Goal: Task Accomplishment & Management: Manage account settings

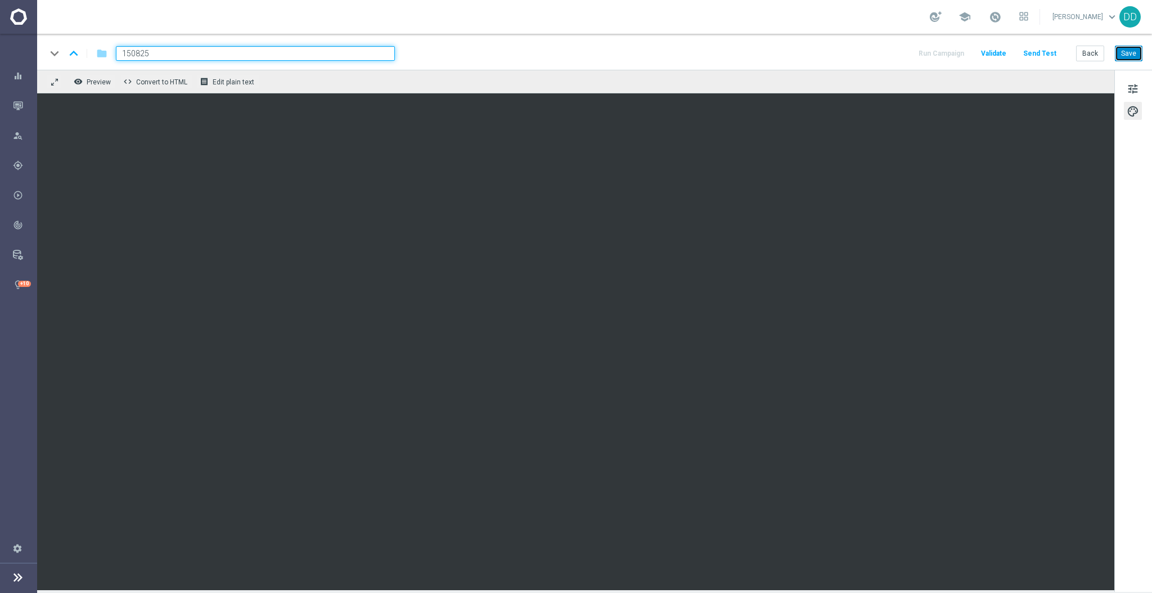
click at [1130, 46] on button "Save" at bounding box center [1129, 54] width 28 height 16
click at [268, 57] on input "150825" at bounding box center [255, 53] width 279 height 15
paste input "A_NH-HIGH_TARGET_OFFER_PLANSZA_KLUBOWE_MS_2706"
drag, startPoint x: 317, startPoint y: 55, endPoint x: 390, endPoint y: 57, distance: 72.6
click at [390, 57] on input "A_NH-HIGH_TARGET_OFFER_PLANSZA_KLUBOWE_MS_270625" at bounding box center [255, 53] width 279 height 15
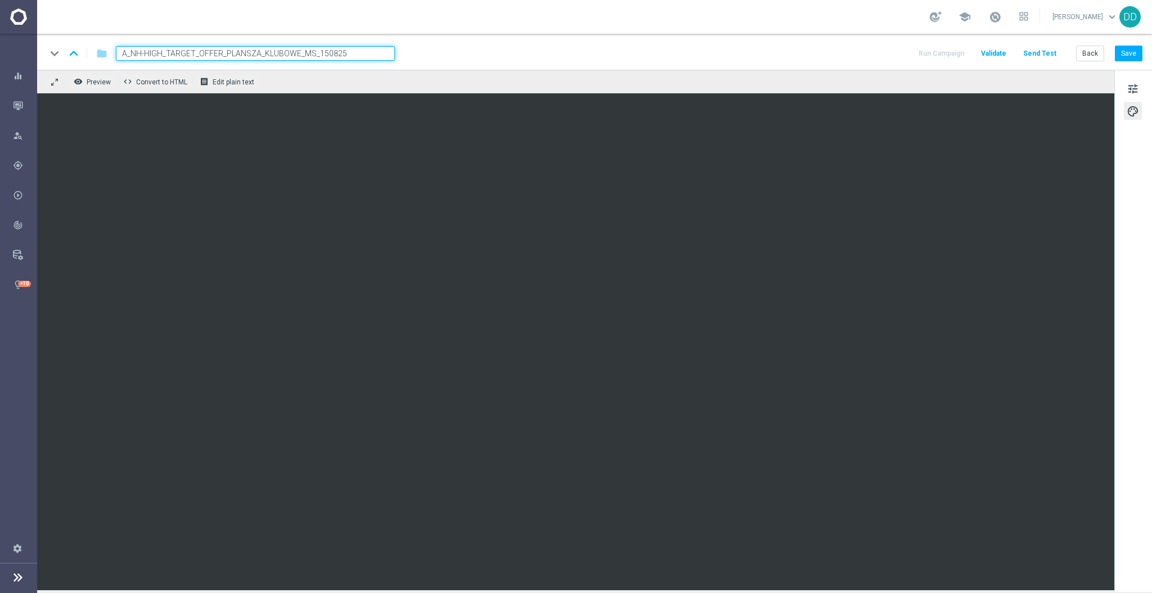
drag, startPoint x: 315, startPoint y: 51, endPoint x: 264, endPoint y: 51, distance: 51.2
click at [264, 51] on input "A_NH-HIGH_TARGET_OFFER_PLANSZA_KLUBOWE_MS_150825" at bounding box center [255, 53] width 279 height 15
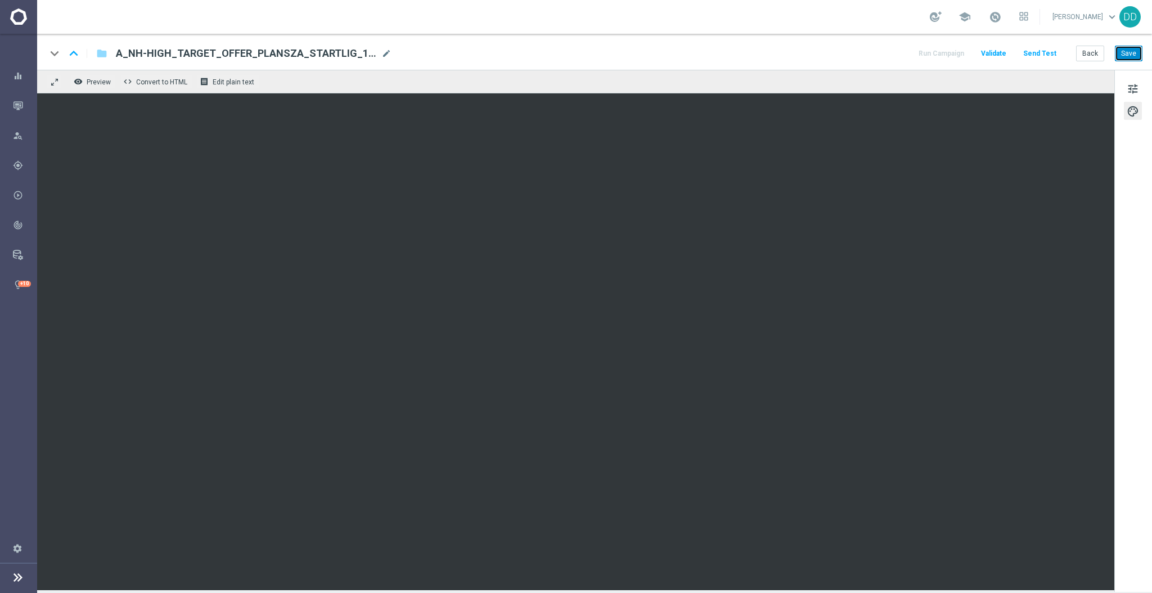
click at [1135, 57] on button "Save" at bounding box center [1129, 54] width 28 height 16
click at [388, 50] on span "mode_edit" at bounding box center [386, 53] width 10 height 10
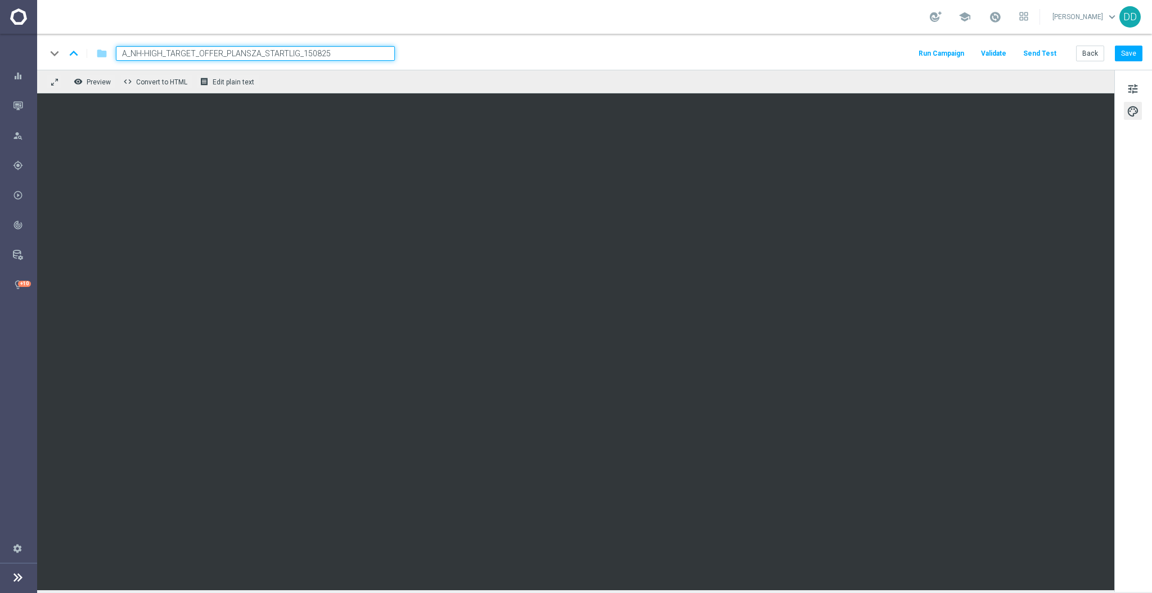
click at [158, 54] on input "A_NH-HIGH_TARGET_OFFER_PLANSZA_STARTLIG_150825" at bounding box center [255, 53] width 279 height 15
click at [156, 51] on input "A_NH-HIGH_TARGET_OFFER_PLANSZA_STARTLIG_150825" at bounding box center [255, 53] width 279 height 15
click at [161, 51] on input "A_NH-HIGH_TARGET_OFFER_PLANSZA_STARTLIG_150825" at bounding box center [255, 53] width 279 height 15
type input "A_NH-MED_TARGET_OFFER_PLANSZA_STARTLIG_150825"
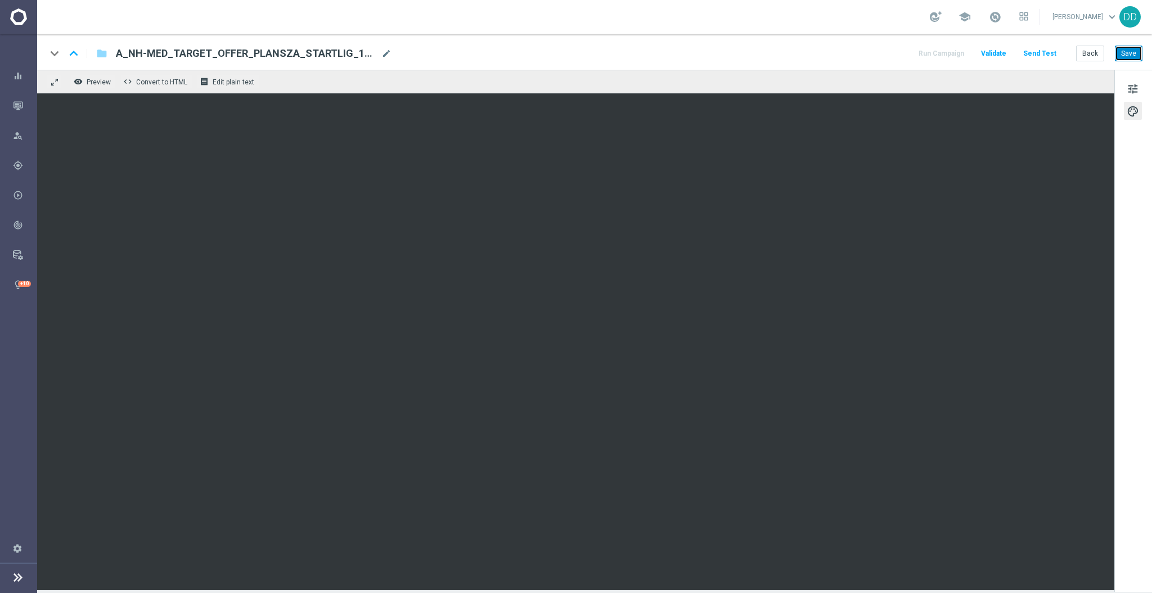
click at [1125, 51] on button "Save" at bounding box center [1129, 54] width 28 height 16
click at [1135, 91] on span "tune" at bounding box center [1133, 89] width 12 height 15
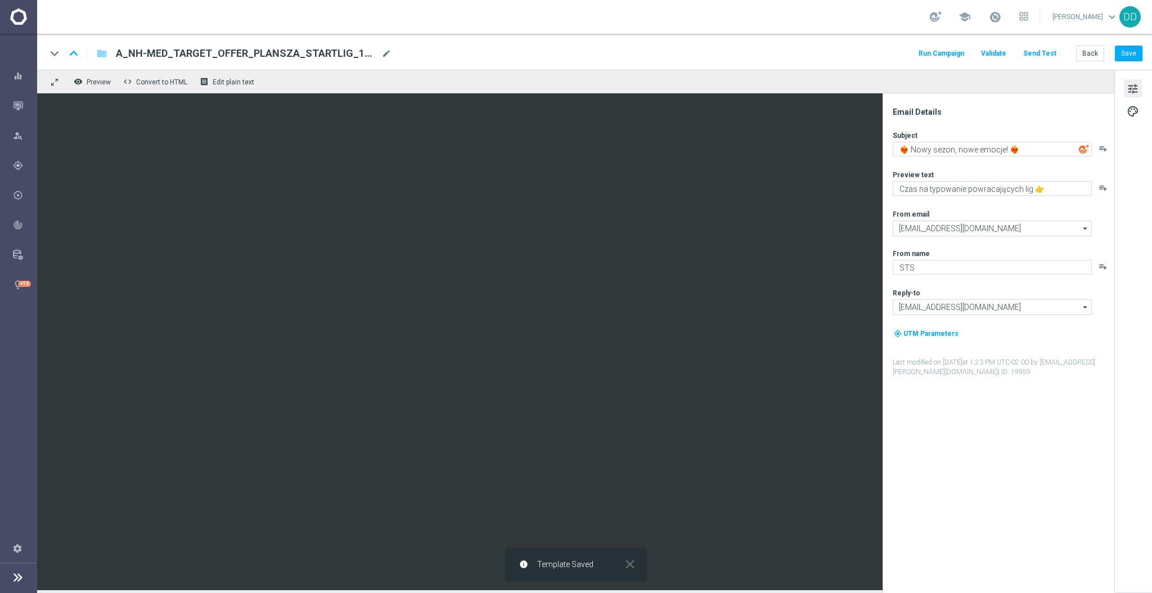
click at [1140, 120] on div "tune palette" at bounding box center [1133, 331] width 38 height 522
click at [1132, 113] on span "palette" at bounding box center [1133, 111] width 12 height 15
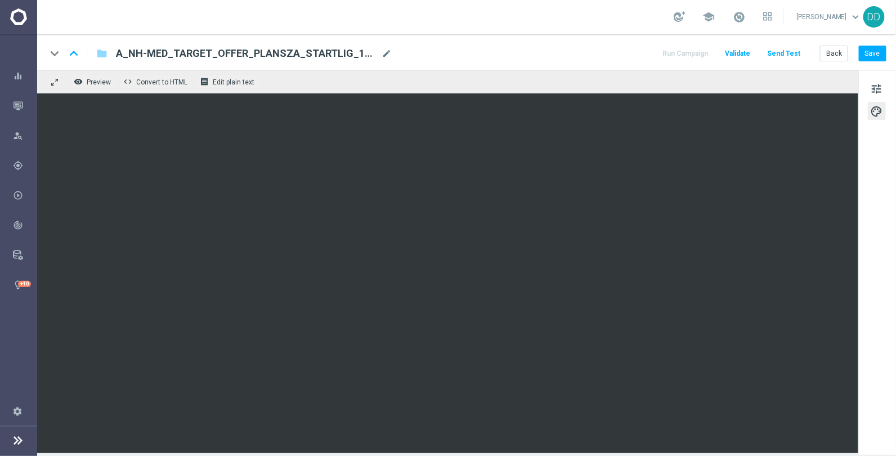
drag, startPoint x: 592, startPoint y: 42, endPoint x: 611, endPoint y: 34, distance: 20.5
click at [592, 42] on div "keyboard_arrow_down keyboard_arrow_up folder A_NH-MED_TARGET_OFFER_PLANSZA_STAR…" at bounding box center [466, 52] width 858 height 36
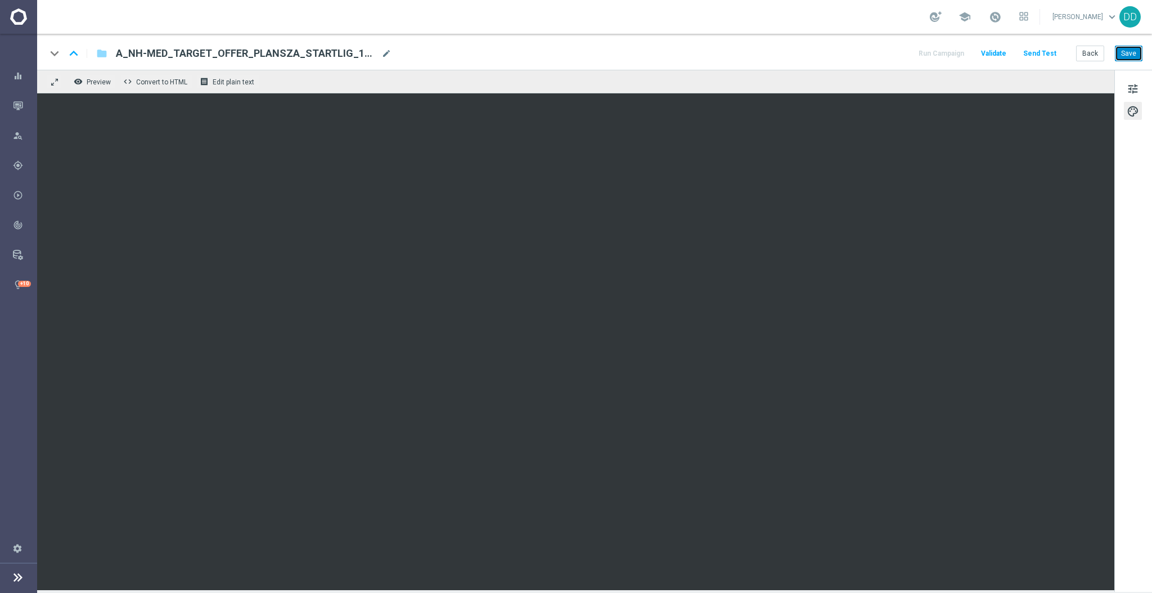
click at [1135, 60] on button "Save" at bounding box center [1129, 54] width 28 height 16
click at [1045, 53] on button "Send Test" at bounding box center [1040, 53] width 37 height 15
click at [1045, 55] on button "Send Test" at bounding box center [1040, 53] width 37 height 15
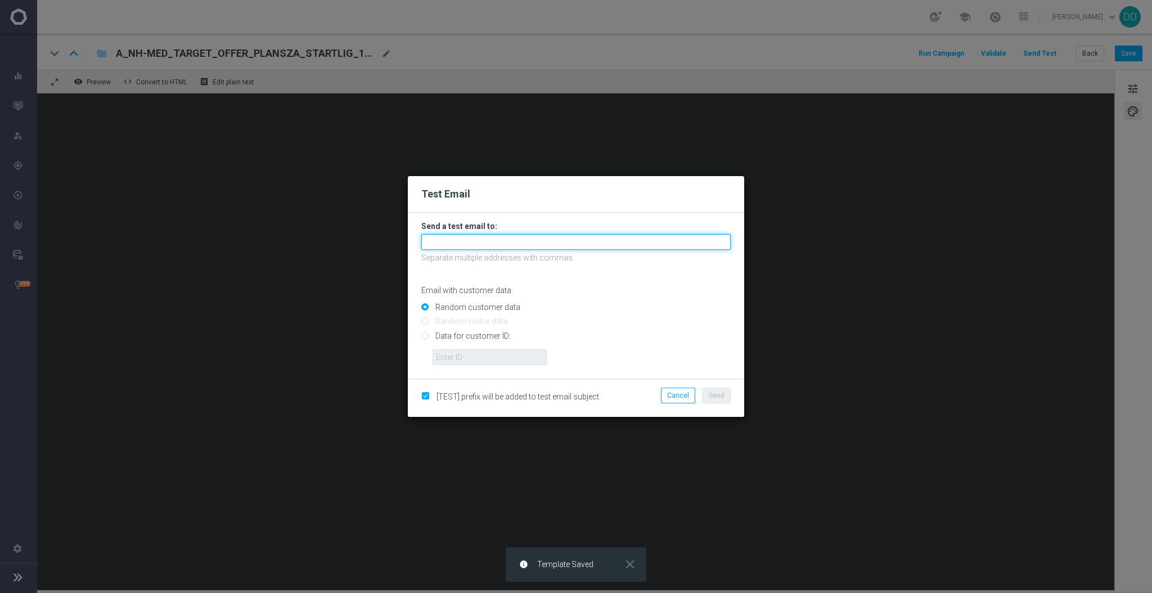
click at [614, 244] on input "text" at bounding box center [575, 242] width 309 height 16
click at [497, 242] on input "text" at bounding box center [575, 242] width 309 height 16
paste input "dagmara.domagala@sts.pl,piotr.grotkowski@sts.pl,wojciech.witek@sts.pl,mateusz.m…"
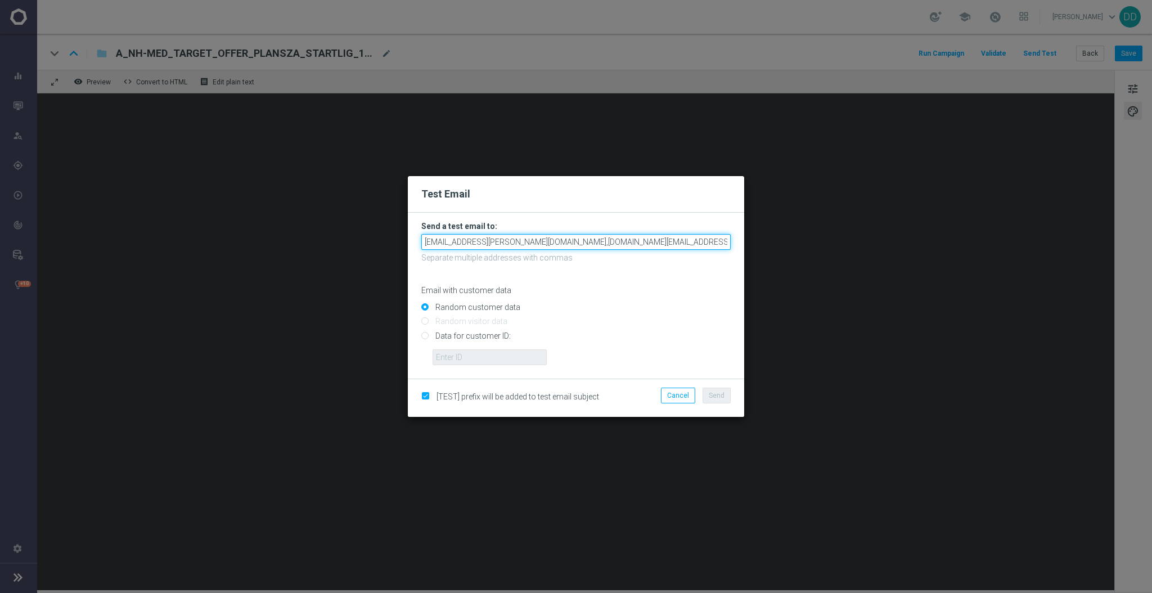
scroll to position [0, 177]
type input "dagmara.domagala@sts.pl,piotr.grotkowski@sts.pl,wojciech.witek@sts.pl,mateusz.m…"
drag, startPoint x: 625, startPoint y: 233, endPoint x: 380, endPoint y: 233, distance: 244.7
click at [380, 233] on modal-container "Test Email Send a test email to: dagmara.domagala@sts.pl,piotr.grotkowski@sts.p…" at bounding box center [576, 296] width 1152 height 593
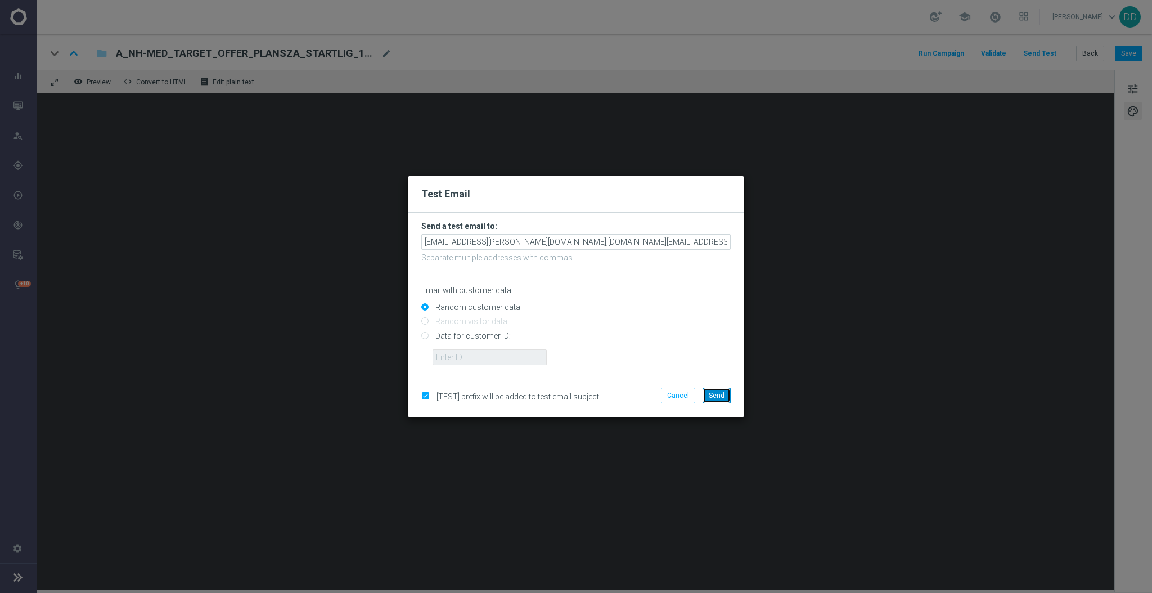
click at [725, 396] on button "Send" at bounding box center [717, 396] width 28 height 16
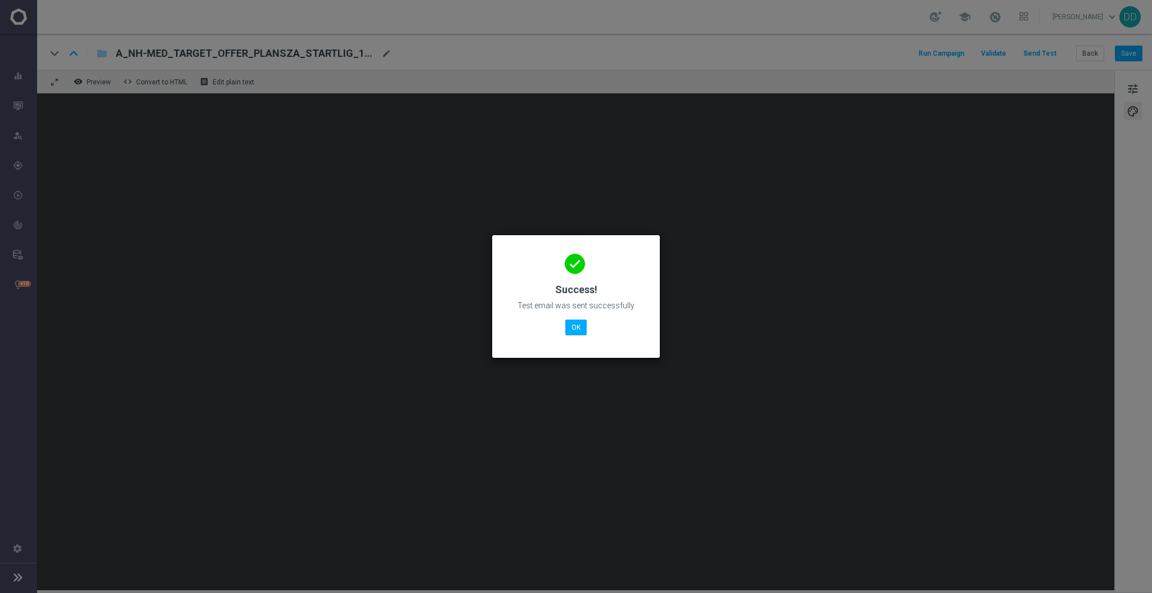
click at [196, 209] on modal-container "done Success! Test email was sent successfully OK" at bounding box center [576, 296] width 1152 height 593
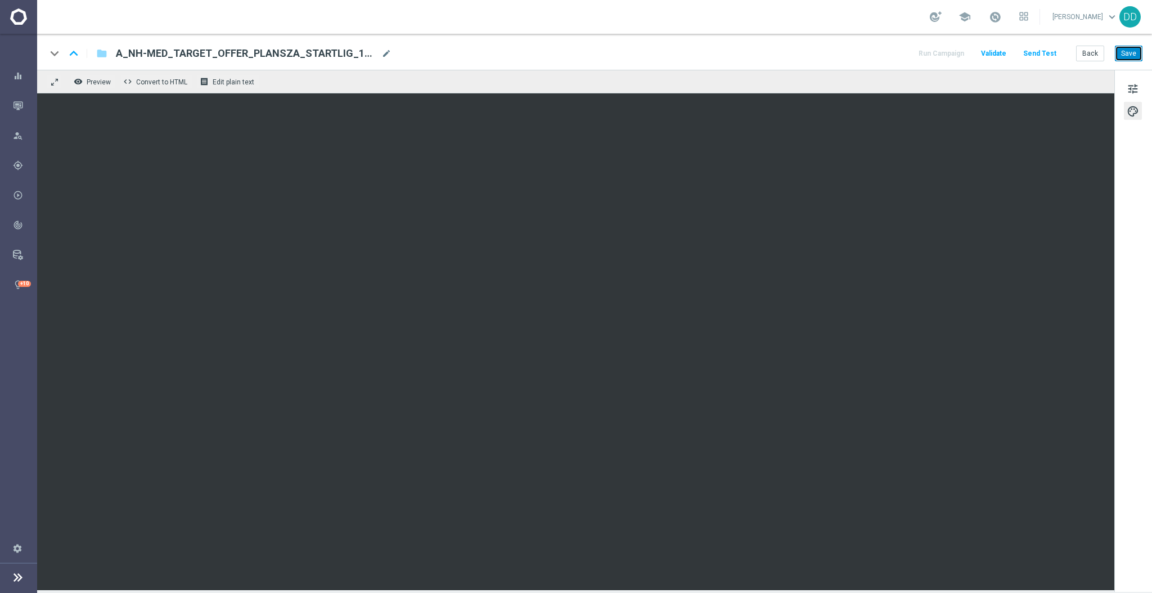
click at [1135, 51] on button "Save" at bounding box center [1129, 54] width 28 height 16
click at [1125, 56] on button "Save" at bounding box center [1129, 54] width 28 height 16
click at [1042, 54] on button "Send Test" at bounding box center [1040, 53] width 37 height 15
click at [1030, 54] on button "Send Test" at bounding box center [1040, 53] width 37 height 15
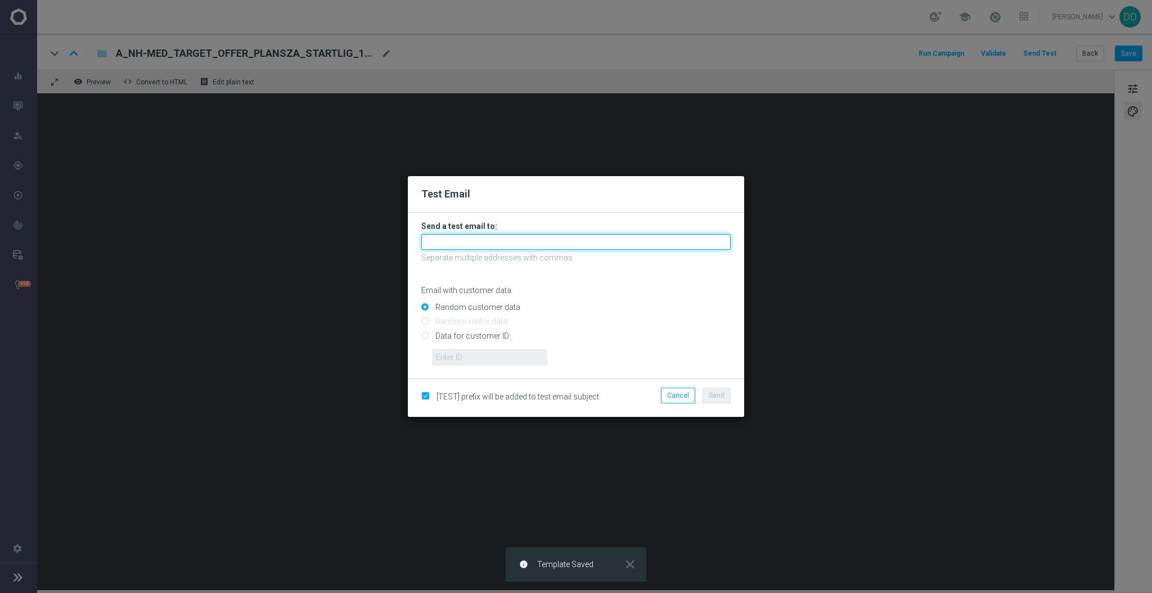
click at [564, 241] on input "text" at bounding box center [575, 242] width 309 height 16
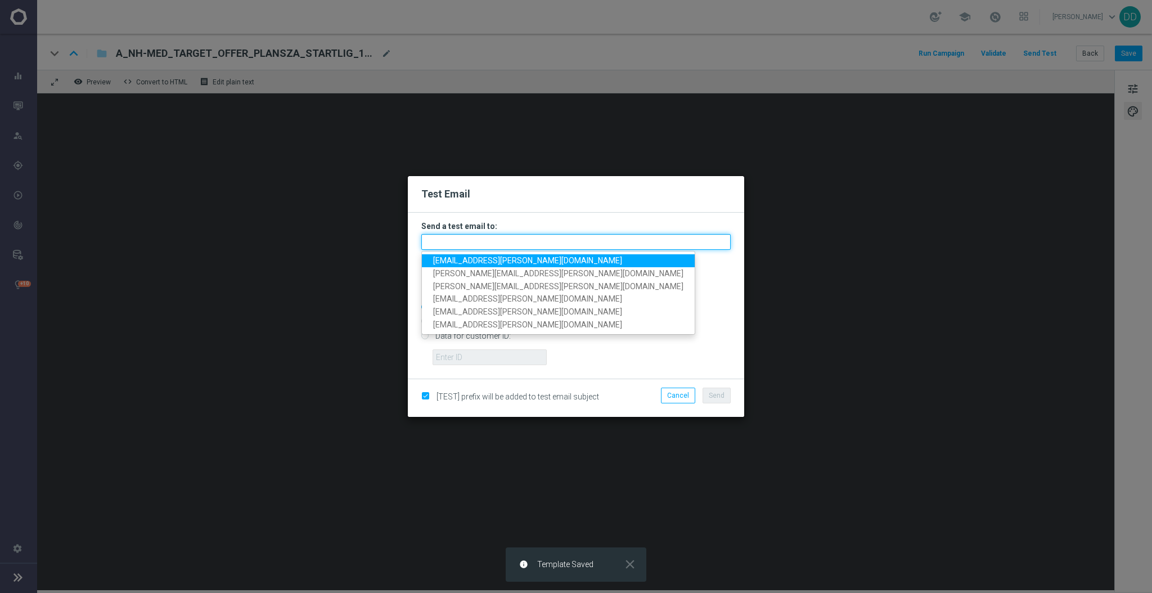
paste input "dagmara.domagala@sts.pl,piotr.grotkowski@sts.pl,wojciech.witek@sts.pl,mateusz.m…"
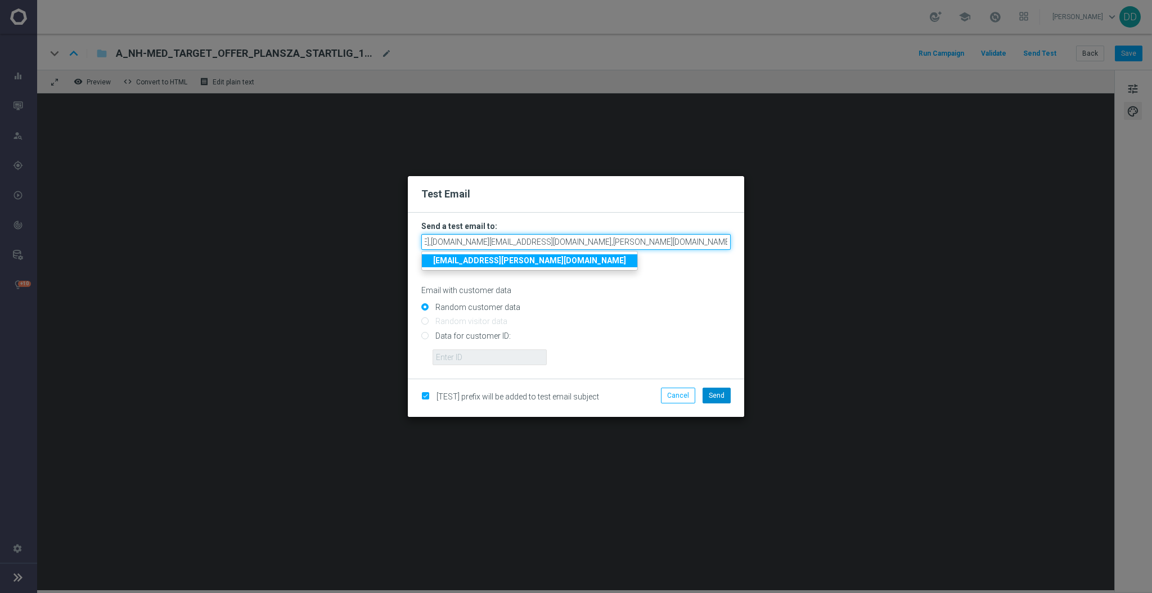
type input "dagmara.domagala@sts.pl,piotr.grotkowski@sts.pl,wojciech.witek@sts.pl,mateusz.m…"
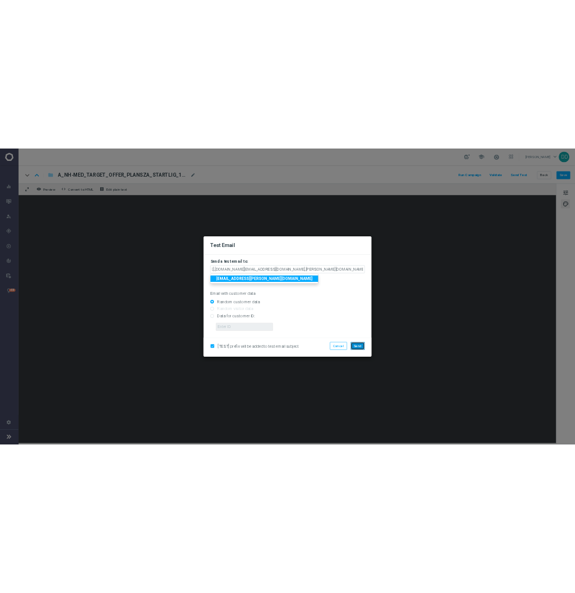
scroll to position [0, 0]
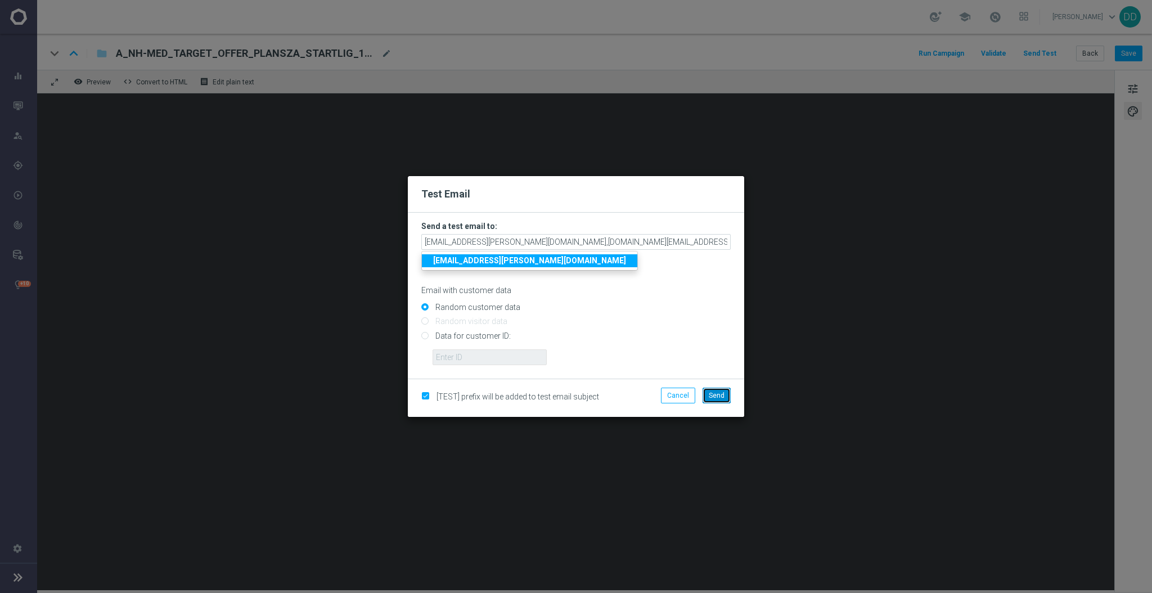
click at [724, 395] on span "Send" at bounding box center [717, 396] width 16 height 8
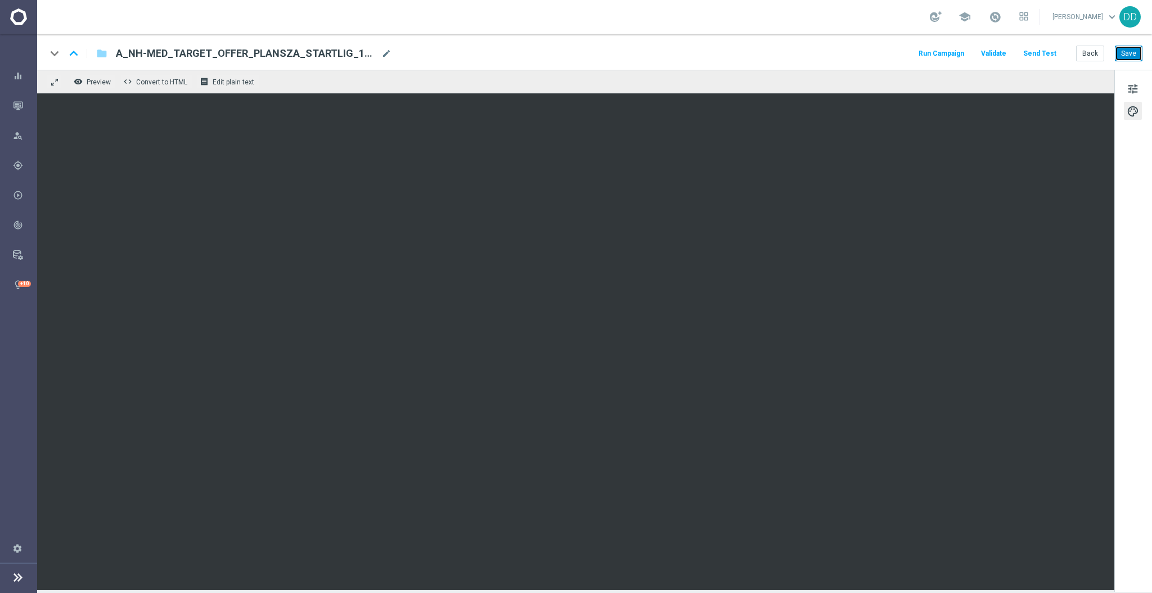
click at [1131, 48] on button "Save" at bounding box center [1129, 54] width 28 height 16
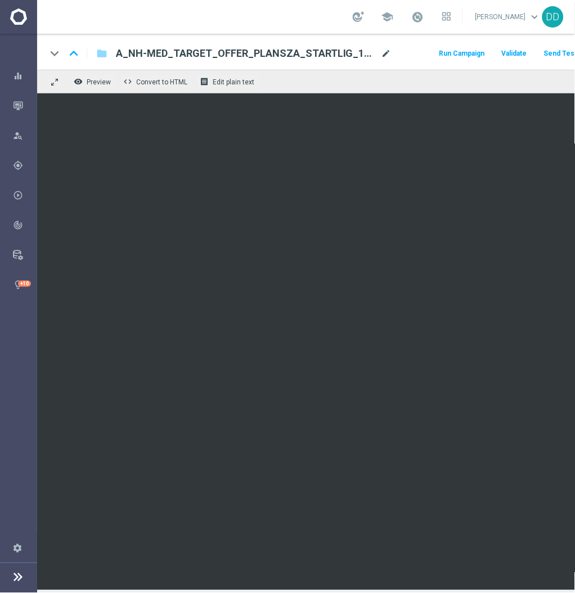
click at [381, 57] on span "mode_edit" at bounding box center [386, 53] width 10 height 10
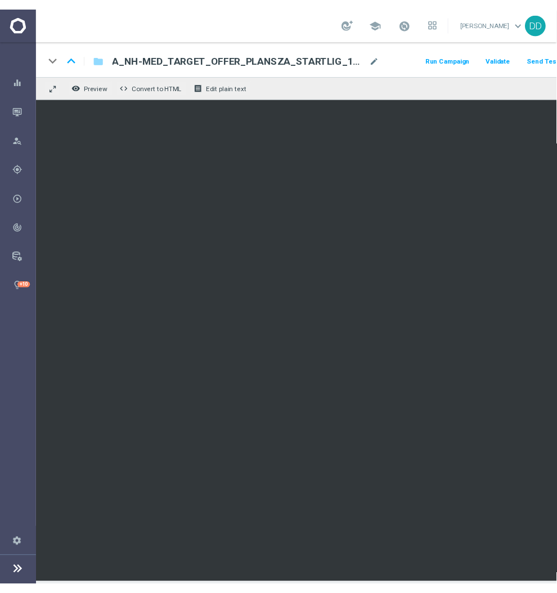
scroll to position [0, 109]
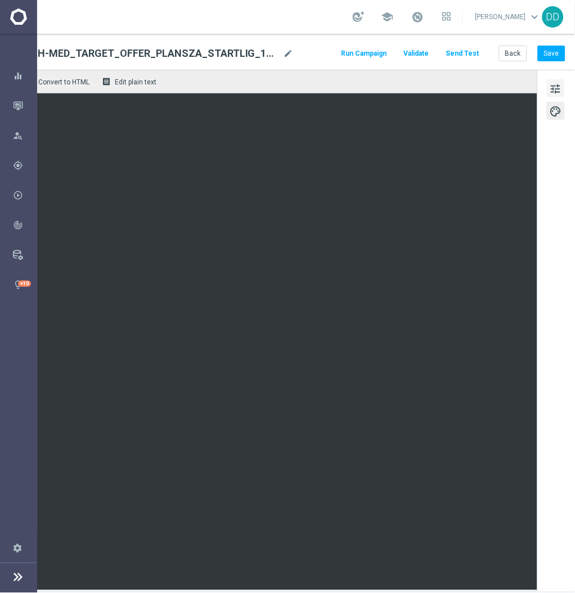
click at [550, 91] on span "tune" at bounding box center [556, 89] width 12 height 15
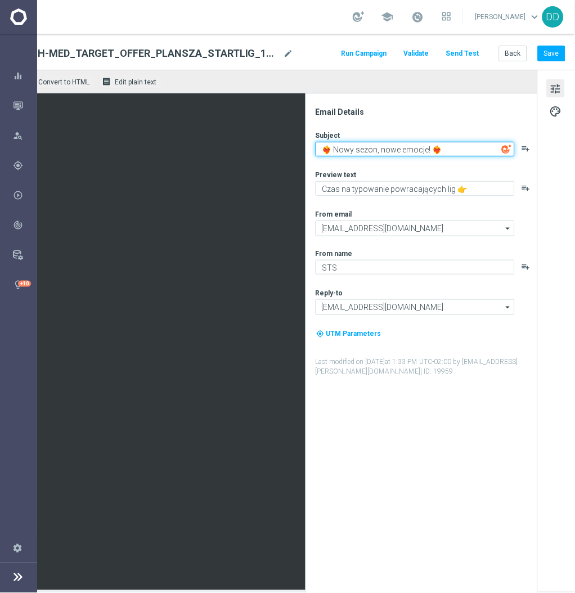
click at [367, 149] on textarea "❤️‍🔥 Nowy sezon, nowe emocje! ❤️‍🔥" at bounding box center [415, 149] width 199 height 15
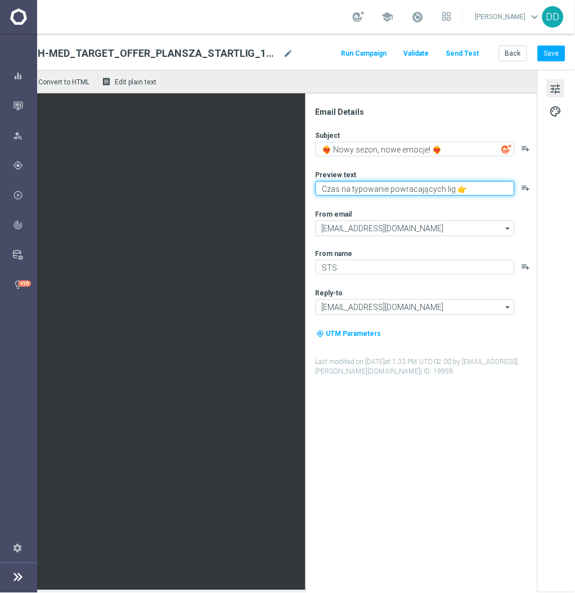
click at [424, 185] on textarea "Czas na typowanie powracających lig 👉" at bounding box center [415, 188] width 199 height 15
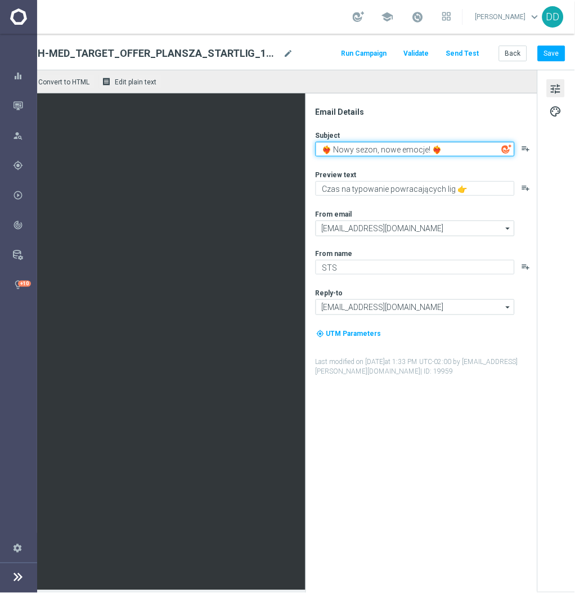
click at [419, 141] on div "Subject ❤️‍🔥 Nowy sezon, nowe emocje! ❤️‍🔥 playlist_add" at bounding box center [426, 144] width 221 height 26
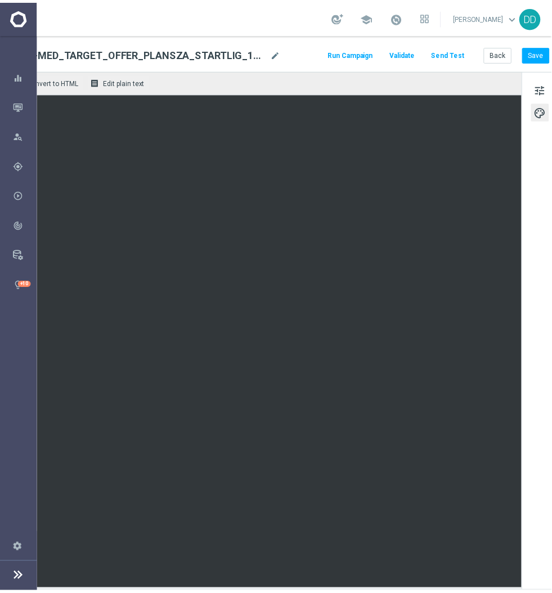
scroll to position [0, 0]
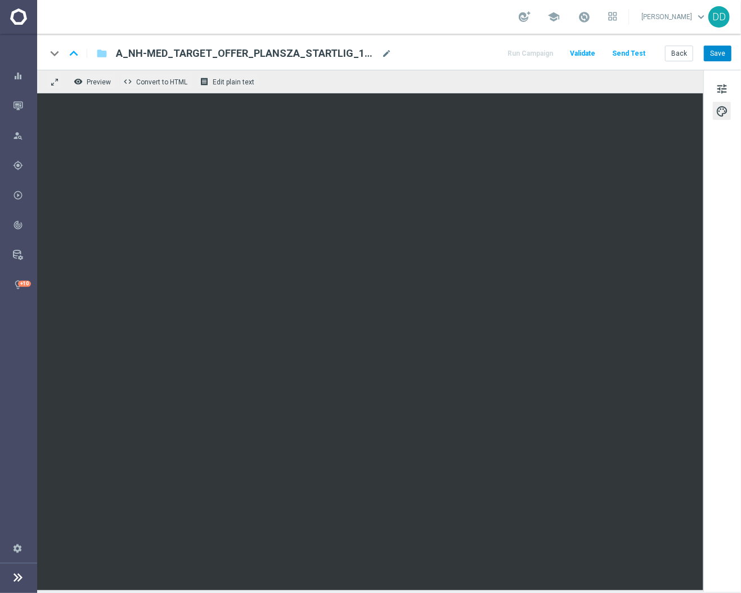
click at [731, 51] on div "keyboard_arrow_down keyboard_arrow_up folder A_NH-MED_TARGET_OFFER_PLANSZA_STAR…" at bounding box center [389, 52] width 704 height 36
click at [723, 56] on button "Save" at bounding box center [718, 54] width 28 height 16
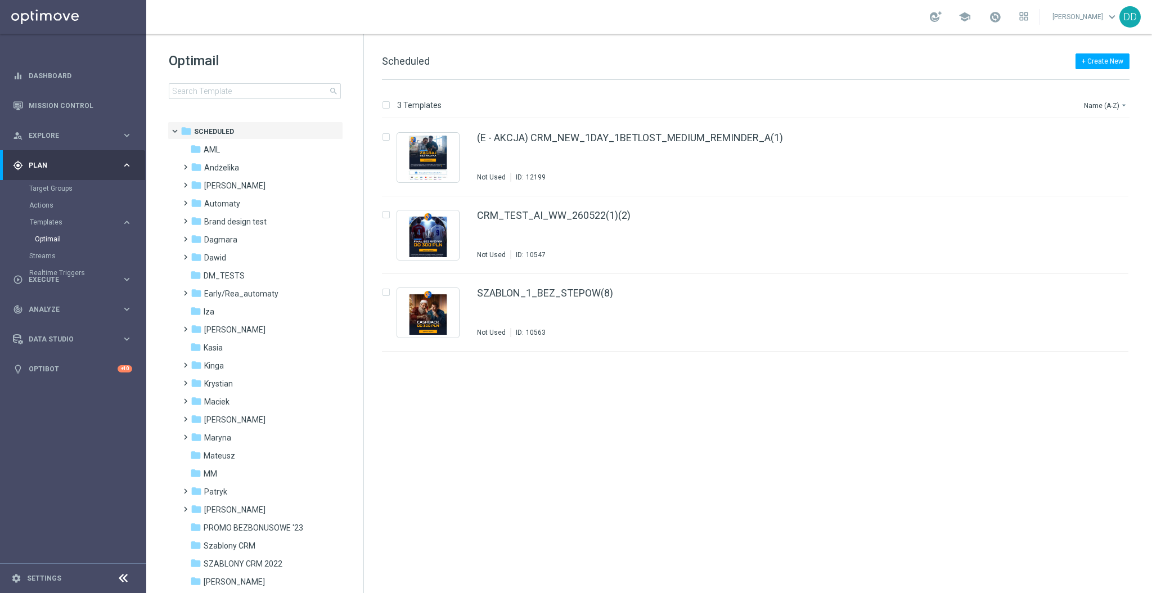
click at [249, 82] on div "Optimail search" at bounding box center [266, 75] width 195 height 47
drag, startPoint x: 250, startPoint y: 82, endPoint x: 255, endPoint y: 86, distance: 6.1
click at [251, 83] on div "Optimail search" at bounding box center [266, 75] width 195 height 47
click at [264, 93] on input at bounding box center [255, 91] width 172 height 16
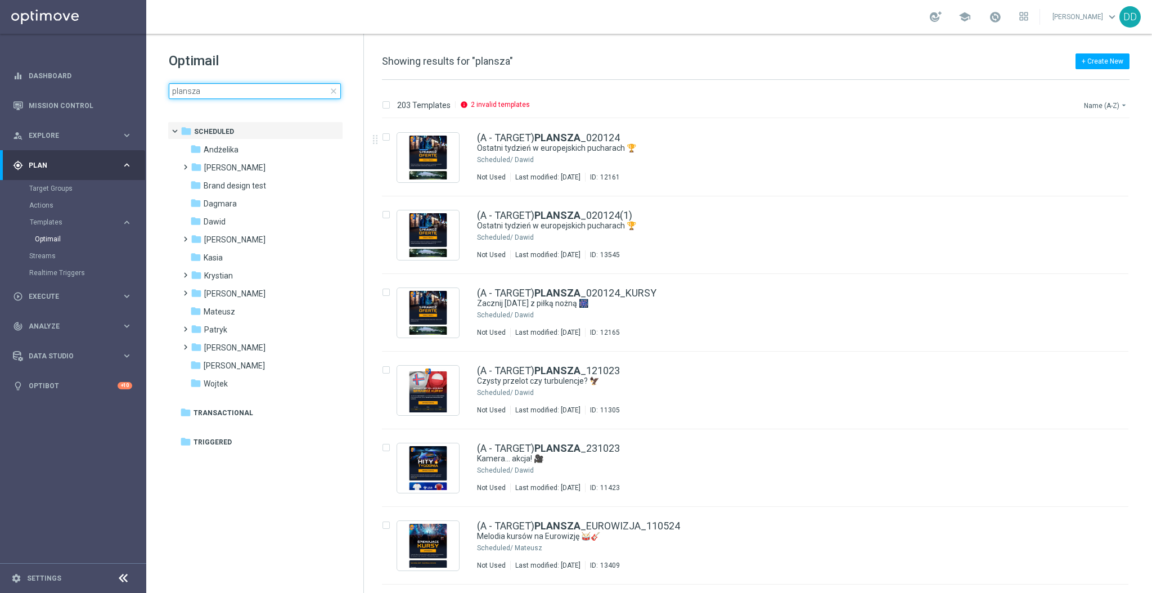
type input "plansza"
click at [1095, 107] on button "Name (A-Z) arrow_drop_down" at bounding box center [1106, 105] width 47 height 14
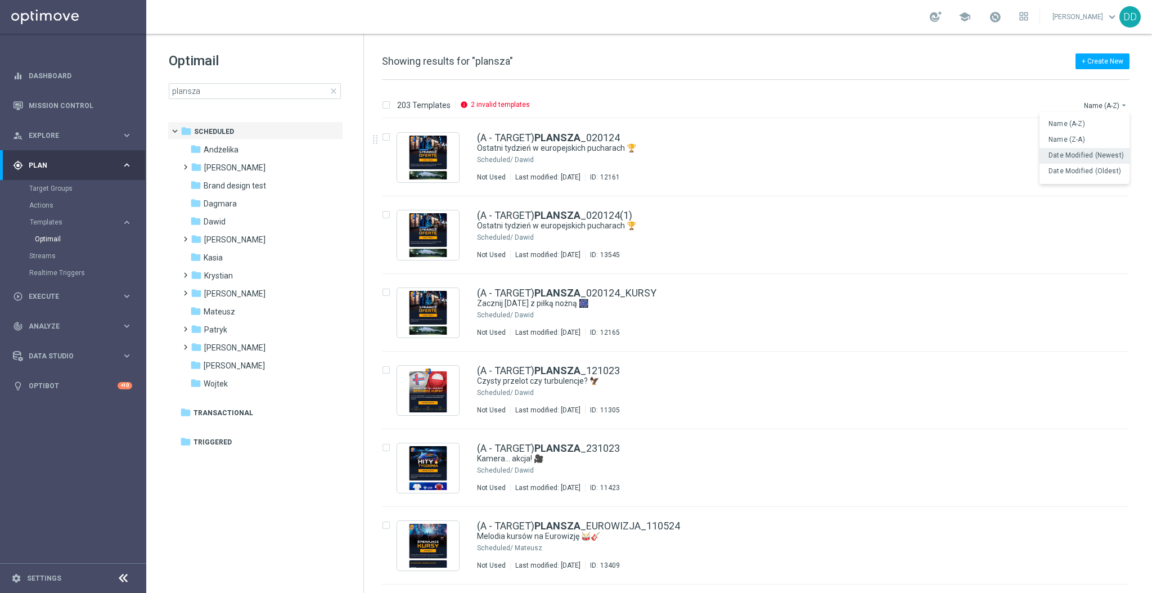
click at [1085, 155] on span "Date Modified (Newest)" at bounding box center [1086, 155] width 75 height 8
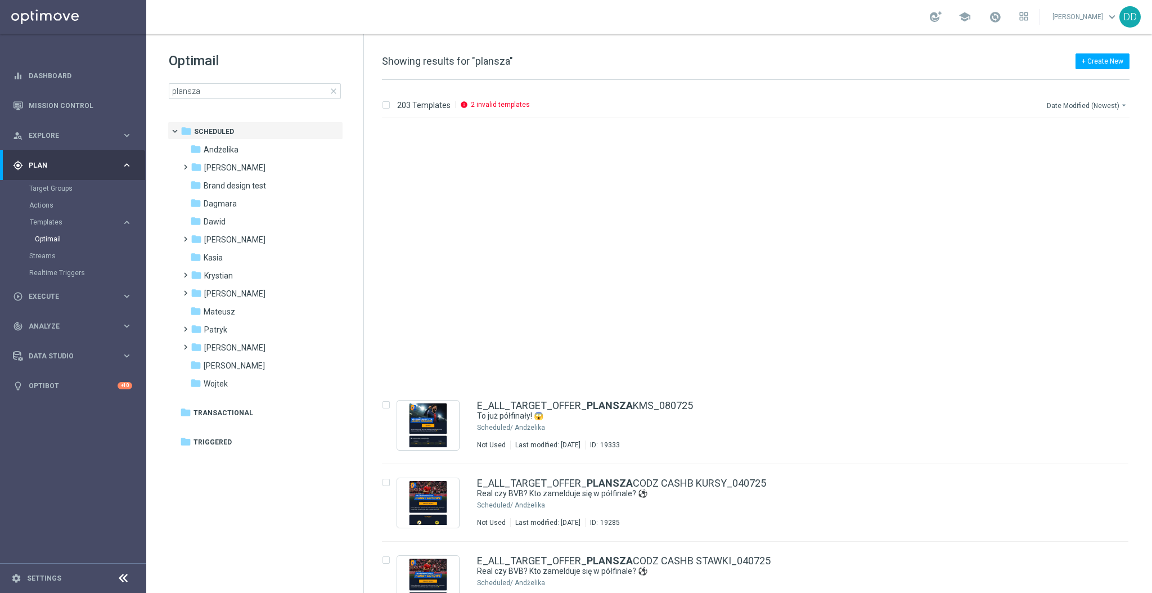
scroll to position [2206, 0]
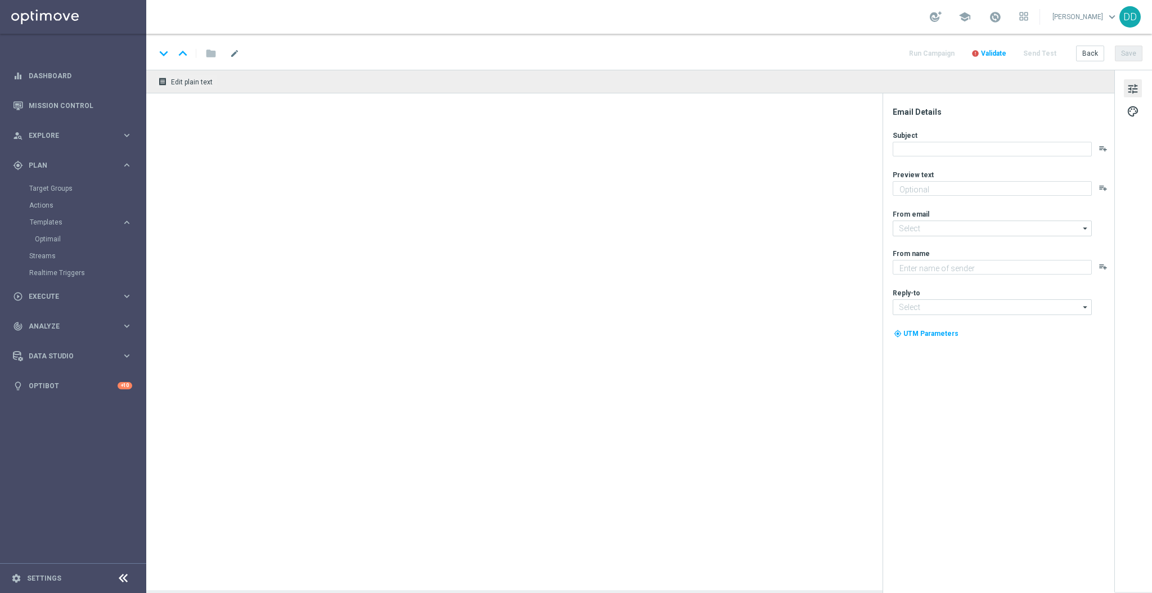
type input "A_NH-HIGH_TARGET_OFFER_PLANSZA_KLUBOWE_MS_270625"
type textarea "Robi się gorąco w 1/8 finału 🔥"
type textarea "STS"
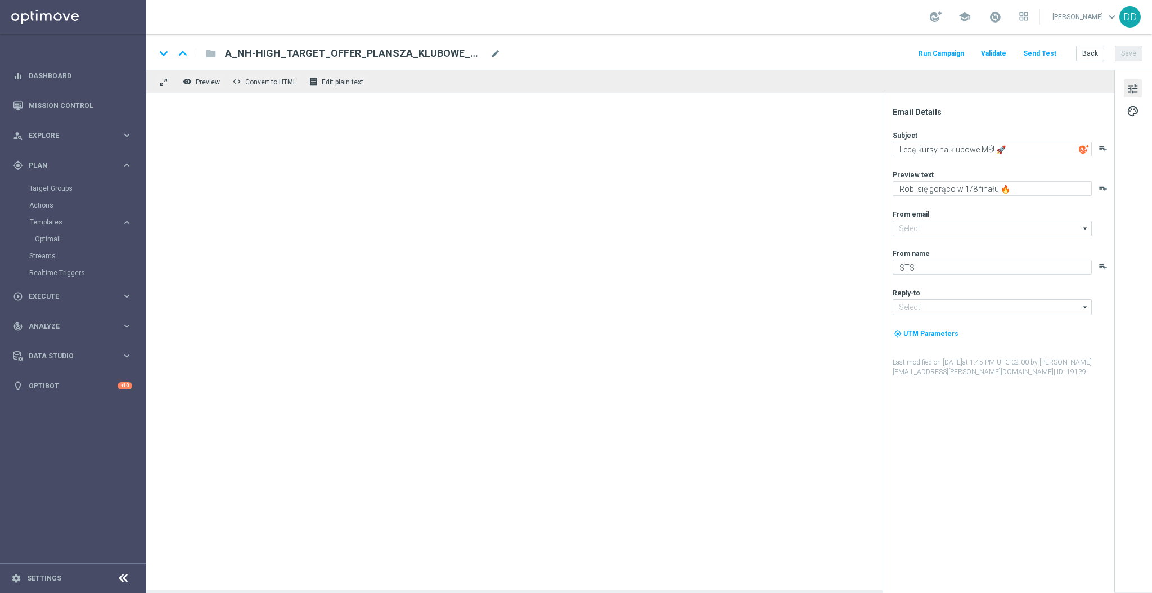
type input "oferta@sts.pl"
type input "kontakt@sts.pl"
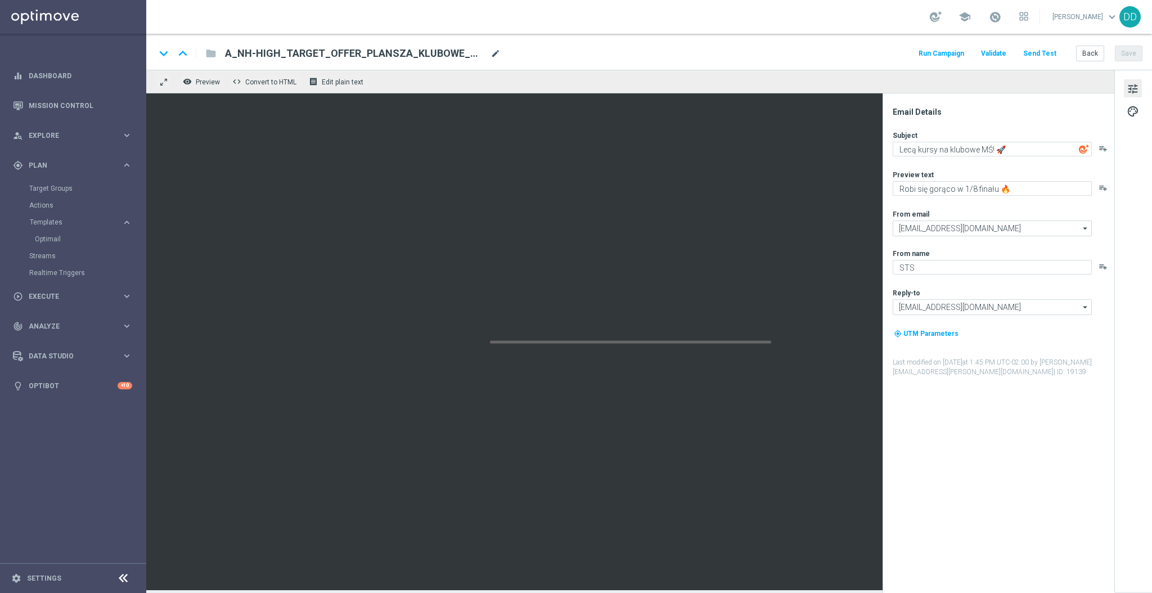
click at [494, 52] on span "mode_edit" at bounding box center [496, 53] width 10 height 10
click at [42, 190] on link "Target Groups" at bounding box center [73, 188] width 88 height 9
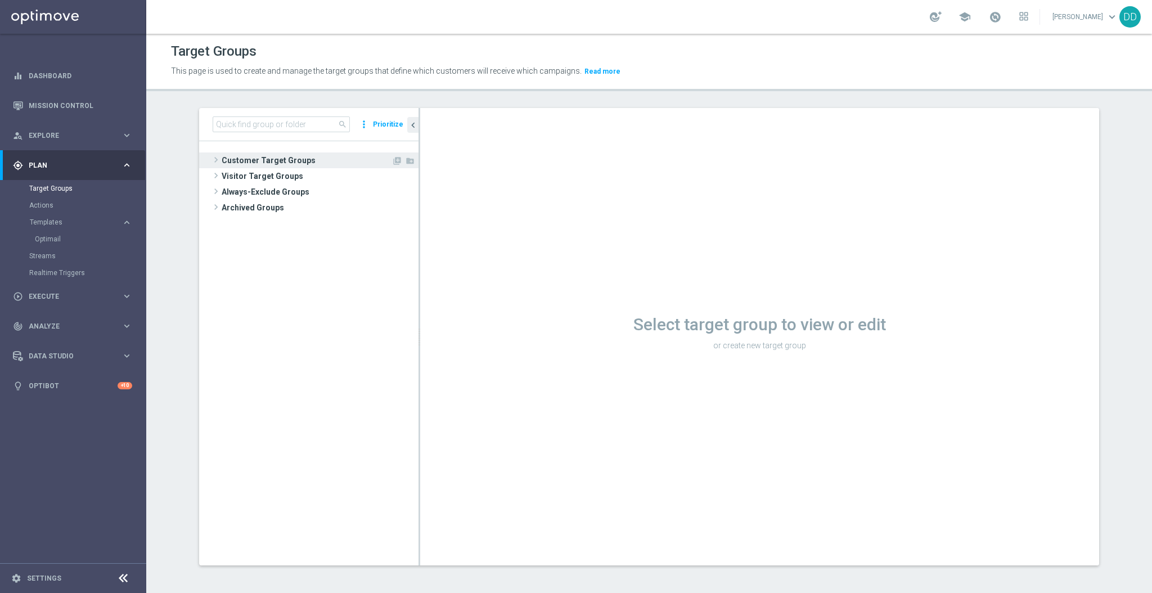
click at [222, 160] on span "Customer Target Groups" at bounding box center [307, 160] width 170 height 16
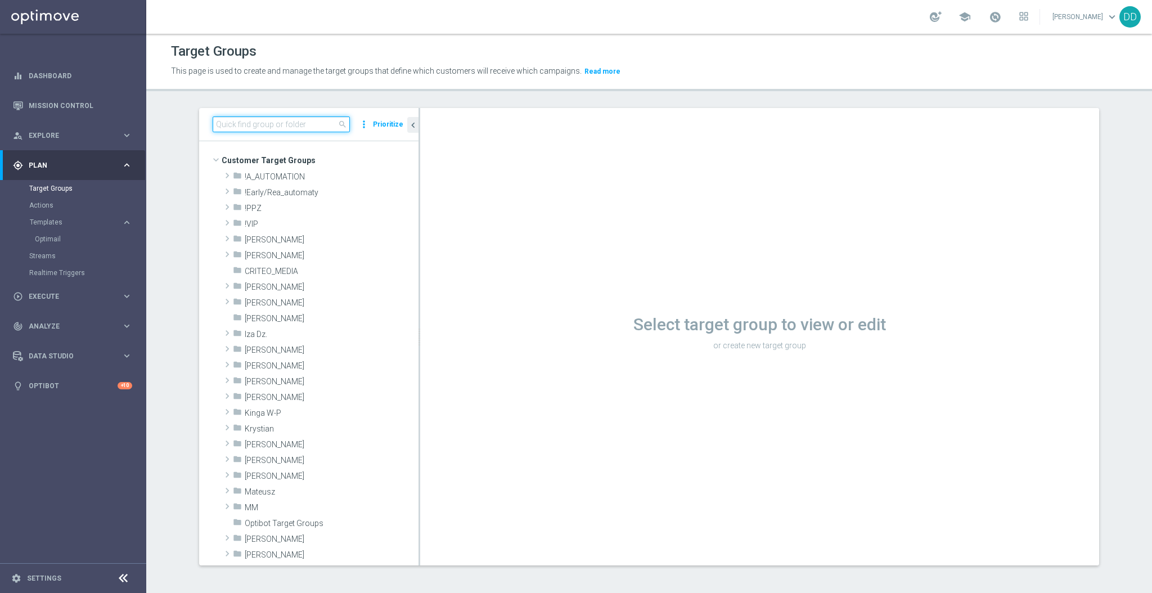
click at [233, 117] on input at bounding box center [281, 124] width 137 height 16
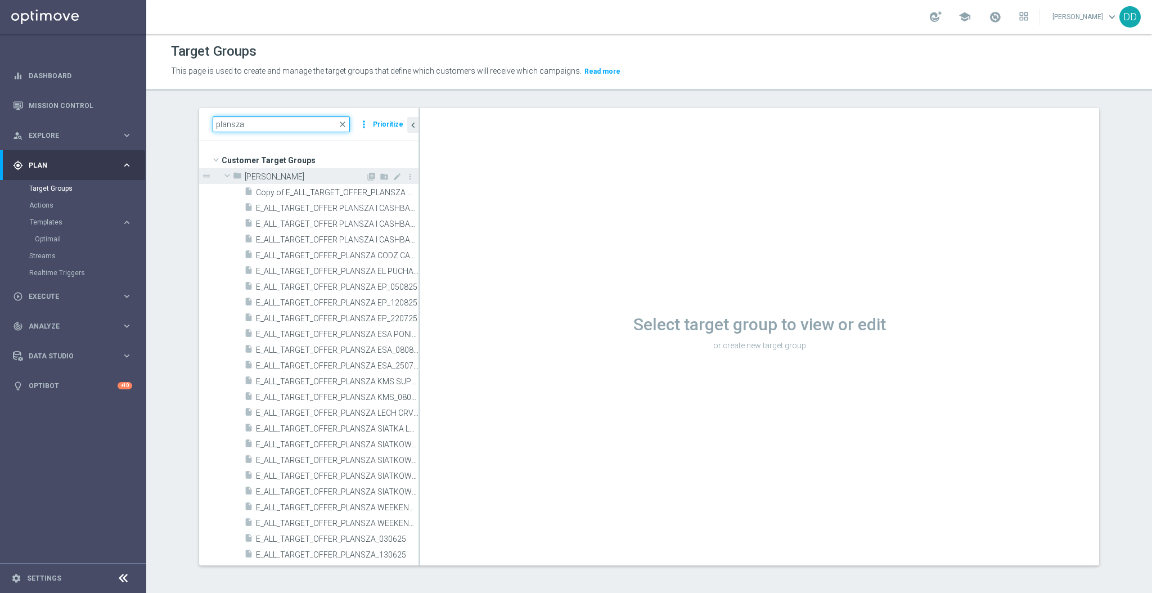
type input "plansza"
click at [225, 178] on span at bounding box center [228, 175] width 14 height 11
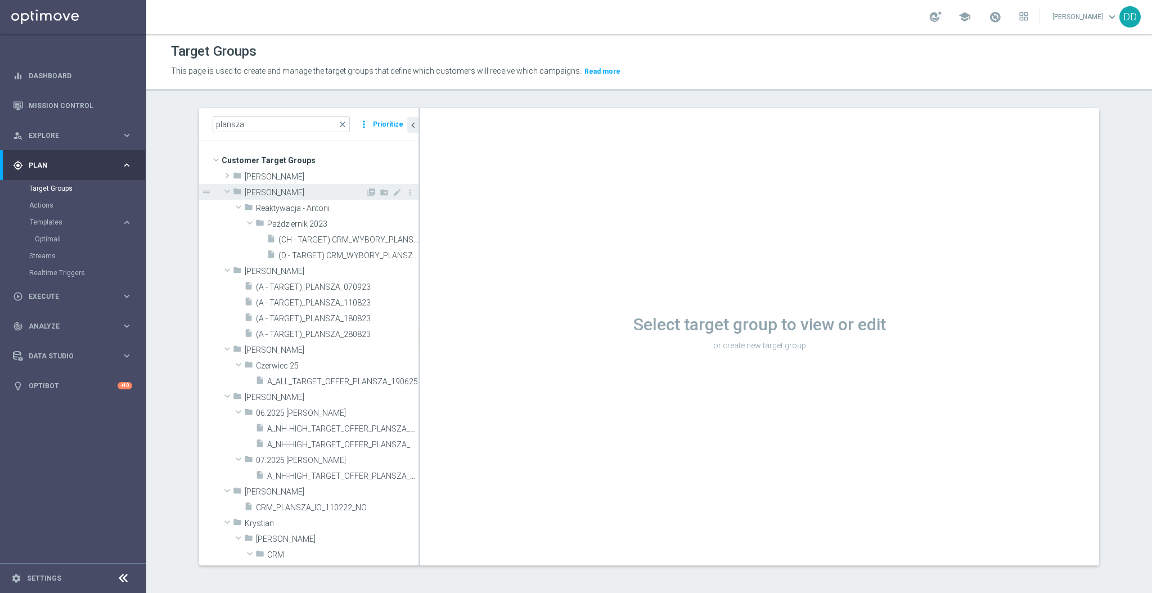
click at [223, 193] on span at bounding box center [228, 191] width 14 height 11
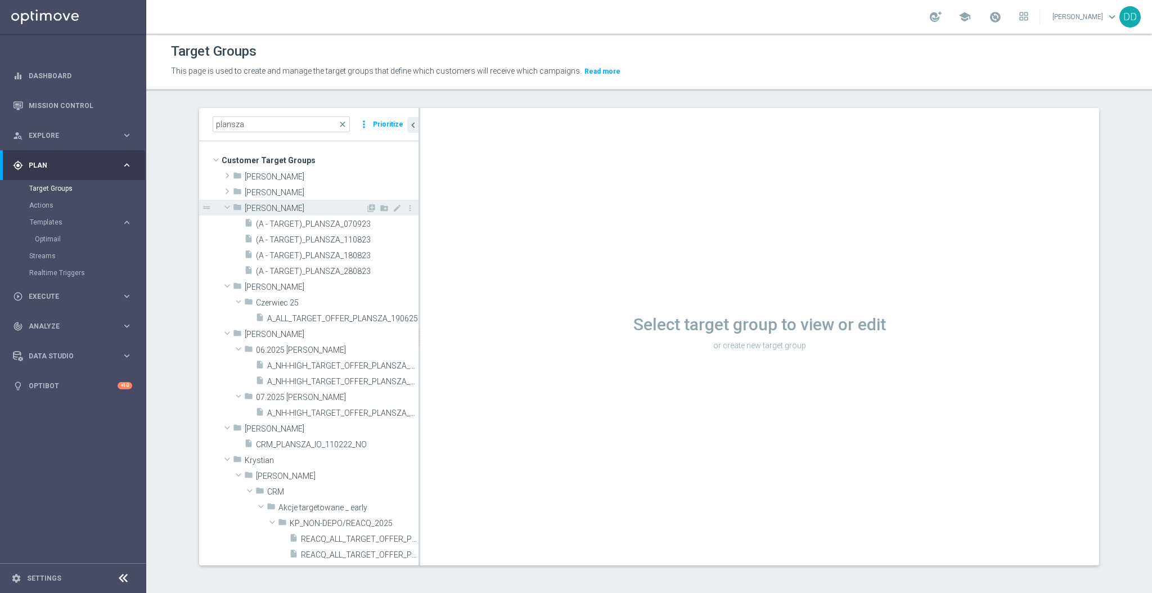
click at [222, 209] on span at bounding box center [228, 206] width 14 height 11
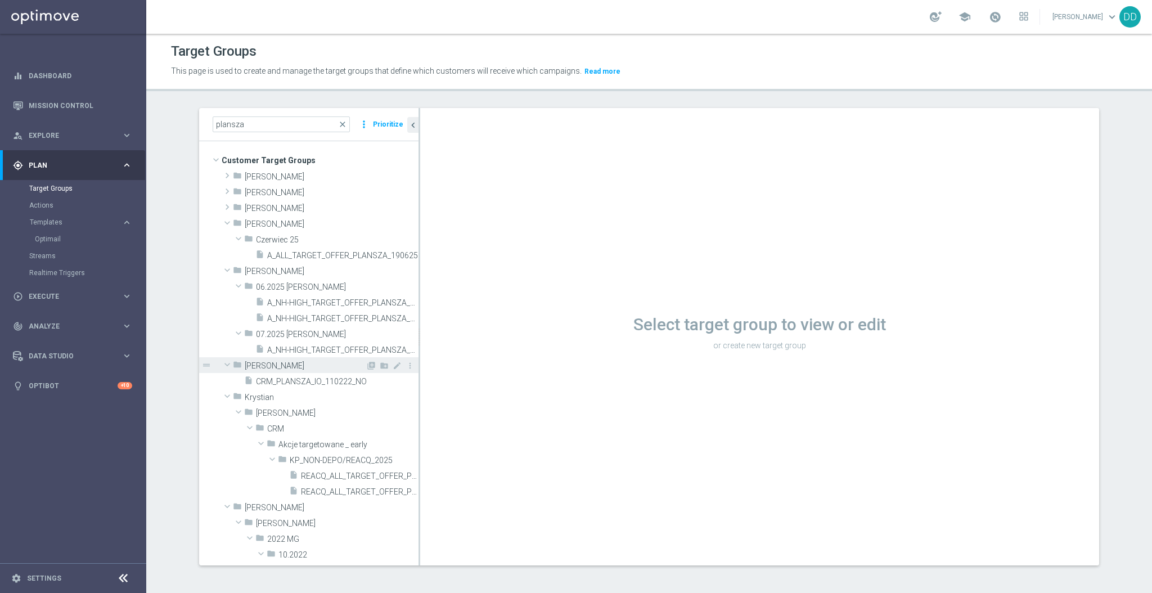
drag, startPoint x: 221, startPoint y: 226, endPoint x: 278, endPoint y: 357, distance: 142.9
click at [278, 357] on div "folder Andżelika B. library_add create_new_folder mode_edit more_vert drag_hand…" at bounding box center [320, 569] width 197 height 803
click at [293, 350] on span "A_NH-HIGH_TARGET_OFFER_PLANSZA_SPORTOWY_WEEK_110725" at bounding box center [330, 350] width 126 height 10
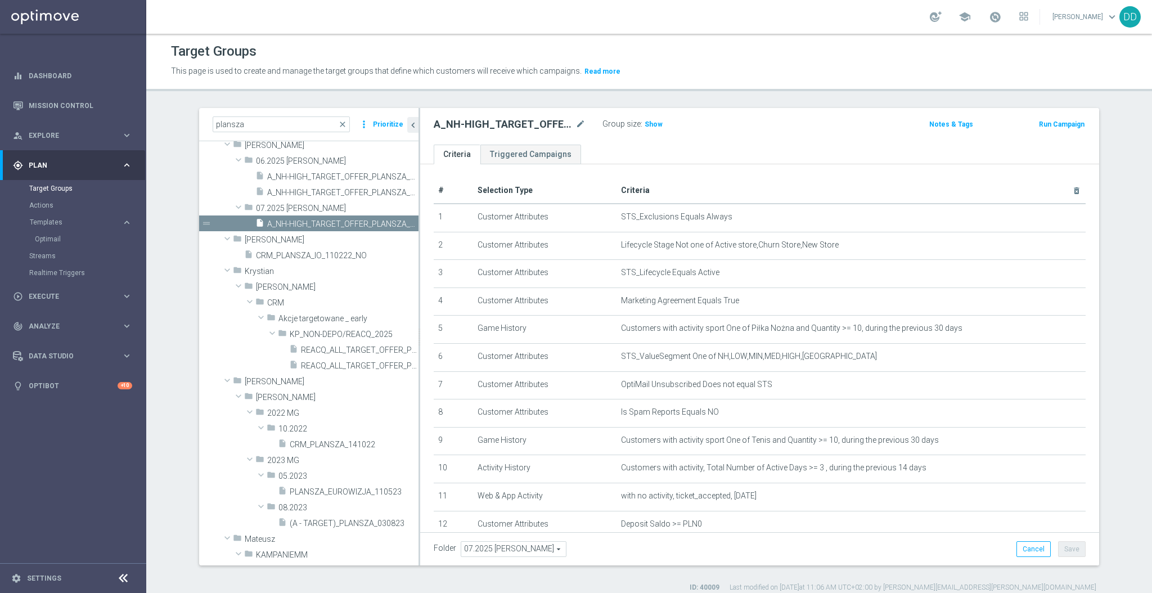
scroll to position [75, 0]
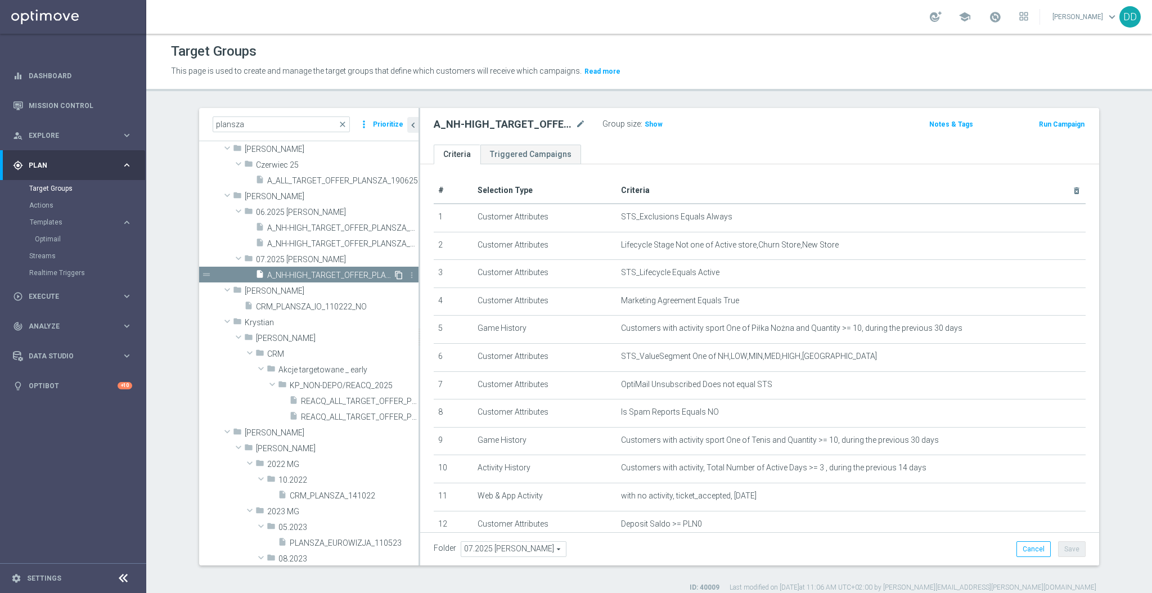
click at [394, 274] on icon "content_copy" at bounding box center [398, 275] width 9 height 9
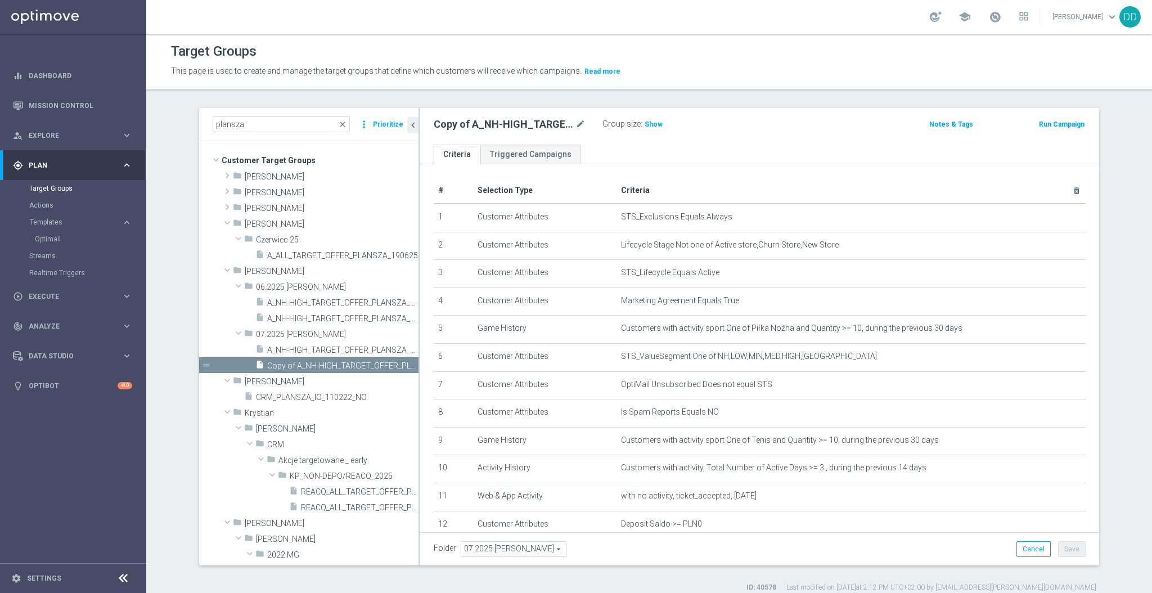
click at [534, 547] on span "07.2025 Kamil N." at bounding box center [513, 549] width 105 height 15
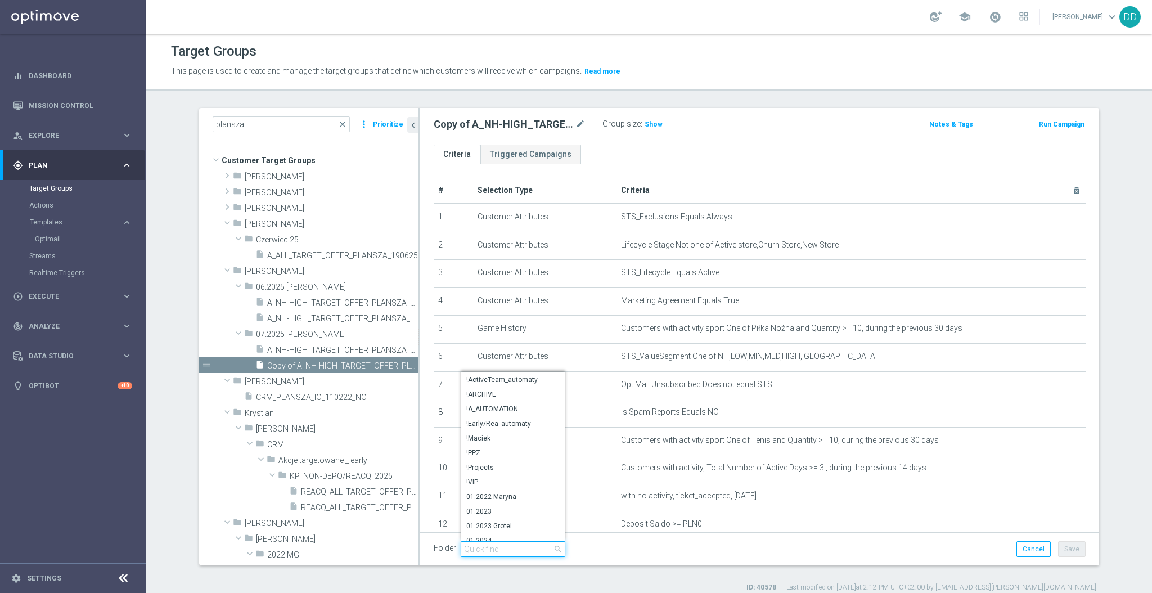
click at [534, 547] on input "search" at bounding box center [513, 549] width 105 height 16
type input "dd"
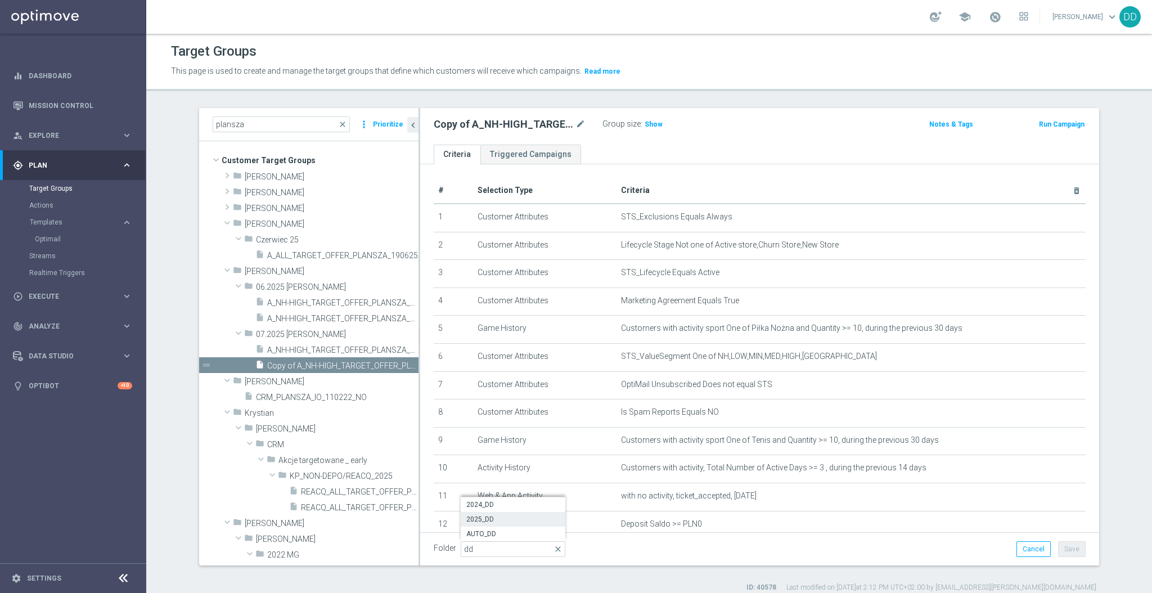
click at [510, 515] on span "2025_DD" at bounding box center [512, 519] width 93 height 9
type input "2025_DD"
click at [1058, 547] on button "Save" at bounding box center [1072, 549] width 28 height 16
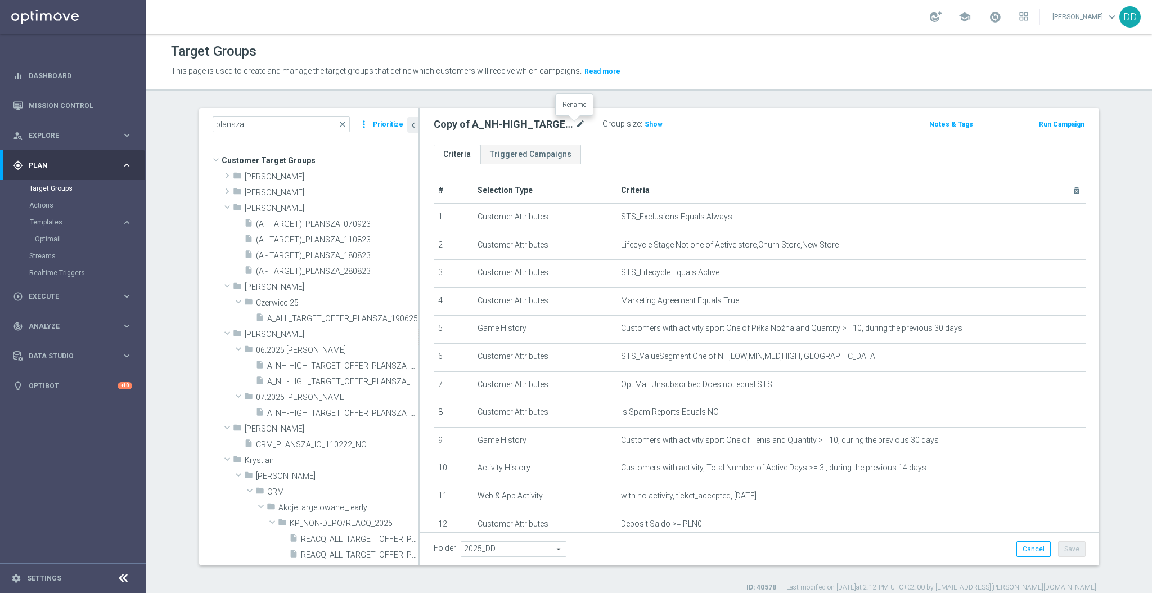
click at [570, 126] on div "Copy of A_NH-HIGH_TARGET_OFFER_PLANSZA_SPORTOWY_WEEK_110725 mode_edit" at bounding box center [510, 125] width 152 height 14
click at [583, 124] on div "Copy of A_NH-HIGH_TARGET_OFFER_PLANSZA_SPORTOWY_WEEK_110725 mode_edit" at bounding box center [518, 124] width 169 height 16
click at [575, 124] on icon "mode_edit" at bounding box center [580, 125] width 10 height 14
type input "A_NH-MED_TARGET_OFFER_PLANSZA_STARTLIG_150825"
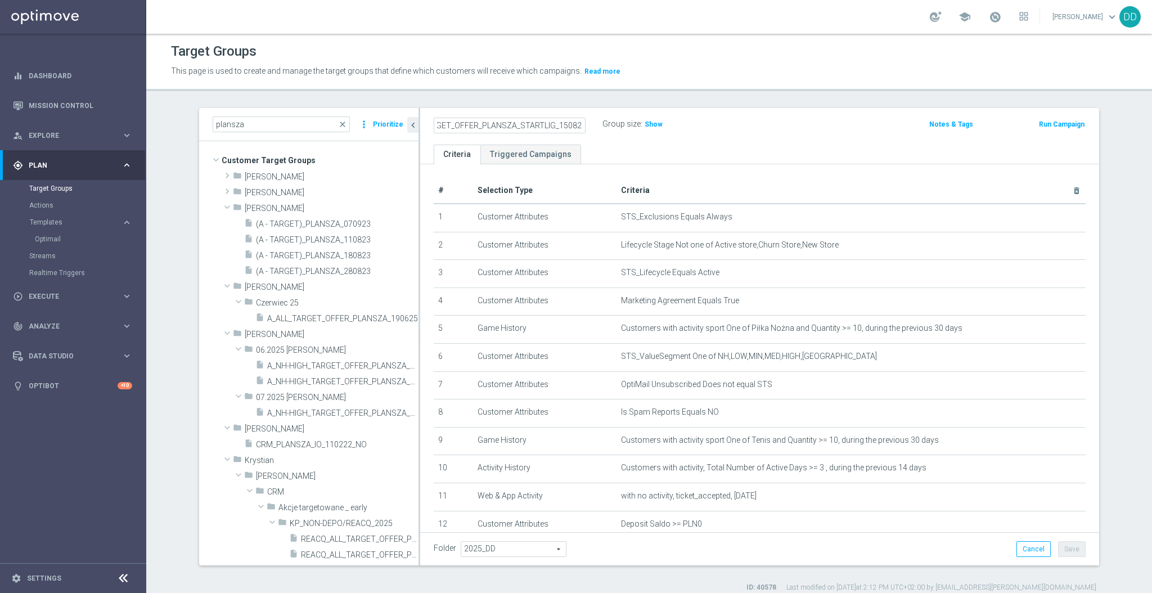
click at [623, 154] on ul "Criteria Triggered Campaigns" at bounding box center [759, 155] width 679 height 20
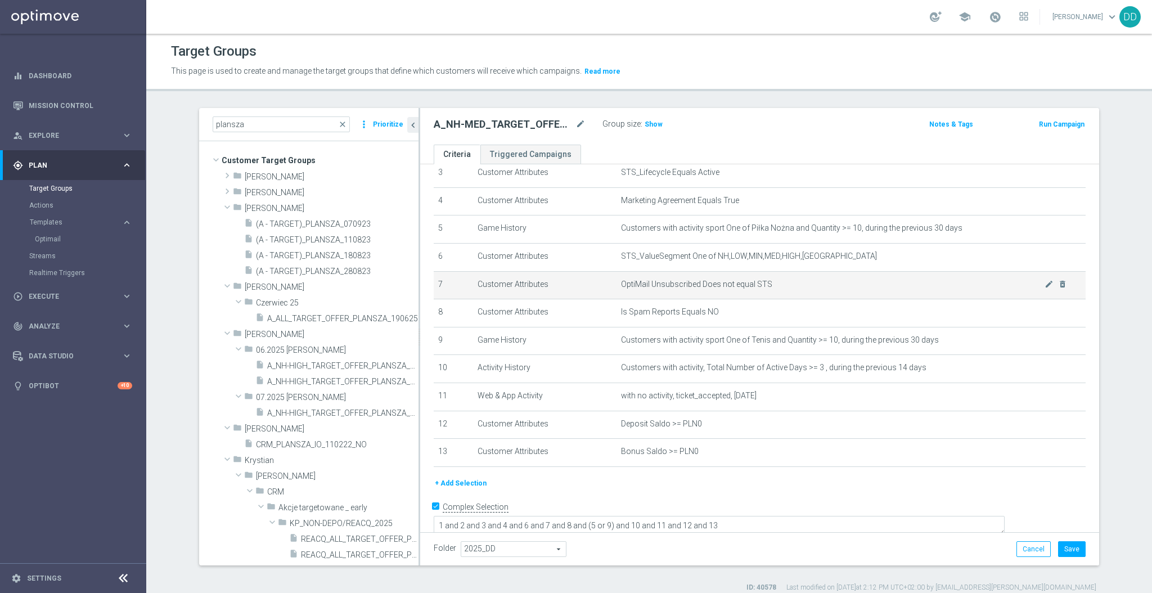
scroll to position [101, 0]
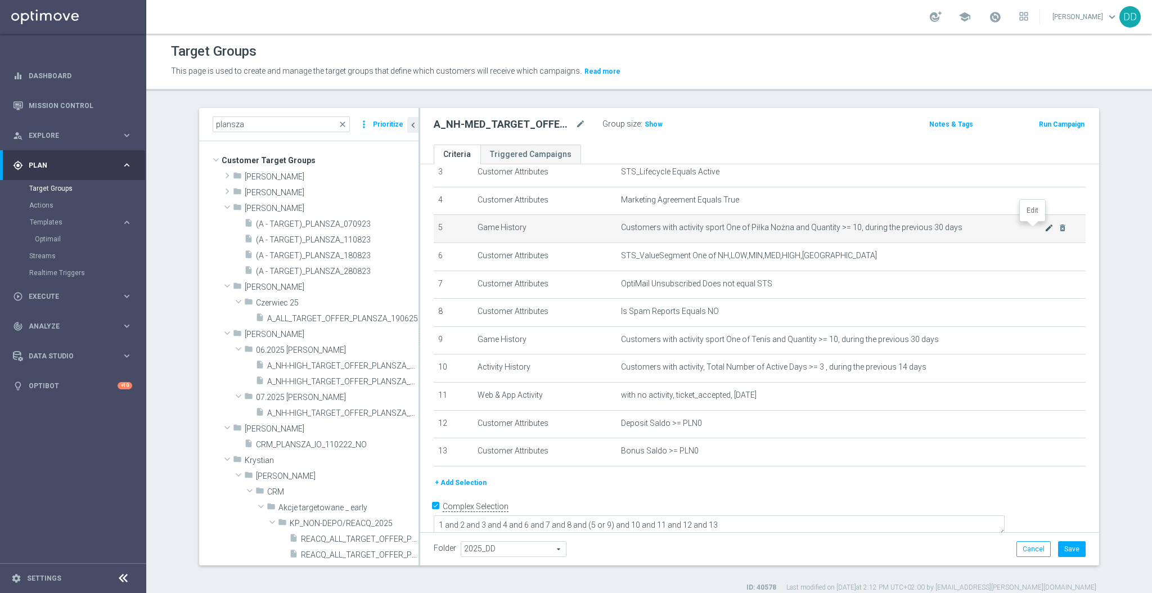
click at [1045, 230] on icon "mode_edit" at bounding box center [1049, 227] width 9 height 9
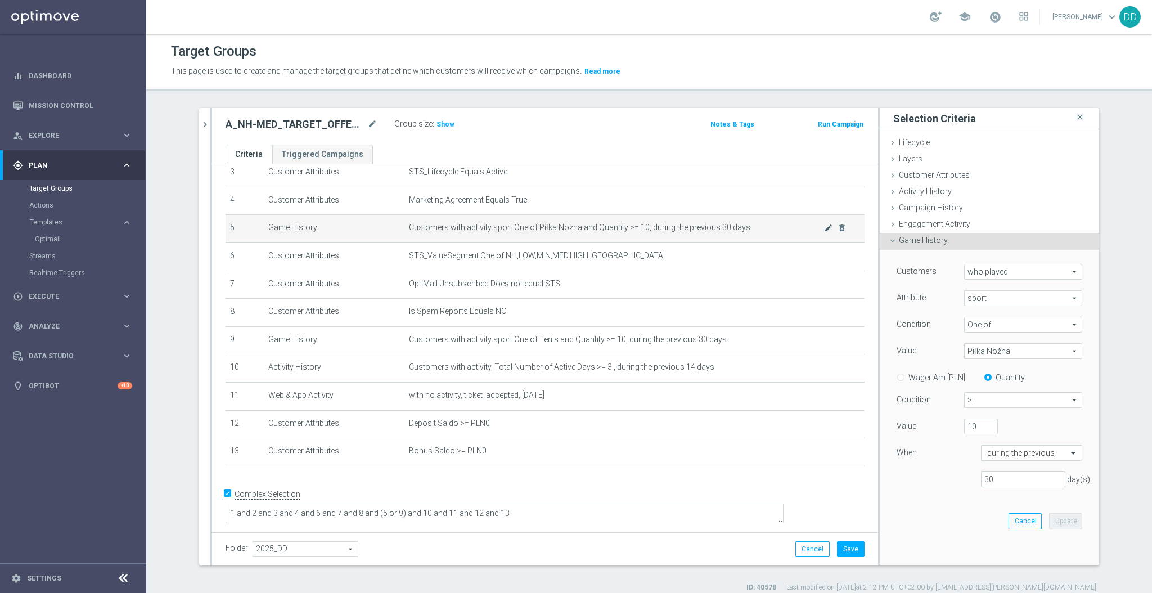
scroll to position [88, 0]
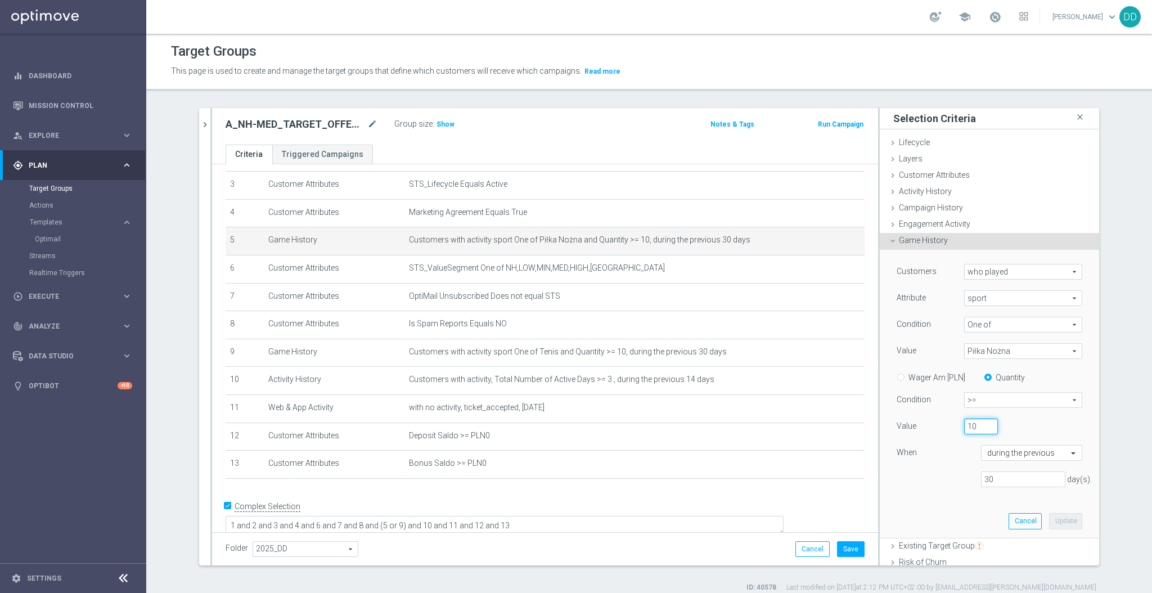
drag, startPoint x: 967, startPoint y: 429, endPoint x: 913, endPoint y: 426, distance: 54.1
click at [915, 426] on div "Value 10" at bounding box center [989, 428] width 203 height 18
type input "3"
click at [1051, 516] on button "Update" at bounding box center [1065, 521] width 33 height 16
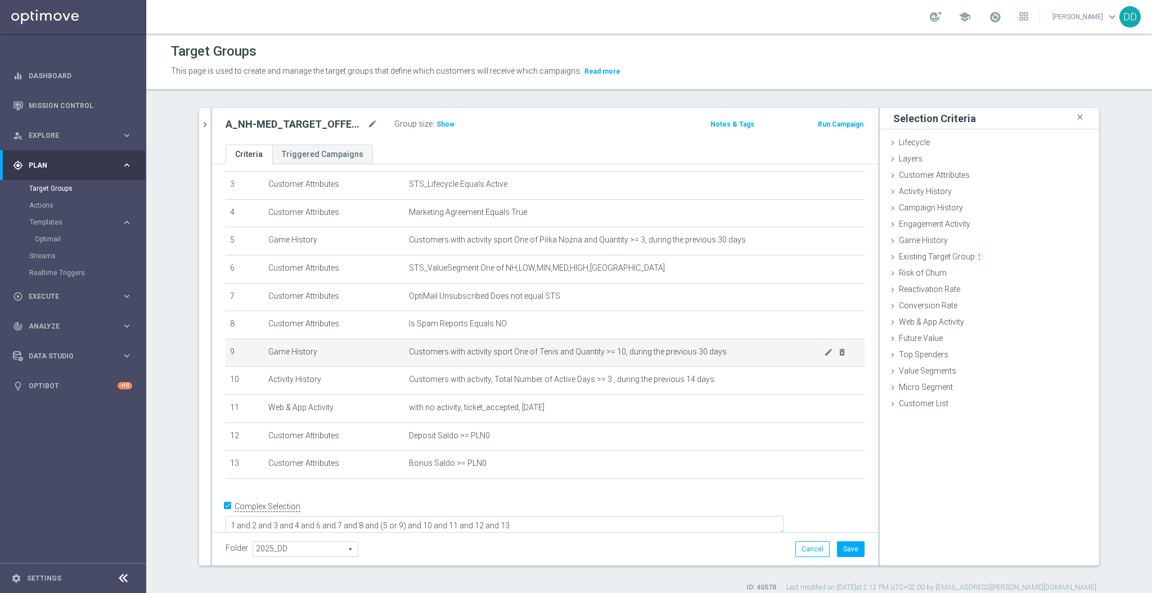
click at [829, 356] on td "Customers with activity sport One of Tenis and Quantity >= 10, during the previ…" at bounding box center [634, 353] width 460 height 28
click at [838, 354] on icon "delete_forever" at bounding box center [842, 352] width 9 height 9
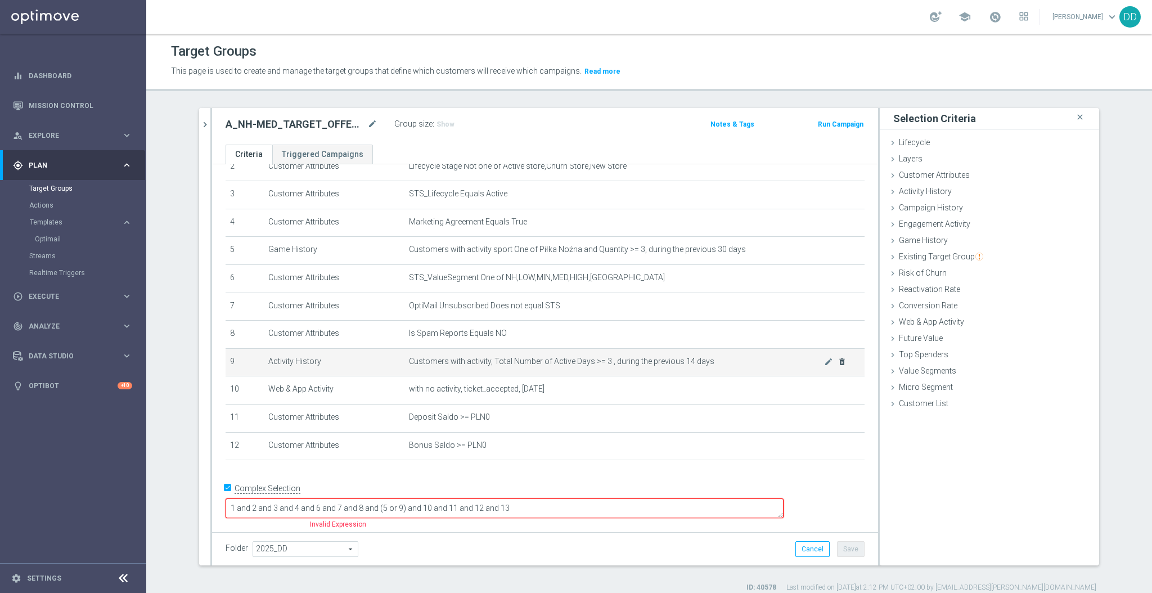
scroll to position [61, 0]
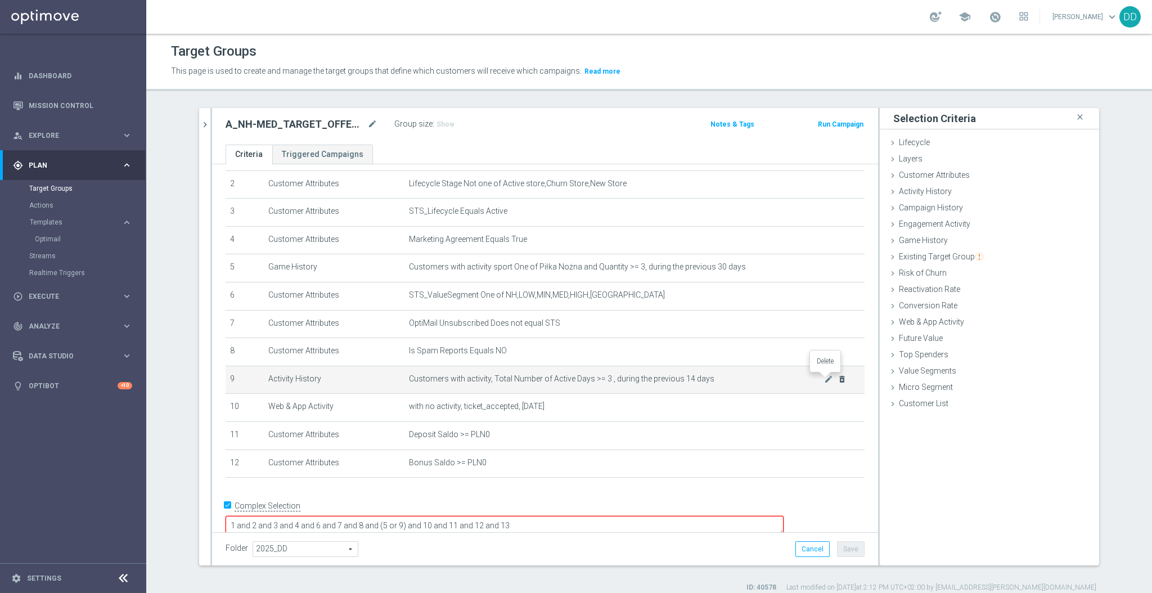
click at [838, 377] on icon "delete_forever" at bounding box center [842, 379] width 9 height 9
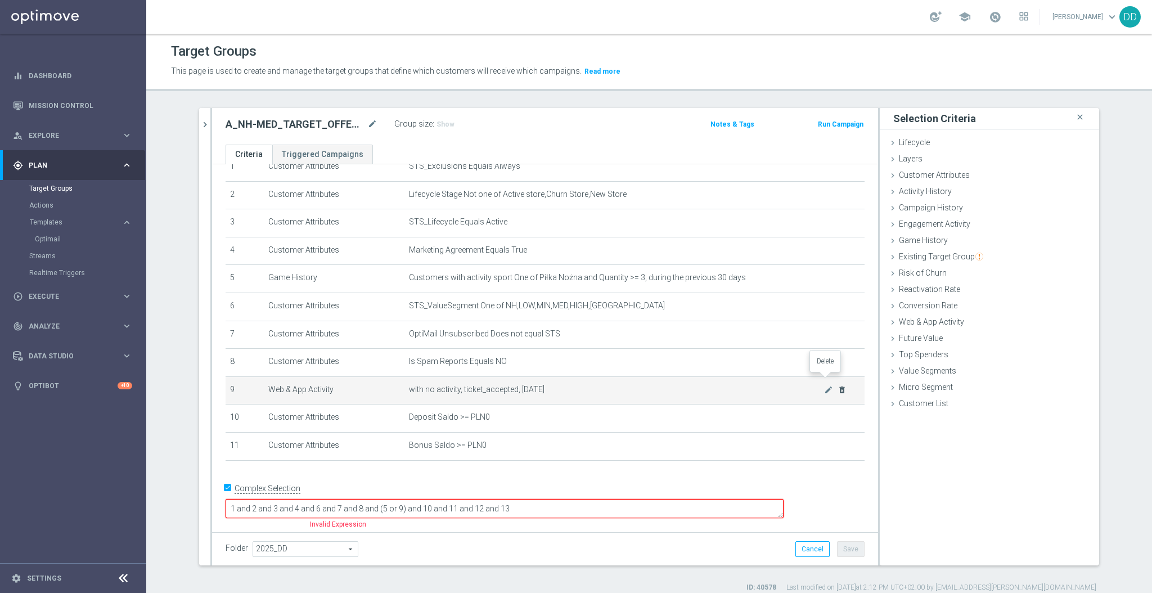
scroll to position [34, 0]
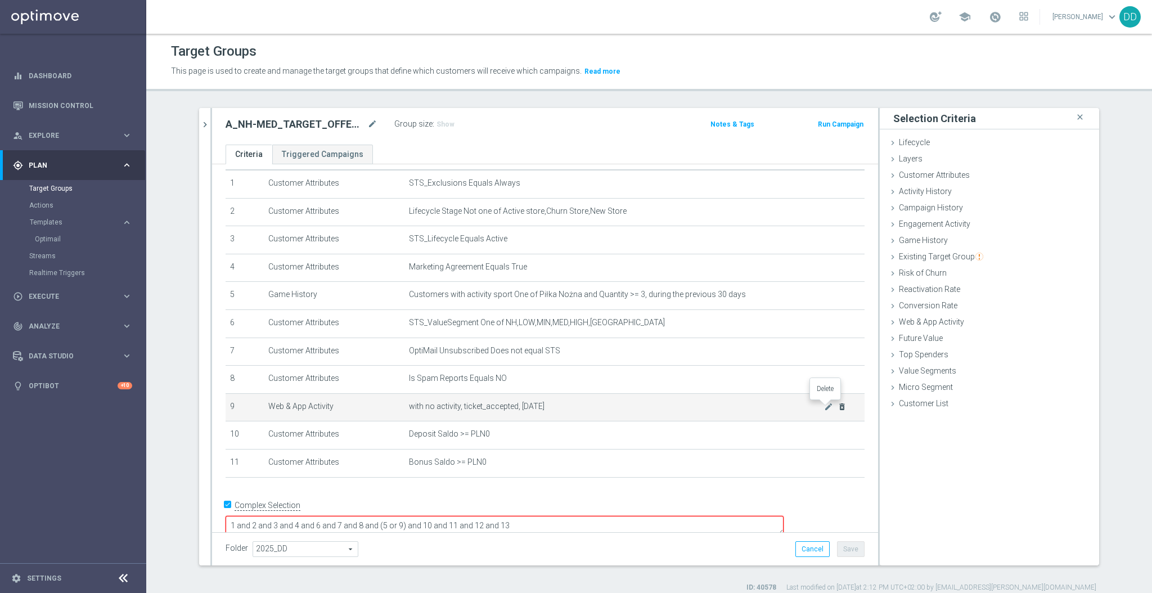
click at [838, 406] on icon "delete_forever" at bounding box center [842, 406] width 9 height 9
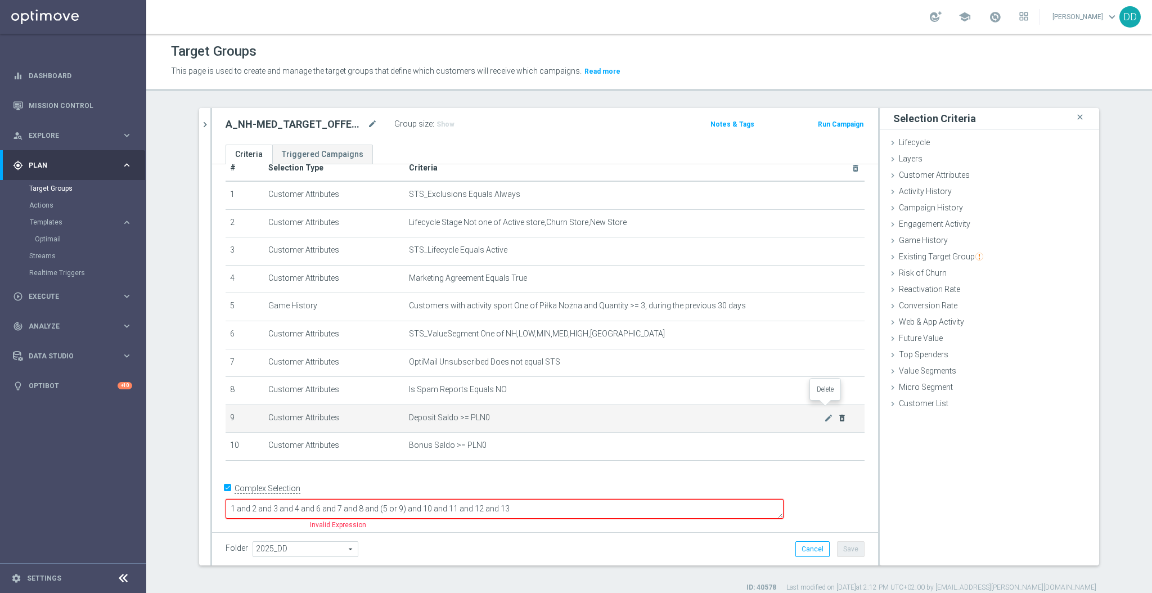
scroll to position [6, 0]
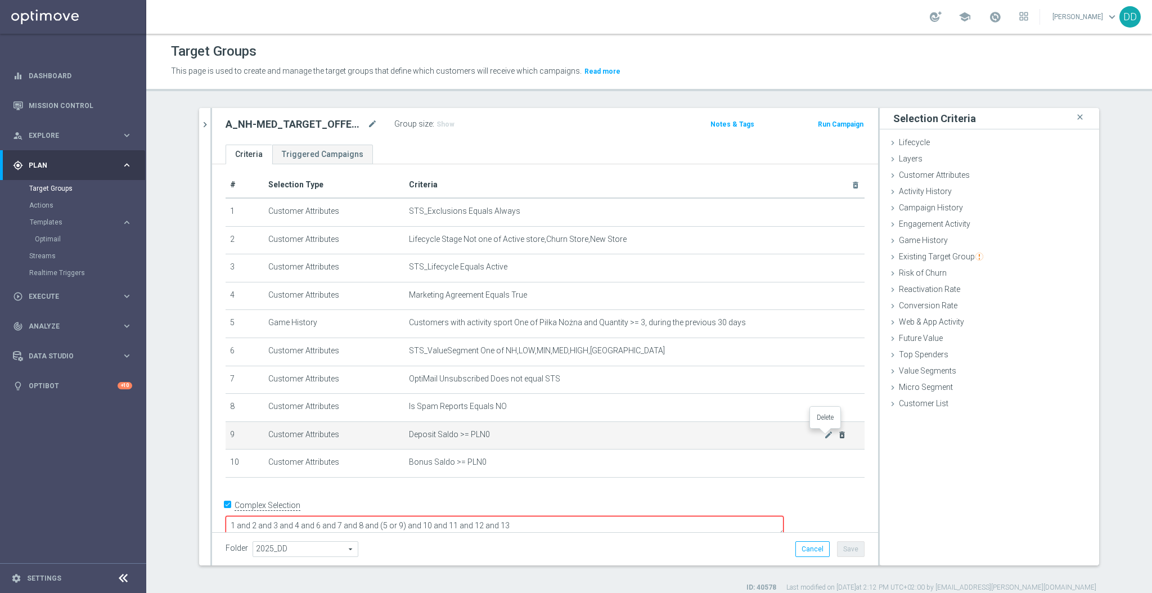
click at [838, 434] on icon "delete_forever" at bounding box center [842, 434] width 9 height 9
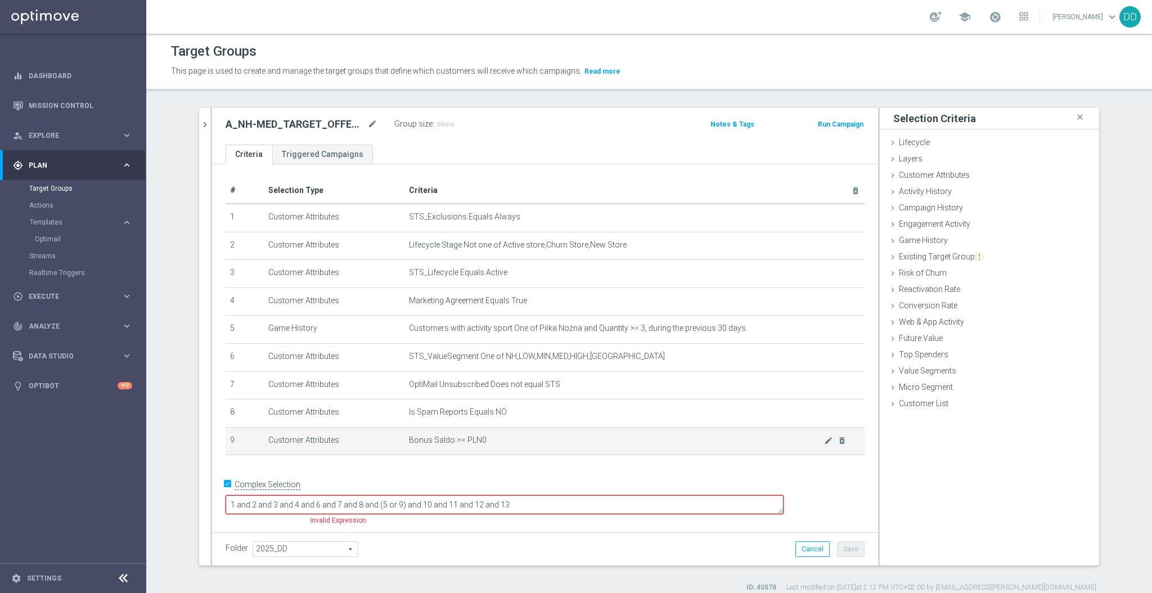
scroll to position [0, 0]
click at [839, 438] on icon "delete_forever" at bounding box center [842, 440] width 9 height 9
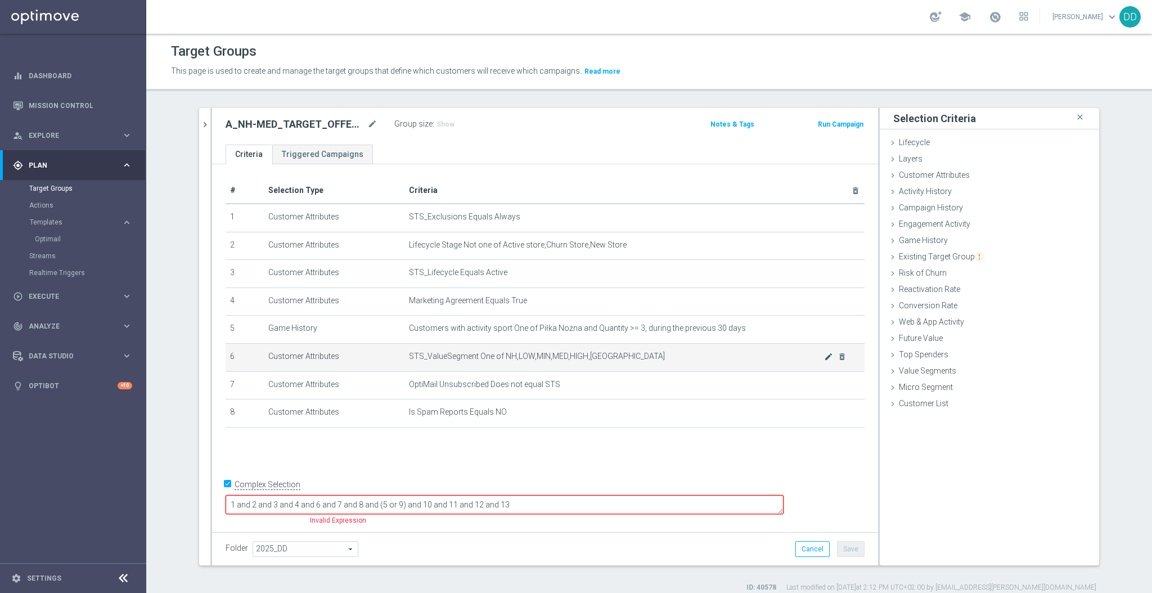
click at [817, 358] on td "STS_ValueSegment One of NH,LOW,MIN,MED,HIGH,NL mode_edit delete_forever" at bounding box center [634, 357] width 460 height 28
click at [824, 357] on icon "mode_edit" at bounding box center [828, 356] width 9 height 9
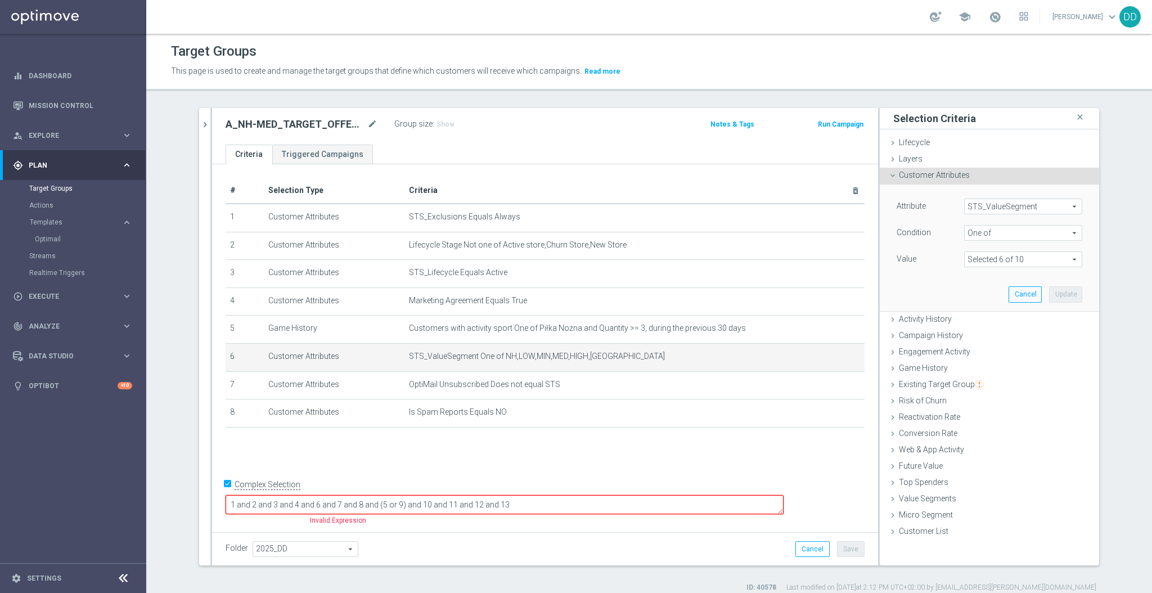
click at [977, 254] on span at bounding box center [1023, 259] width 117 height 15
click at [980, 319] on label "LOW" at bounding box center [1031, 320] width 102 height 15
click at [973, 319] on input "LOW" at bounding box center [976, 320] width 7 height 7
checkbox input "false"
type input "Selected 5 of 10"
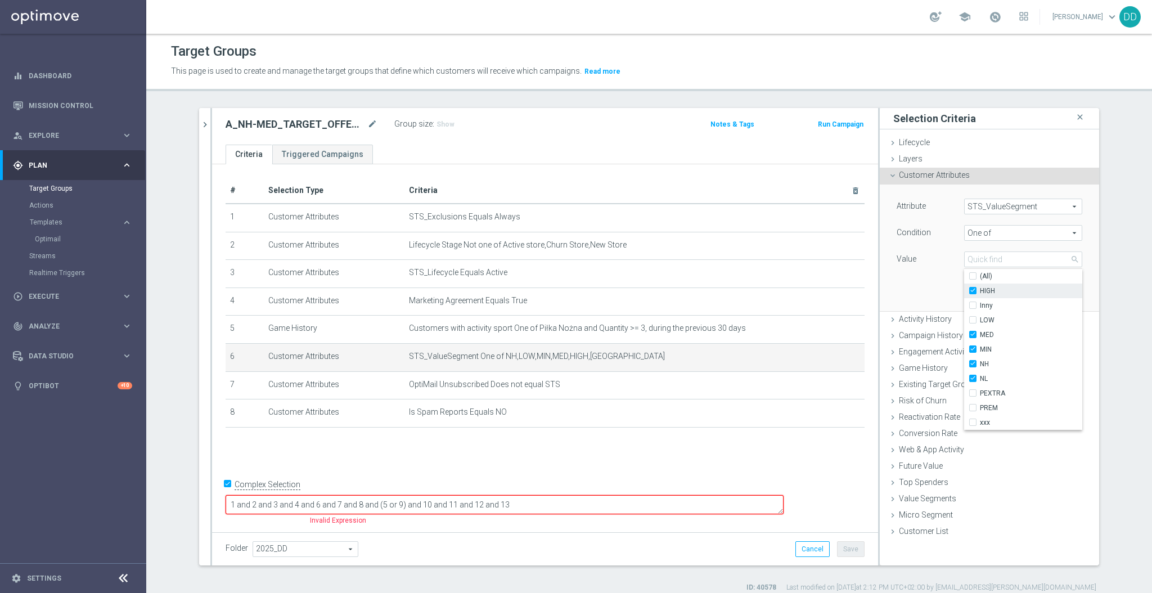
click at [973, 287] on input "HIGH" at bounding box center [976, 290] width 7 height 7
checkbox input "false"
type input "Selected 4 of 10"
click at [980, 318] on label "LOW" at bounding box center [1031, 320] width 102 height 15
click at [973, 318] on input "LOW" at bounding box center [976, 320] width 7 height 7
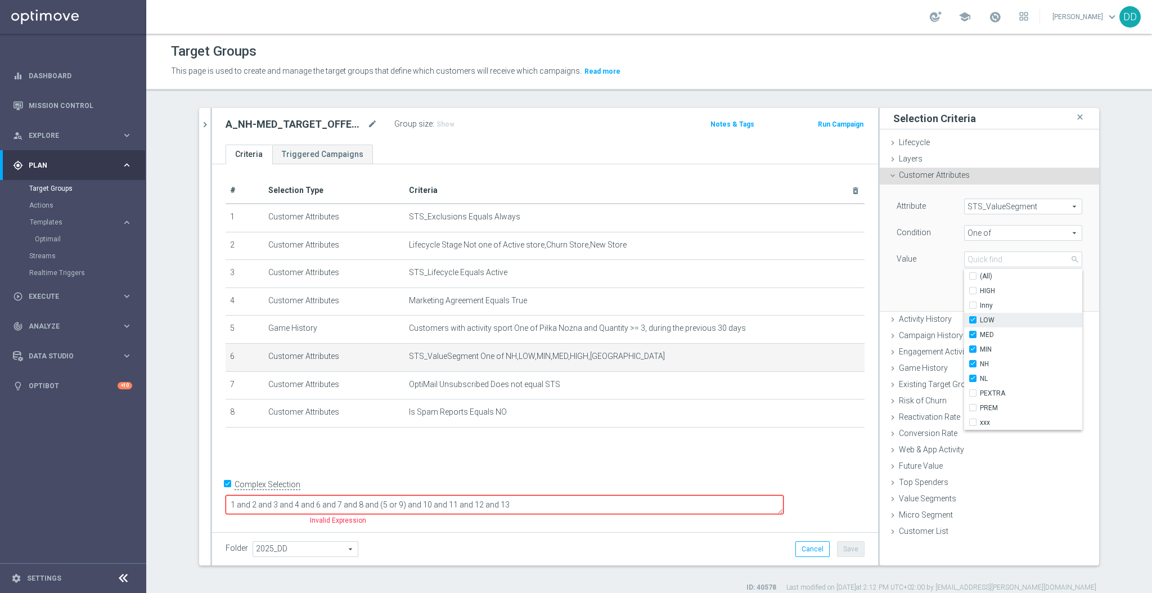
checkbox input "true"
type input "Selected 5 of 10"
drag, startPoint x: 908, startPoint y: 293, endPoint x: 984, endPoint y: 303, distance: 77.2
click at [908, 293] on div "Attribute STS_ValueSegment STS_ValueSegment arrow_drop_down search Condition On…" at bounding box center [989, 248] width 203 height 126
click at [1049, 297] on button "Update" at bounding box center [1065, 294] width 33 height 16
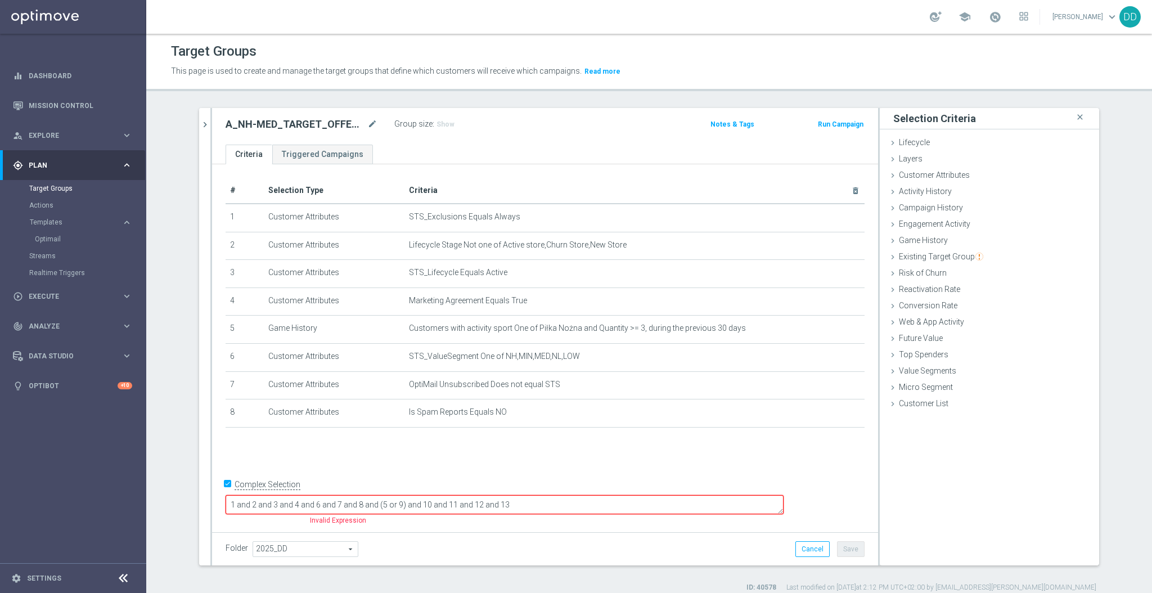
drag, startPoint x: 621, startPoint y: 504, endPoint x: 453, endPoint y: 505, distance: 168.2
click at [453, 505] on textarea "1 and 2 and 3 and 4 and 6 and 7 and 8 and (5 or 9) and 10 and 11 and 12 and 13" at bounding box center [505, 505] width 558 height 20
drag, startPoint x: 389, startPoint y: 502, endPoint x: 392, endPoint y: 520, distance: 18.1
click at [390, 502] on textarea "1 and 2 and 3 and 4 and 6 and 7 and 8" at bounding box center [505, 505] width 558 height 20
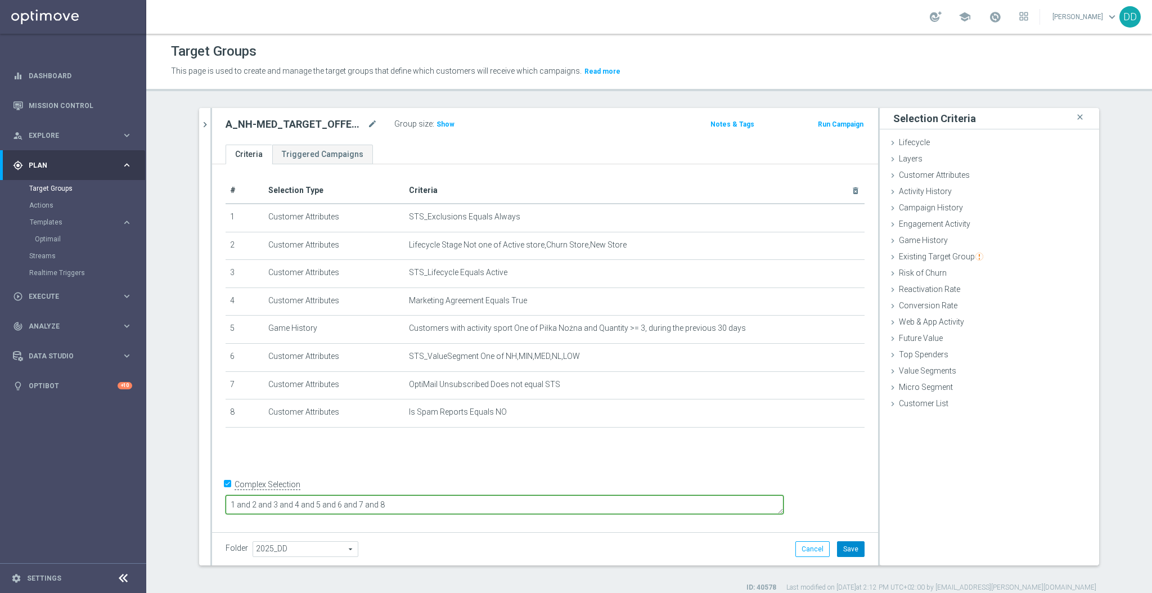
type textarea "1 and 2 and 3 and 4 and 5 and 6 and 7 and 8"
click at [852, 547] on button "Save" at bounding box center [851, 549] width 28 height 16
click at [437, 127] on span "Show" at bounding box center [446, 124] width 18 height 8
click at [372, 122] on div "A_NH-MED_TARGET_OFFER_PLANSZA_STARTLIG_150825 mode_edit" at bounding box center [310, 124] width 169 height 16
click at [367, 124] on icon "mode_edit" at bounding box center [372, 125] width 10 height 14
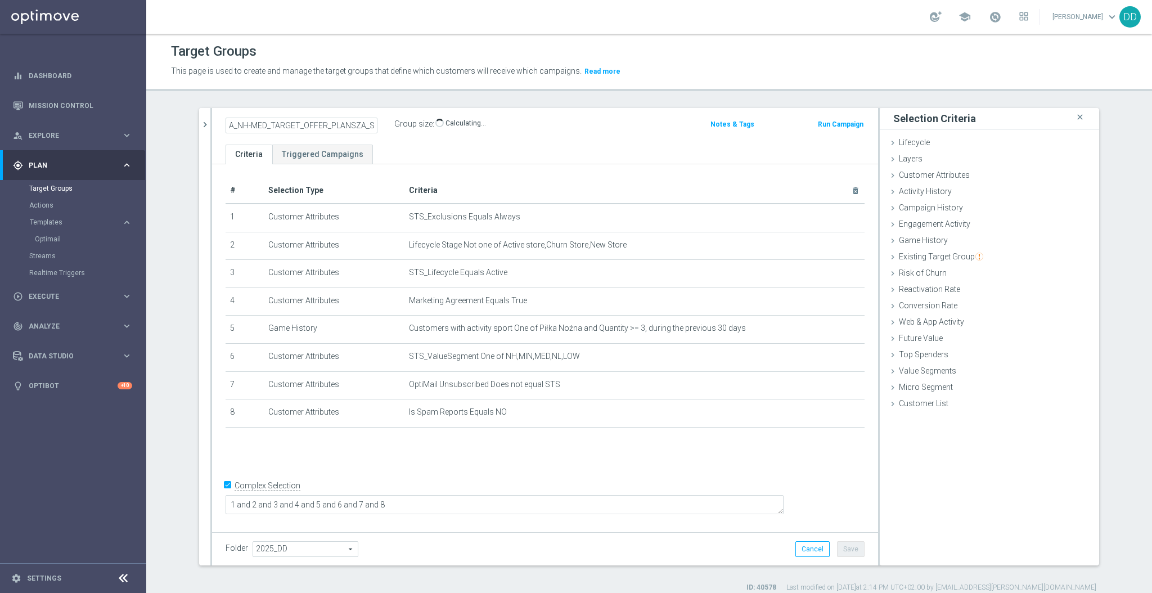
scroll to position [0, 57]
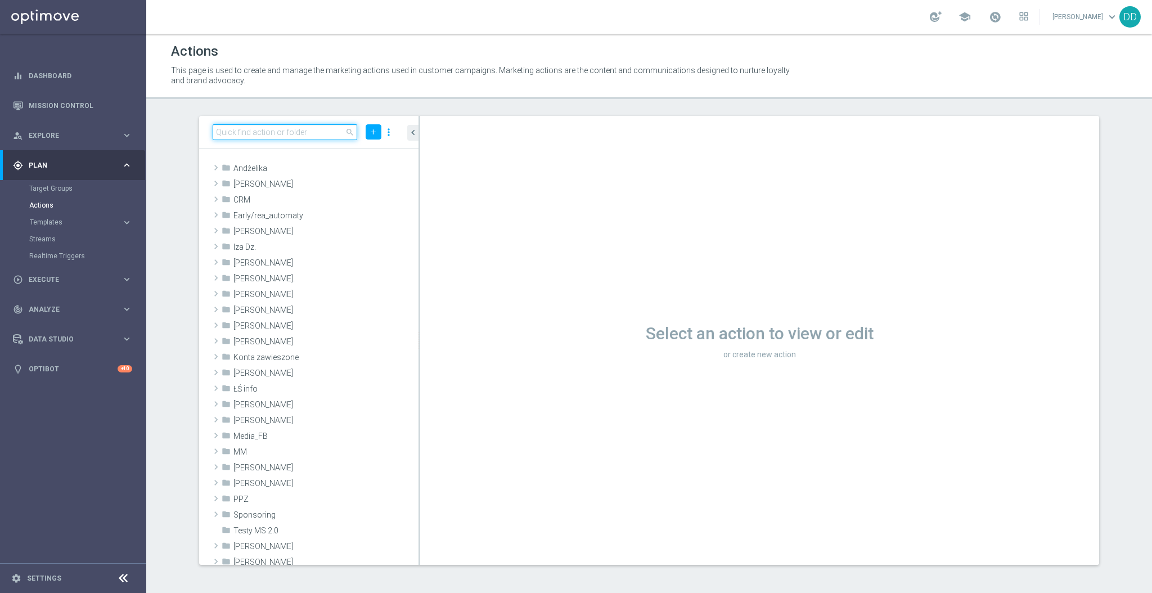
click at [263, 138] on input at bounding box center [285, 132] width 145 height 16
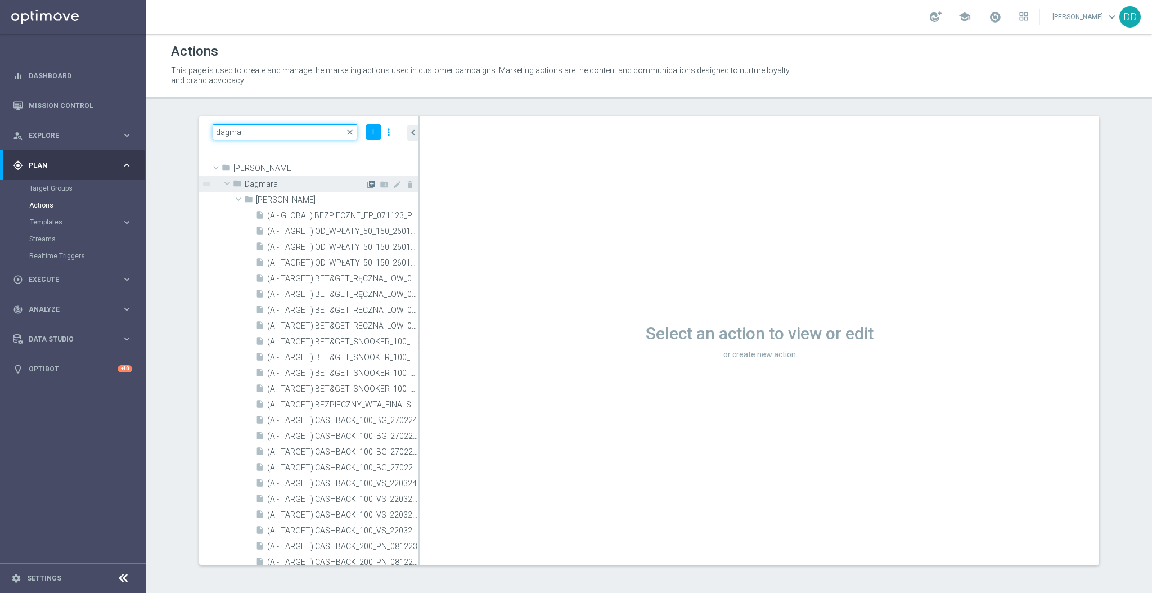
type input "dagma"
click at [367, 182] on icon "library_add" at bounding box center [371, 184] width 9 height 9
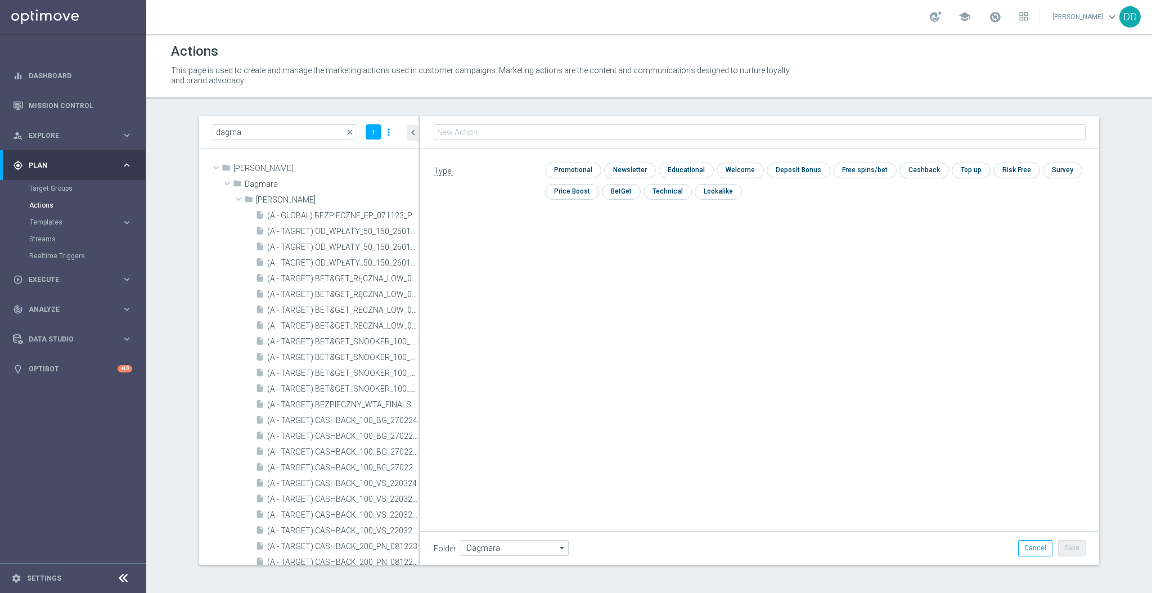
click at [532, 136] on input "text" at bounding box center [760, 132] width 652 height 16
type input "A_NH-MED_TARGET_OFFER_PLANSZA_STARTLIG_150825"
click at [631, 163] on input "checkbox" at bounding box center [628, 170] width 49 height 15
checkbox input "true"
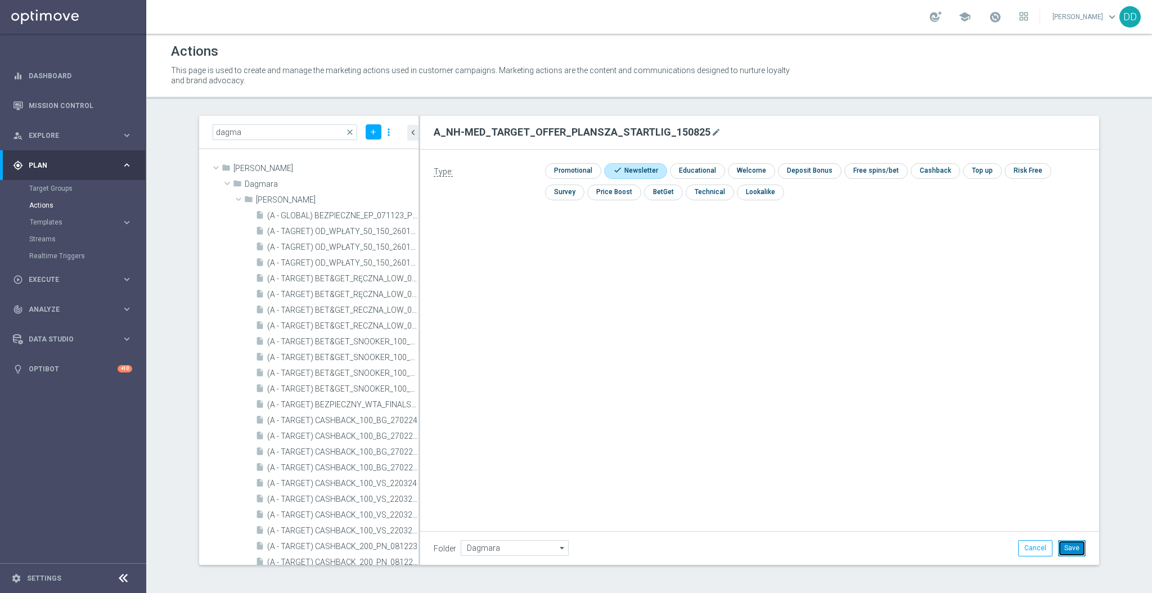
click at [1073, 541] on button "Save" at bounding box center [1072, 548] width 28 height 16
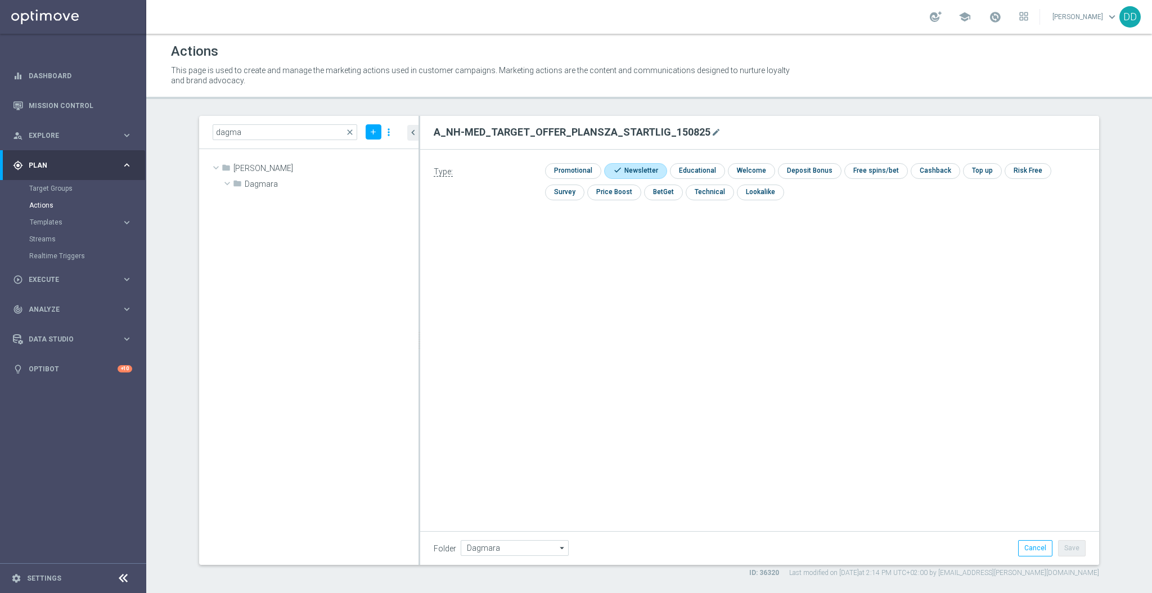
scroll to position [21570, 0]
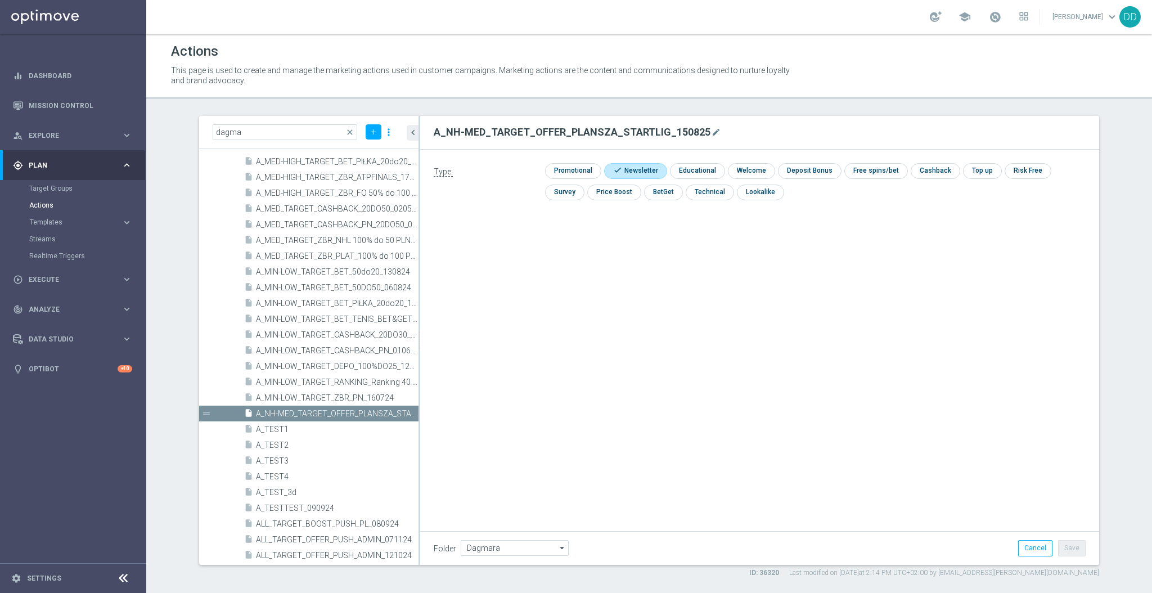
click at [717, 130] on div "A_NH-MED_TARGET_OFFER_PLANSZA_STARTLIG_150825 mode_edit" at bounding box center [760, 133] width 652 height 20
click at [712, 133] on icon "mode_edit" at bounding box center [716, 132] width 9 height 9
click at [68, 285] on div "play_circle_outline Execute keyboard_arrow_right" at bounding box center [72, 279] width 145 height 30
click at [49, 219] on link "Campaign Builder" at bounding box center [73, 218] width 88 height 9
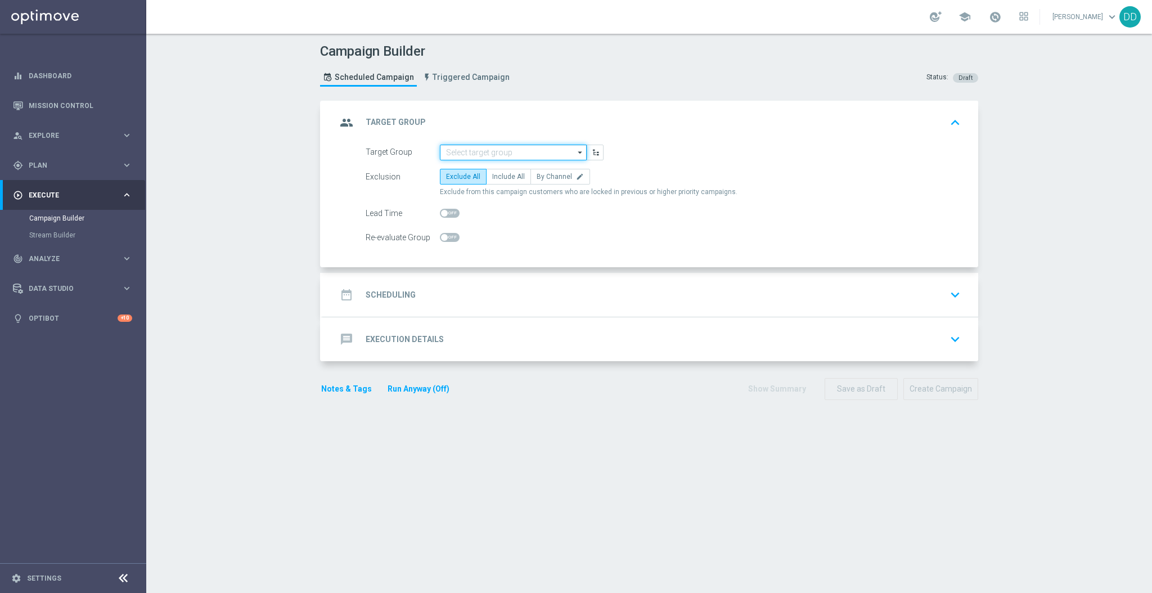
click at [482, 149] on input at bounding box center [513, 153] width 147 height 16
paste input "A_NH-MED_TARGET_OFFER_PLANSZA_STARTLIG_150825"
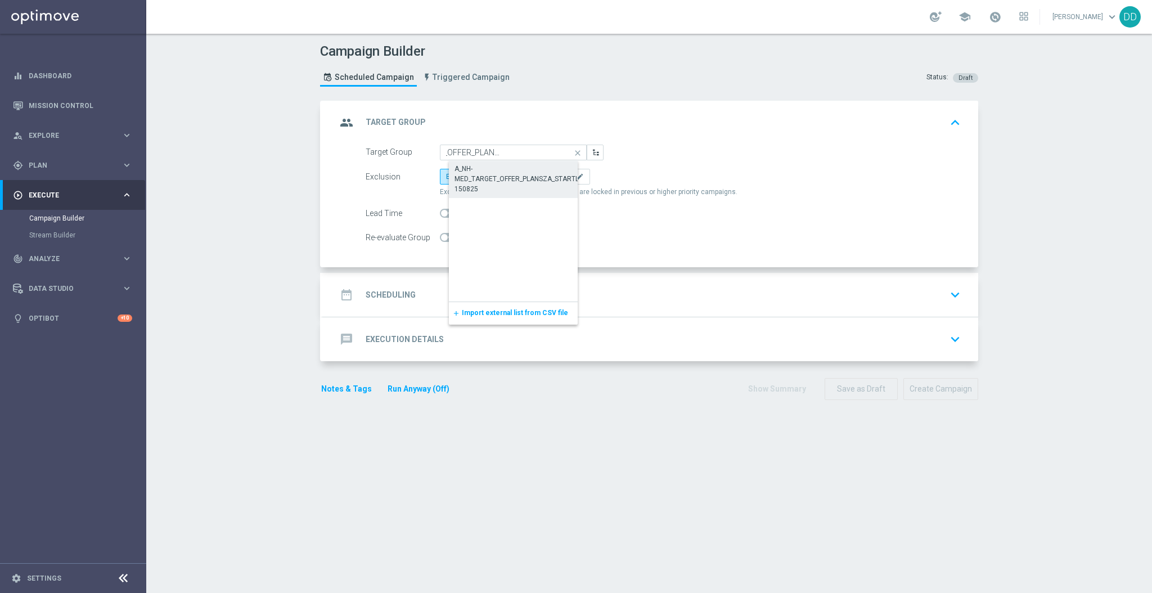
click at [496, 178] on div "A_NH-MED_TARGET_OFFER_PLANSZA_STARTLIG_150825" at bounding box center [523, 179] width 136 height 30
type input "A_NH-MED_TARGET_OFFER_PLANSZA_STARTLIG_150825"
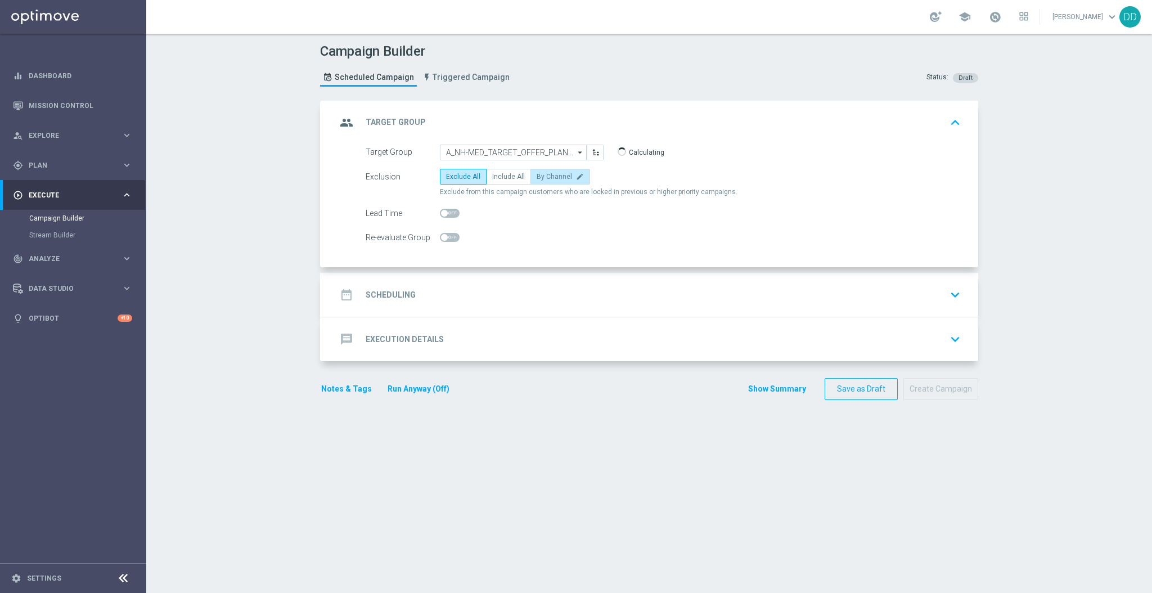
click at [545, 179] on span "By Channel" at bounding box center [554, 177] width 35 height 8
click at [544, 179] on input "By Channel edit" at bounding box center [540, 178] width 7 height 7
radio input "true"
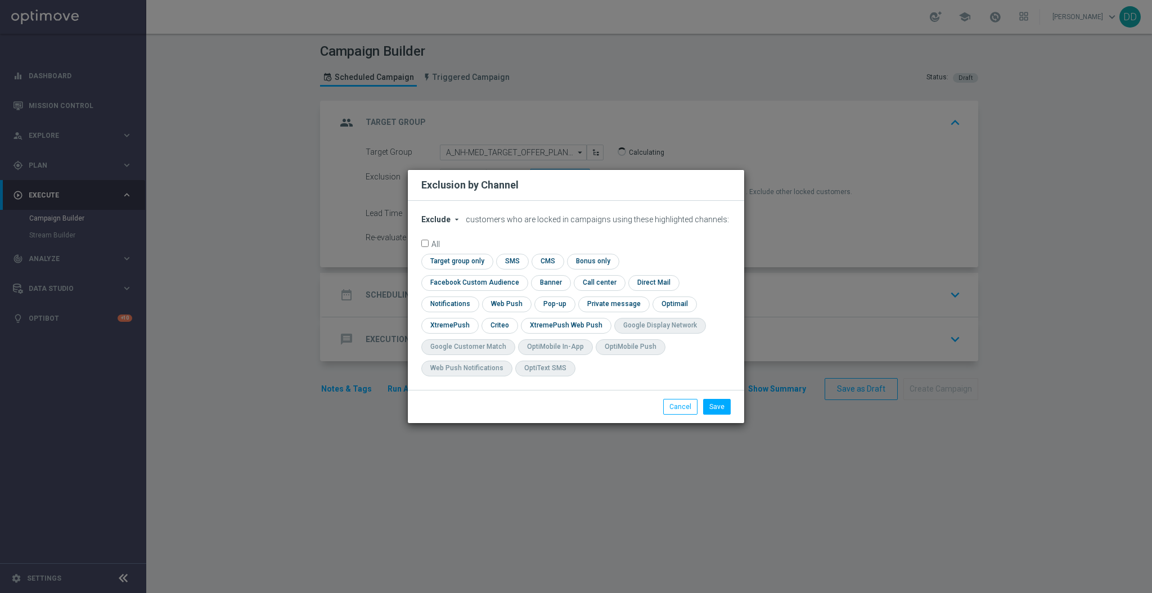
click at [446, 224] on span "Exclude" at bounding box center [435, 219] width 29 height 9
click at [0, 0] on span "Include" at bounding box center [0, 0] width 0 height 0
click at [462, 269] on input "checkbox" at bounding box center [455, 261] width 69 height 15
checkbox input "true"
click at [461, 286] on input "checkbox" at bounding box center [472, 282] width 102 height 15
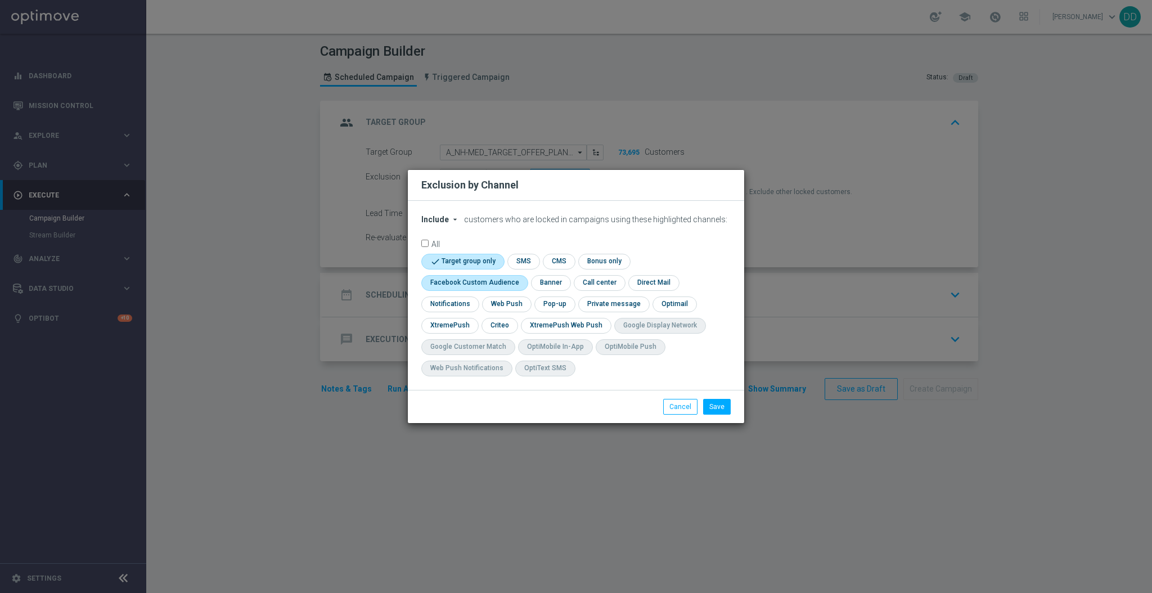
checkbox input "true"
click at [465, 332] on input "checkbox" at bounding box center [448, 325] width 55 height 15
click at [472, 327] on input "checkbox" at bounding box center [453, 325] width 65 height 15
checkbox input "false"
click at [504, 325] on input "checkbox" at bounding box center [499, 325] width 35 height 15
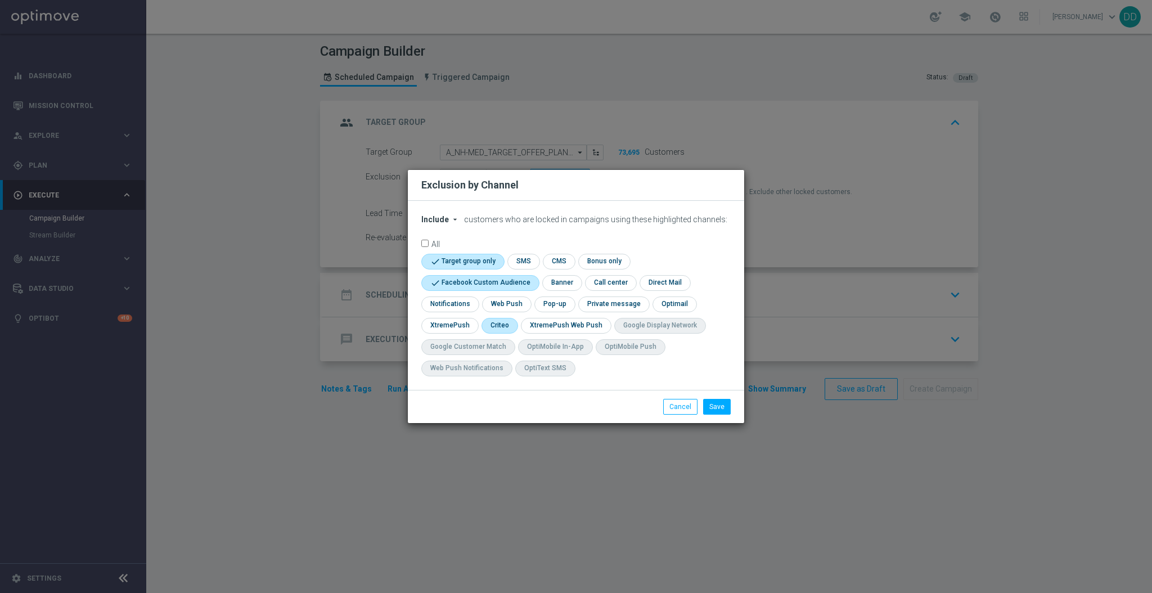
checkbox input "true"
click at [723, 410] on button "Save" at bounding box center [717, 407] width 28 height 16
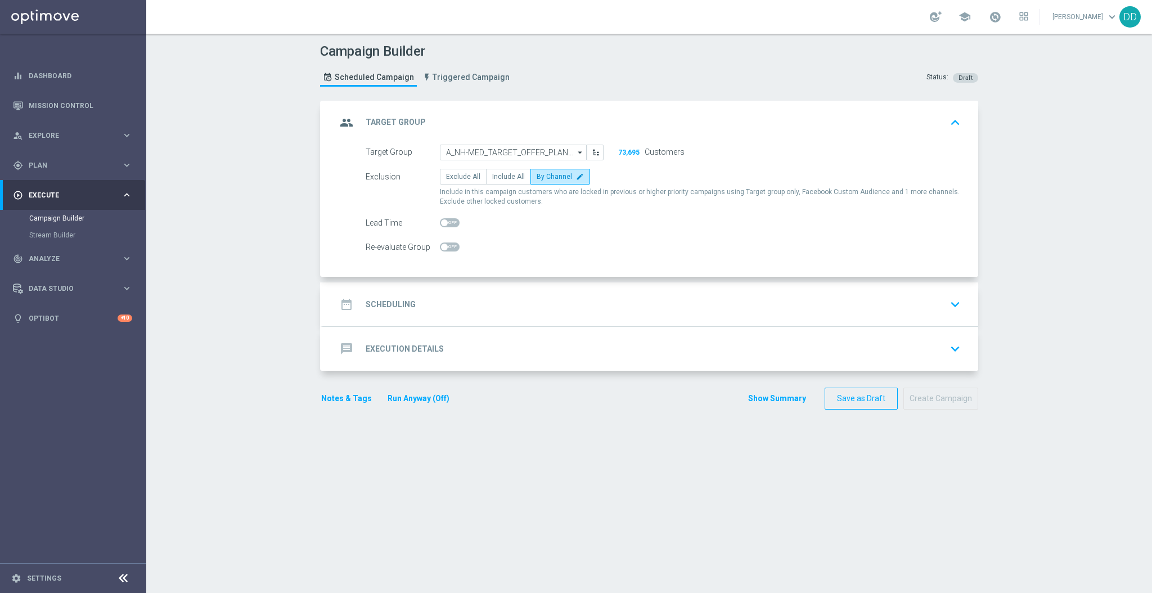
click at [529, 296] on div "date_range Scheduling keyboard_arrow_down" at bounding box center [650, 304] width 628 height 21
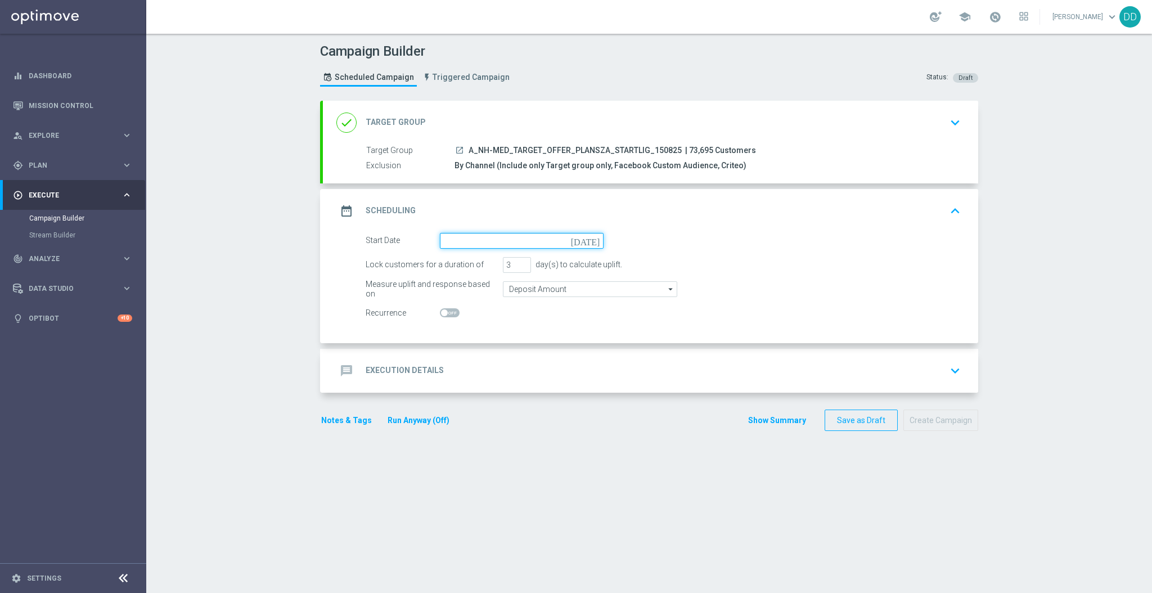
click at [459, 237] on input at bounding box center [522, 241] width 164 height 16
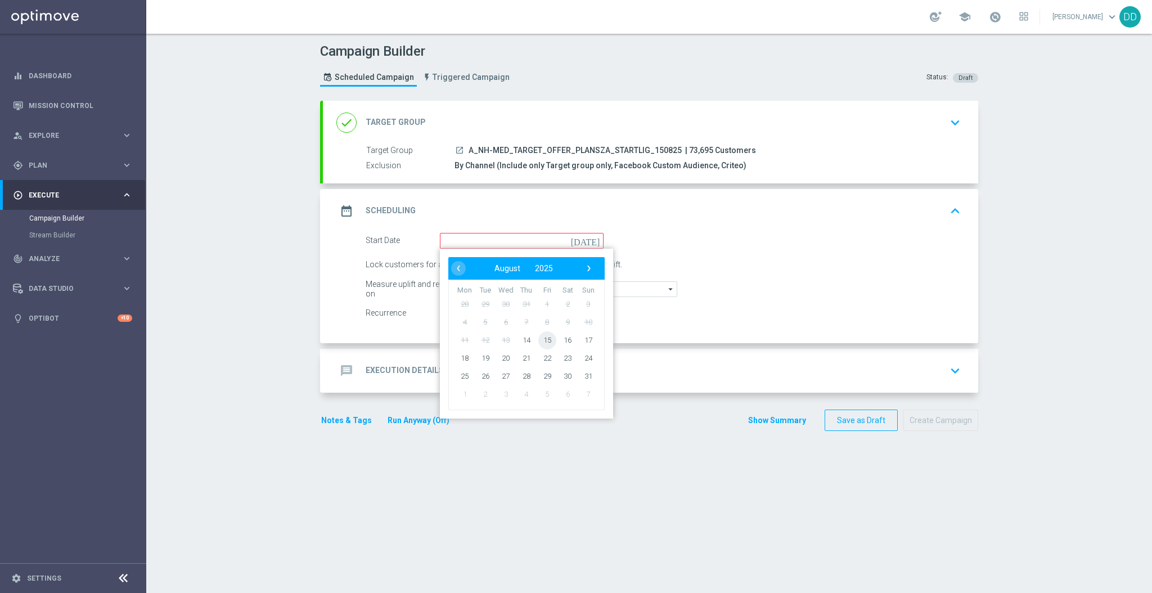
click at [542, 339] on span "15" at bounding box center [547, 340] width 18 height 18
type input "[DATE]"
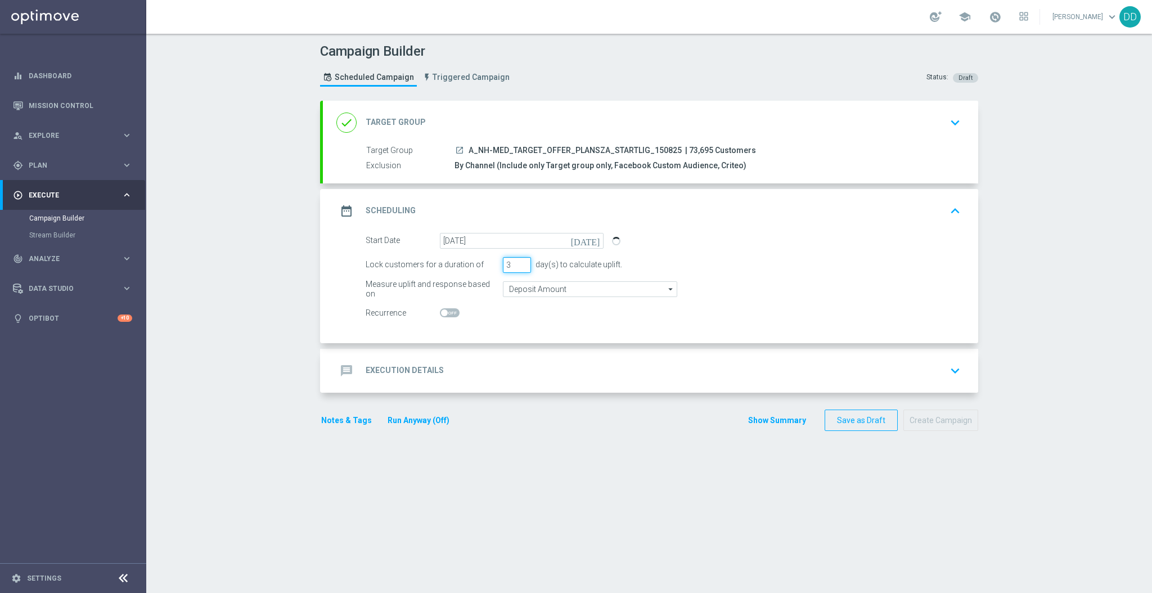
drag, startPoint x: 491, startPoint y: 263, endPoint x: 515, endPoint y: 286, distance: 32.6
click at [488, 262] on div "Lock customers for a duration of 3 day(s) to calculate uplift." at bounding box center [663, 265] width 612 height 16
type input "1"
click at [530, 290] on input "Deposit Amount" at bounding box center [590, 289] width 174 height 16
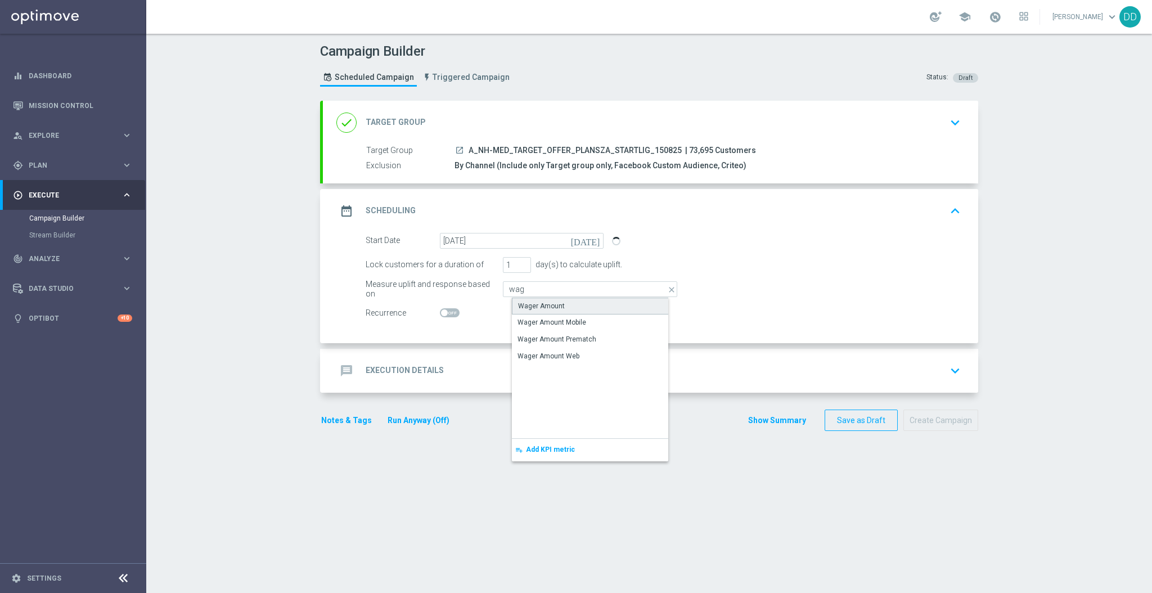
click at [529, 305] on div "Wager Amount" at bounding box center [541, 306] width 47 height 10
type input "Wager Amount"
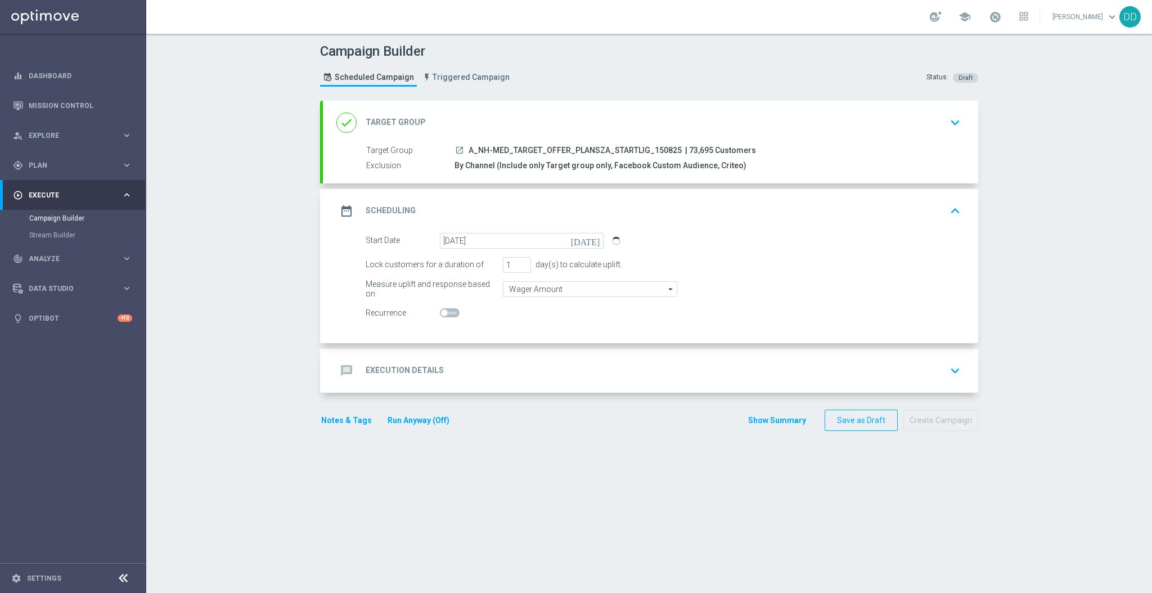
click at [504, 341] on div "Start Date [DATE] [DATE] Lock customers for a duration of 1 day(s) to calculate…" at bounding box center [650, 288] width 655 height 110
click at [517, 367] on div "message Execution Details keyboard_arrow_down" at bounding box center [650, 370] width 628 height 21
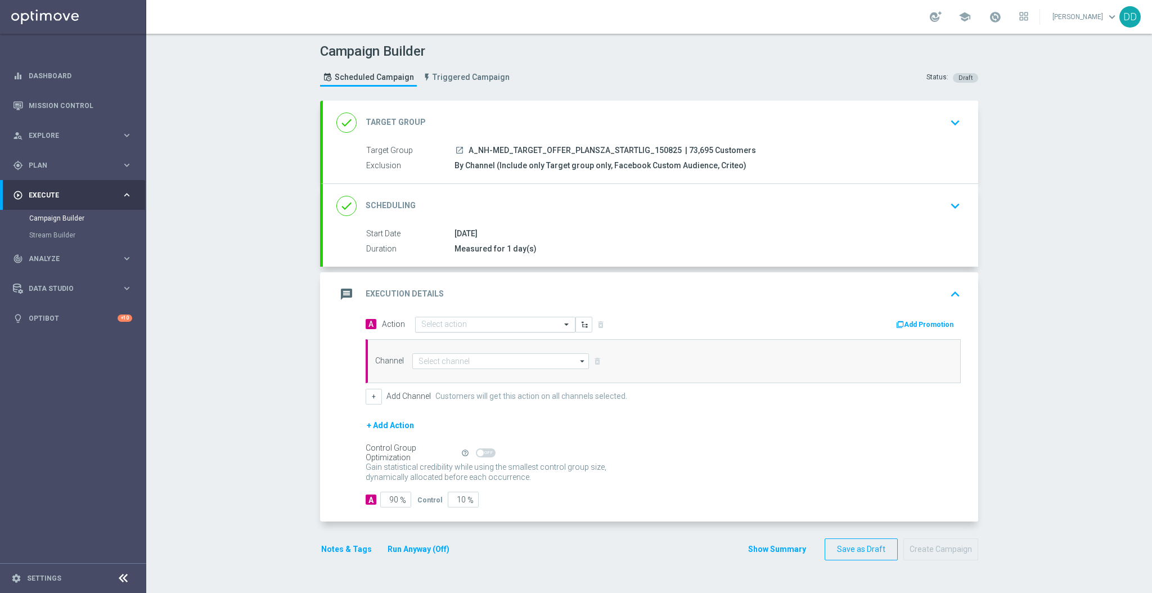
click at [472, 325] on input "text" at bounding box center [483, 325] width 125 height 10
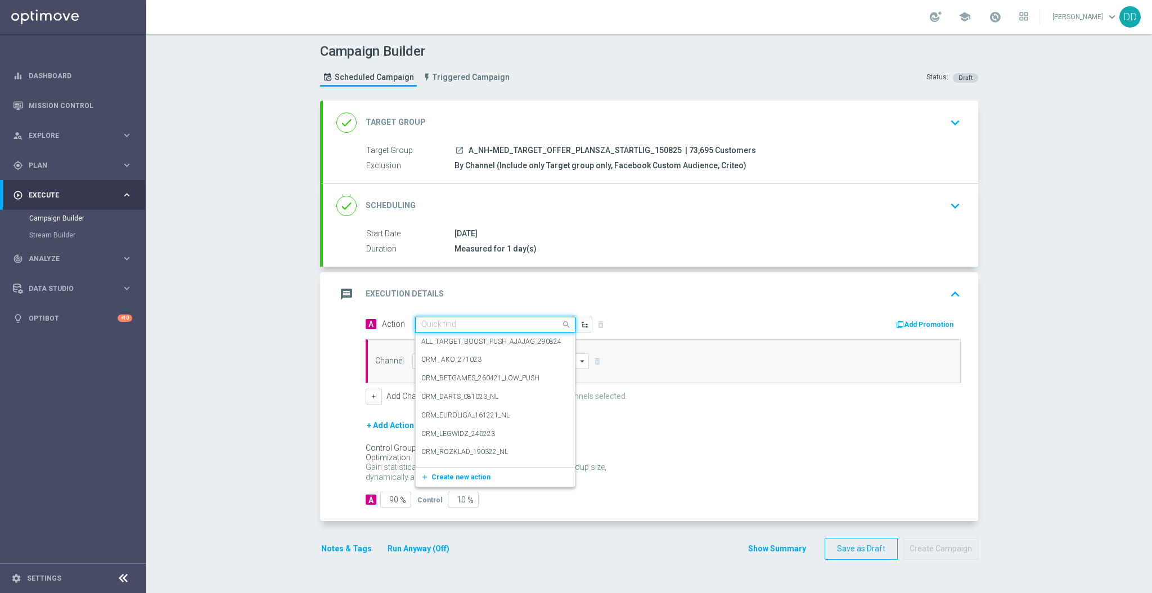
paste input "A_NH-MED_TARGET_OFFER_PLANSZA_STARTLIG_150825"
type input "A_NH-MED_TARGET_OFFER_PLANSZA_STARTLIG_150825"
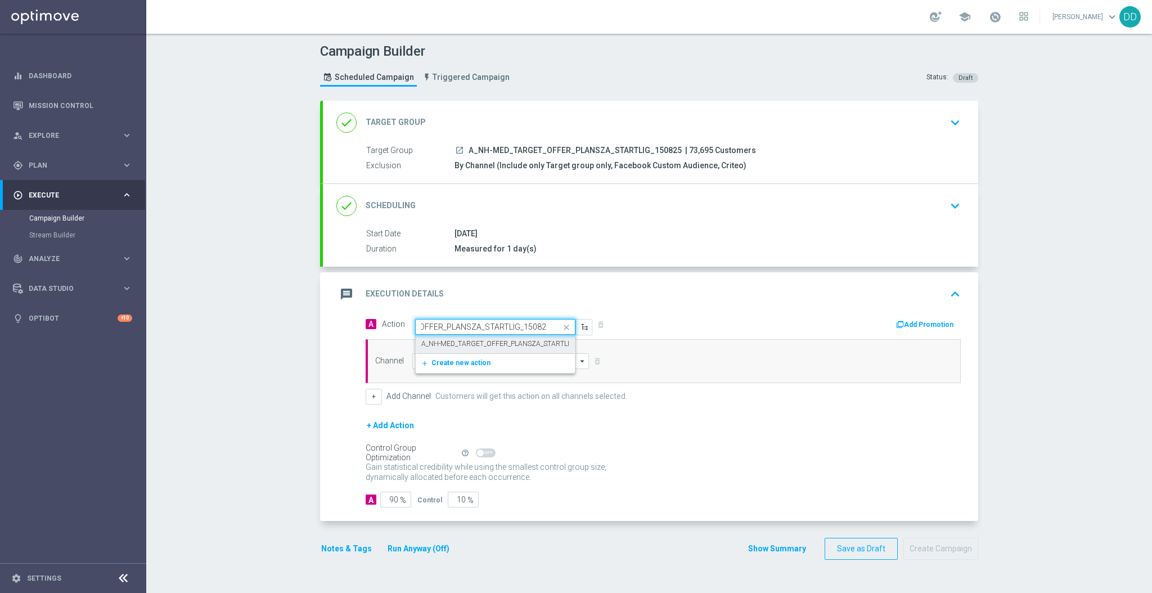
click at [476, 339] on label "A_NH-MED_TARGET_OFFER_PLANSZA_STARTLIG_150825" at bounding box center [510, 344] width 179 height 10
click at [473, 357] on input at bounding box center [500, 361] width 177 height 16
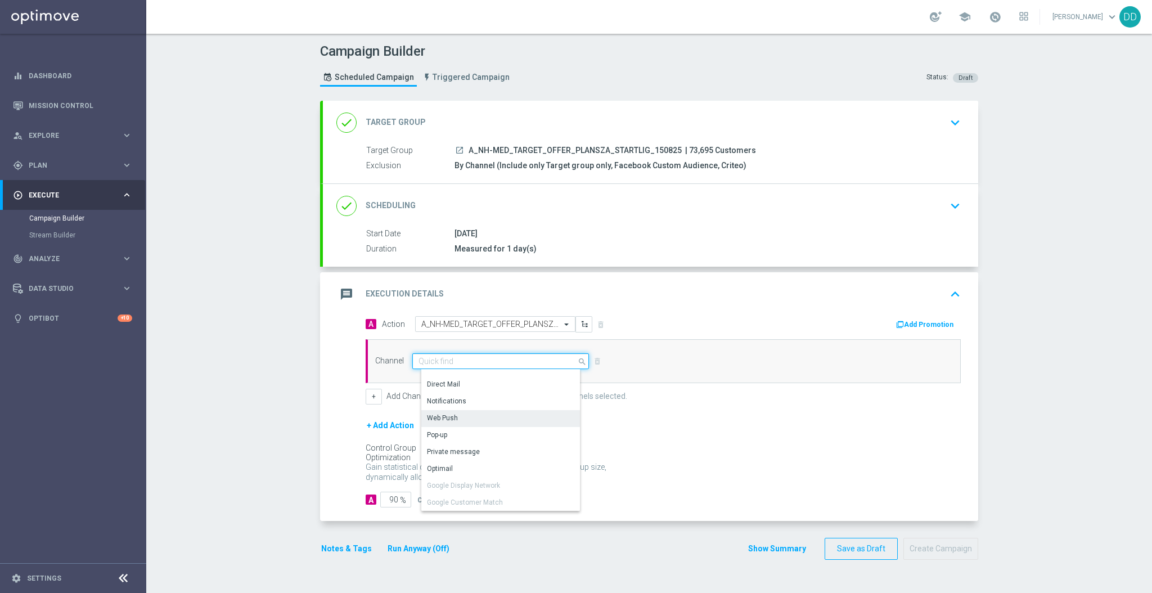
scroll to position [221, 0]
click at [475, 404] on div "XtremePush" at bounding box center [505, 410] width 168 height 16
type input "XtremePush"
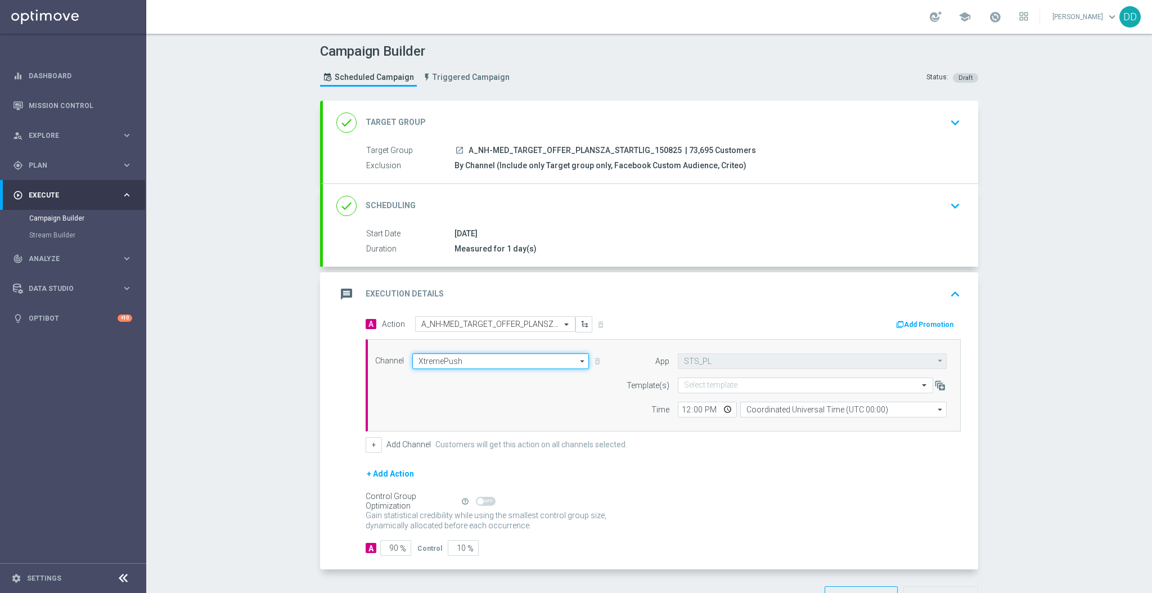
click at [464, 360] on input "XtremePush" at bounding box center [500, 361] width 177 height 16
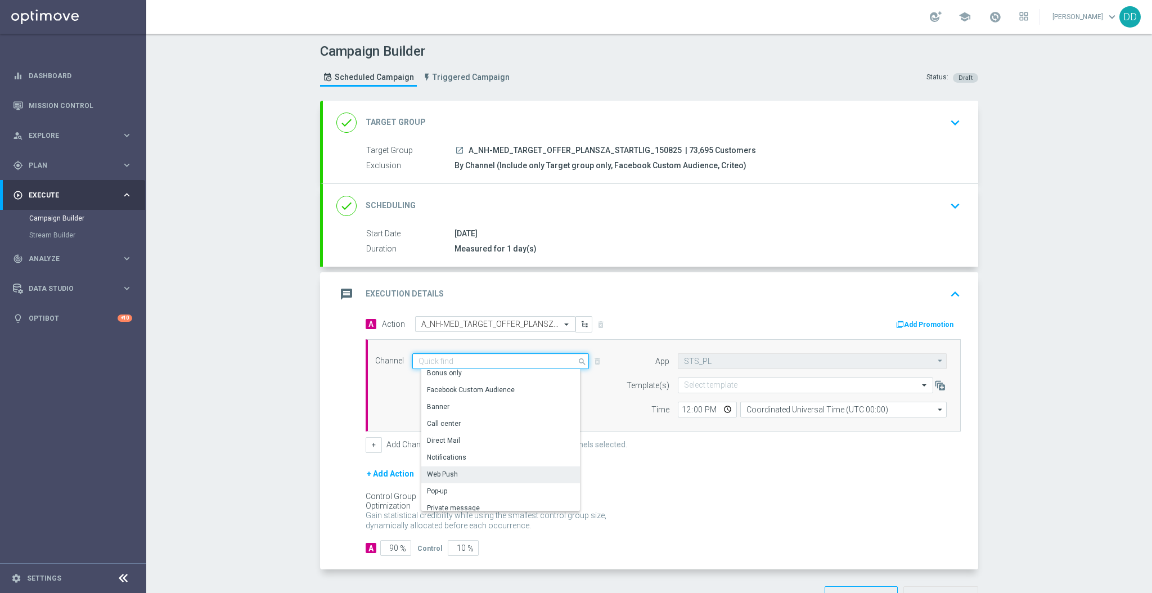
scroll to position [75, 0]
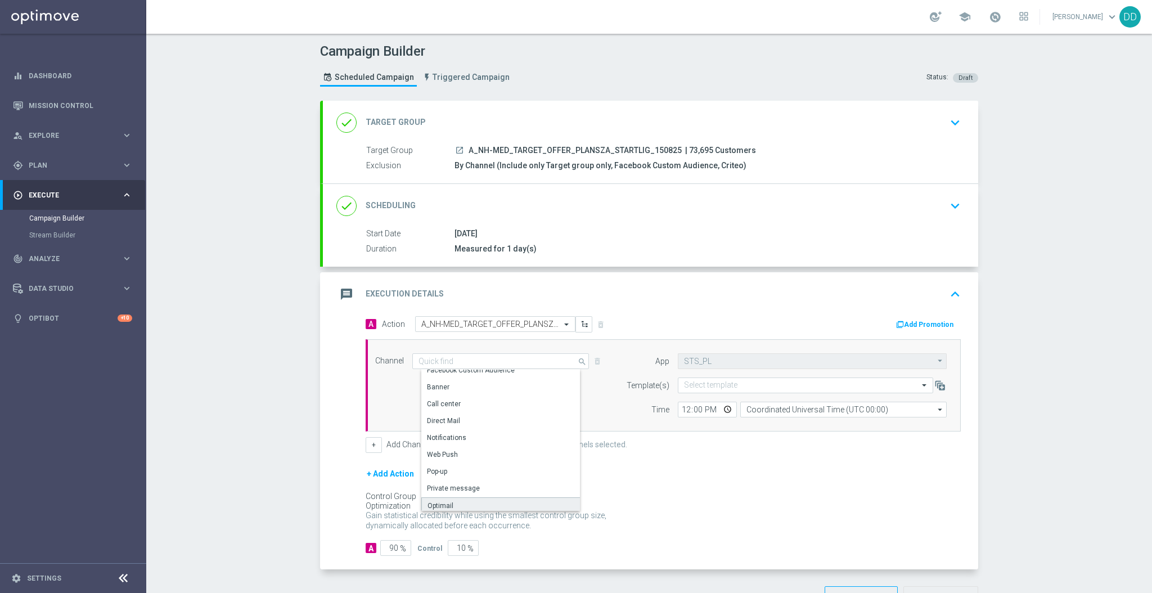
click at [470, 505] on div "Optimail" at bounding box center [505, 505] width 168 height 17
type input "Optimail"
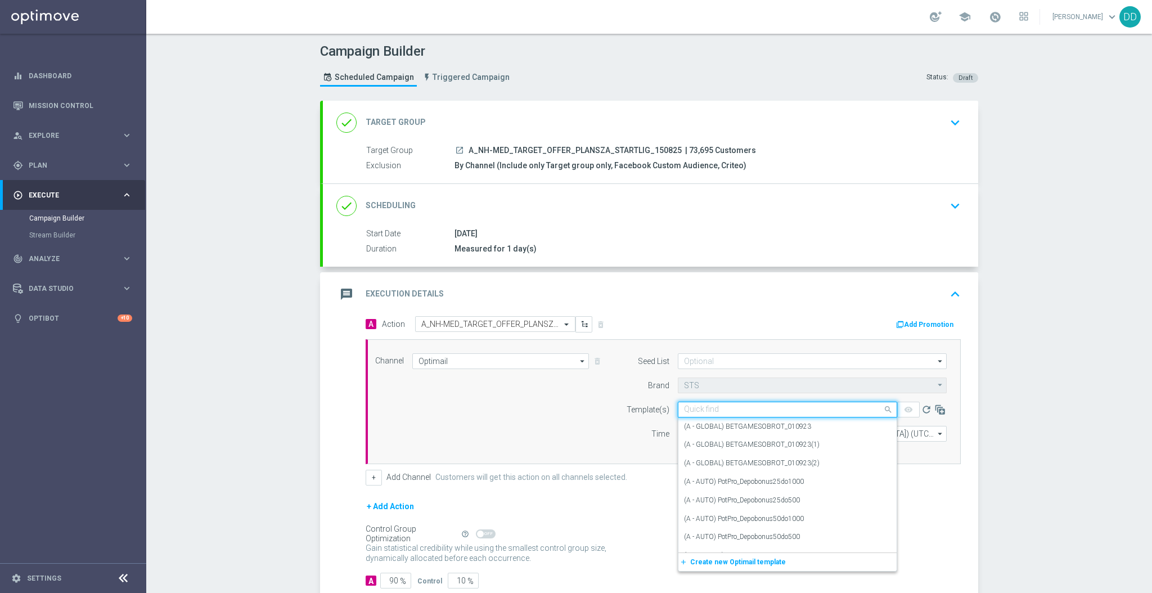
click at [707, 409] on input "text" at bounding box center [776, 410] width 185 height 10
paste input "A_NH-MED_TARGET_OFFER_PLANSZA_STARTLIG_150825"
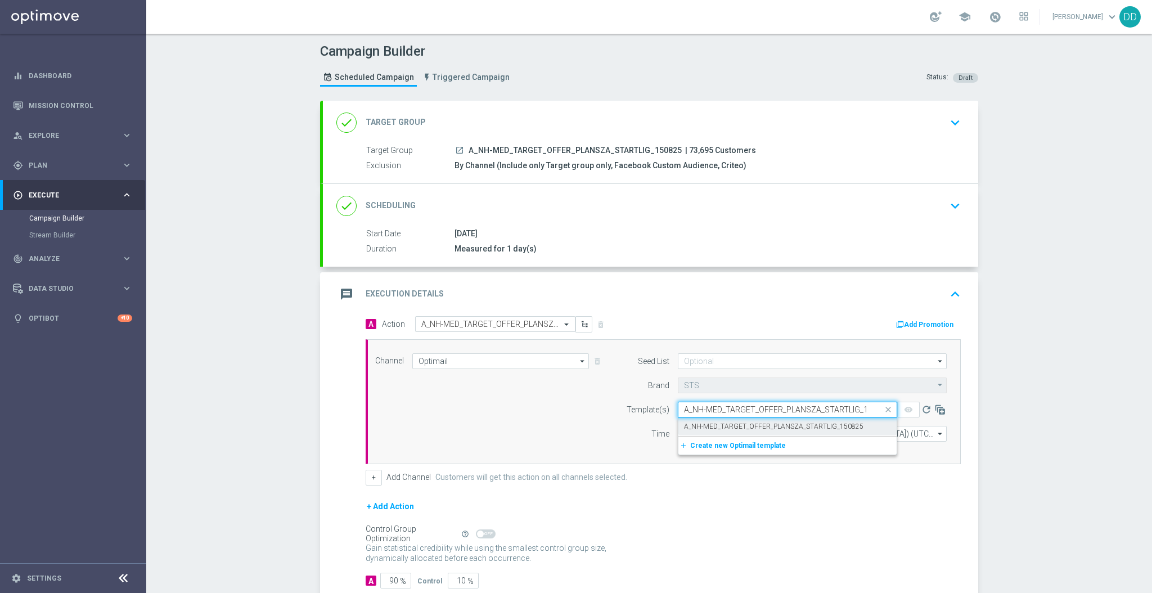
scroll to position [0, 17]
click at [717, 422] on label "A_NH-MED_TARGET_OFFER_PLANSZA_STARTLIG_150825" at bounding box center [773, 427] width 179 height 10
type input "A_NH-MED_TARGET_OFFER_PLANSZA_STARTLIG_150825"
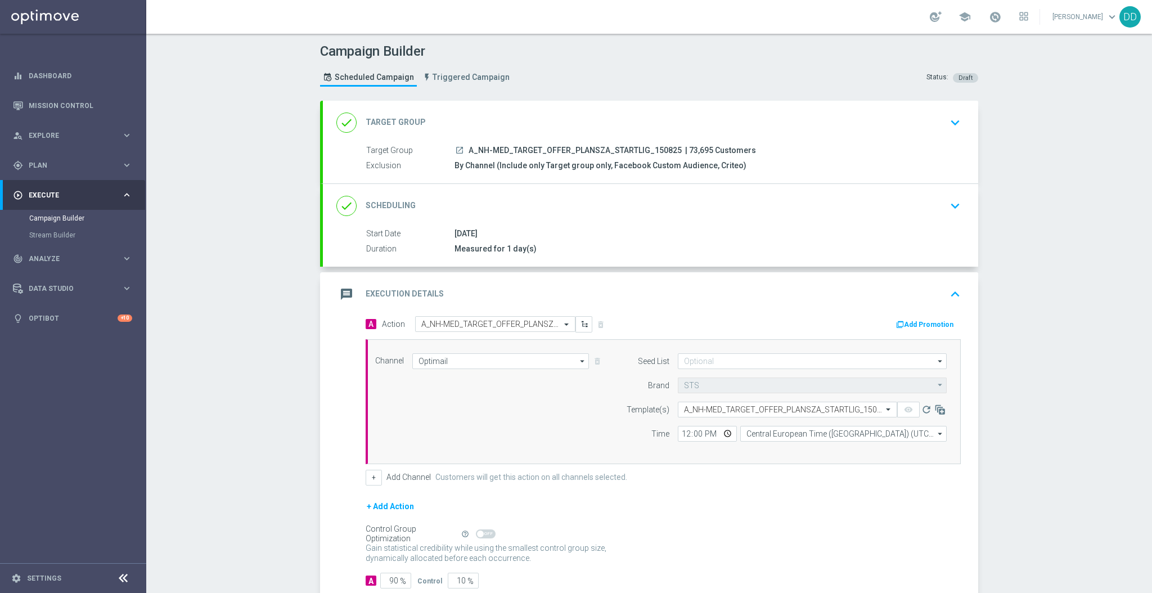
scroll to position [0, 0]
click at [368, 474] on button "+" at bounding box center [374, 478] width 16 height 16
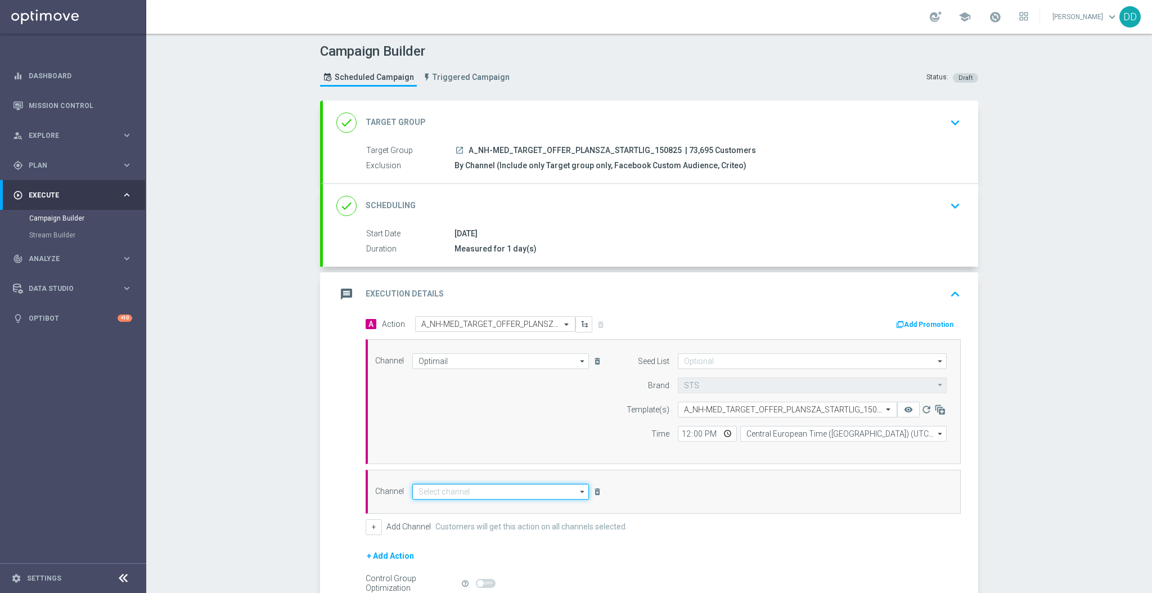
click at [430, 492] on input at bounding box center [500, 492] width 177 height 16
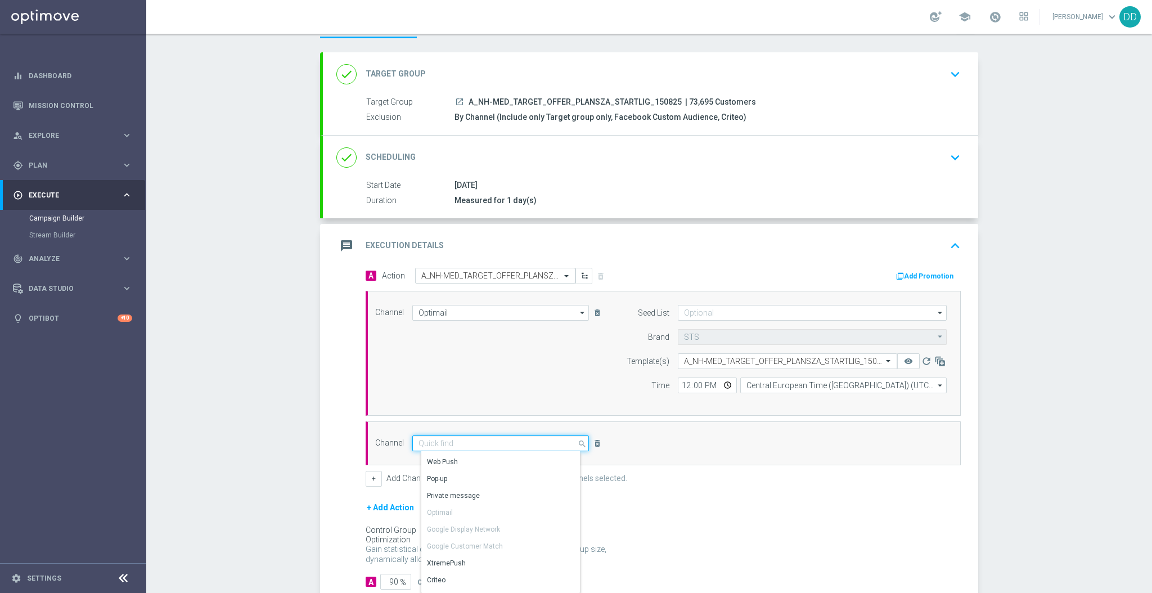
scroll to position [75, 0]
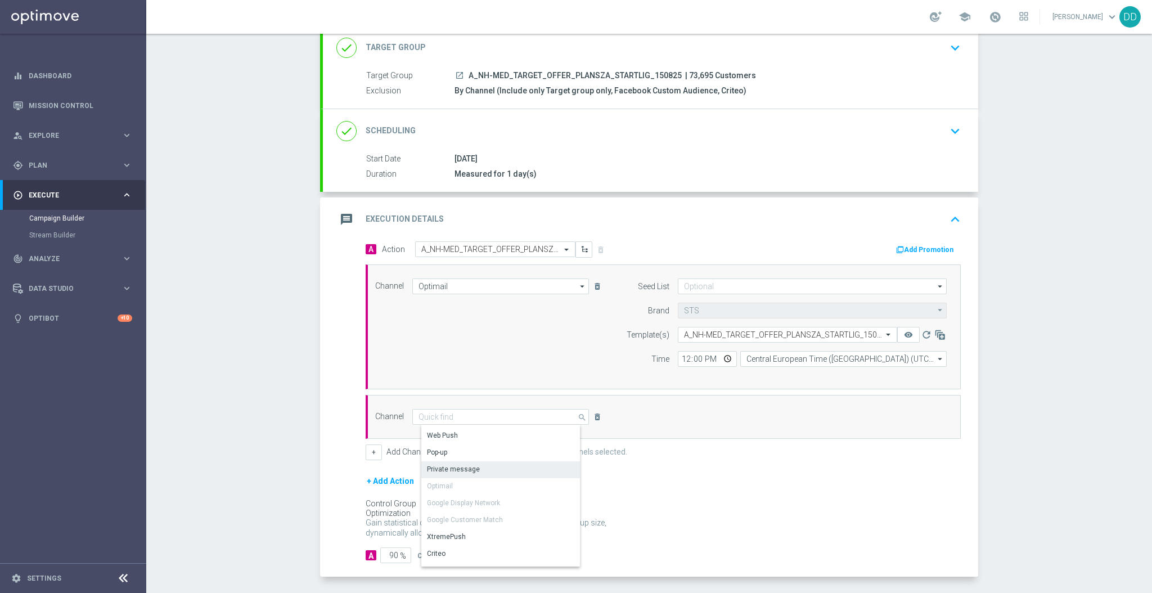
click at [457, 465] on div "Private message" at bounding box center [453, 469] width 53 height 10
type input "Private message"
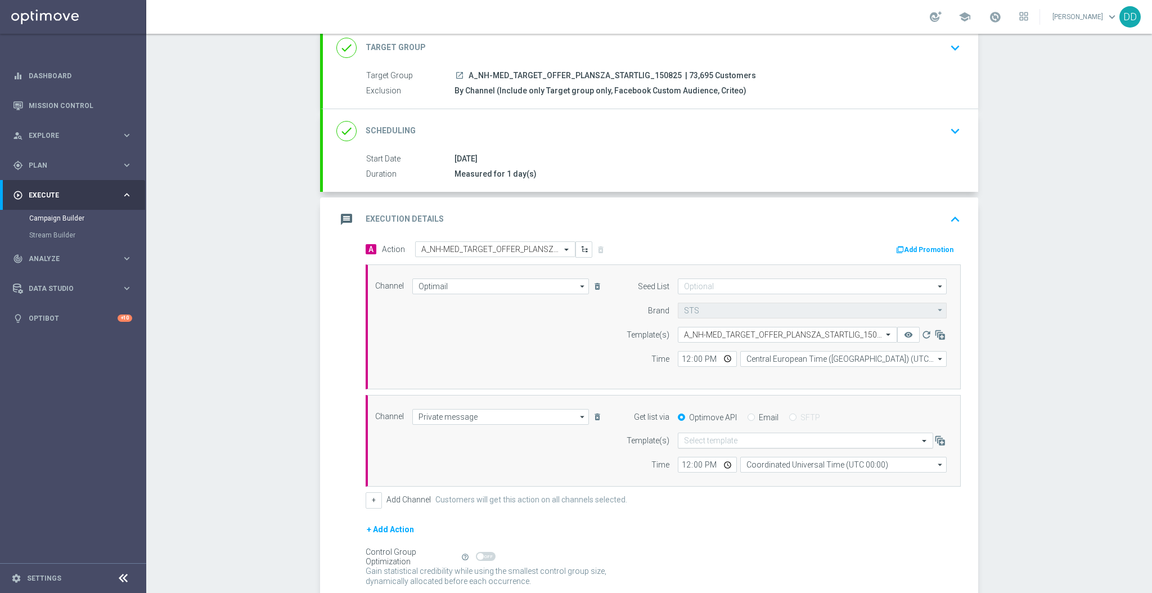
click at [723, 440] on input "text" at bounding box center [794, 441] width 221 height 10
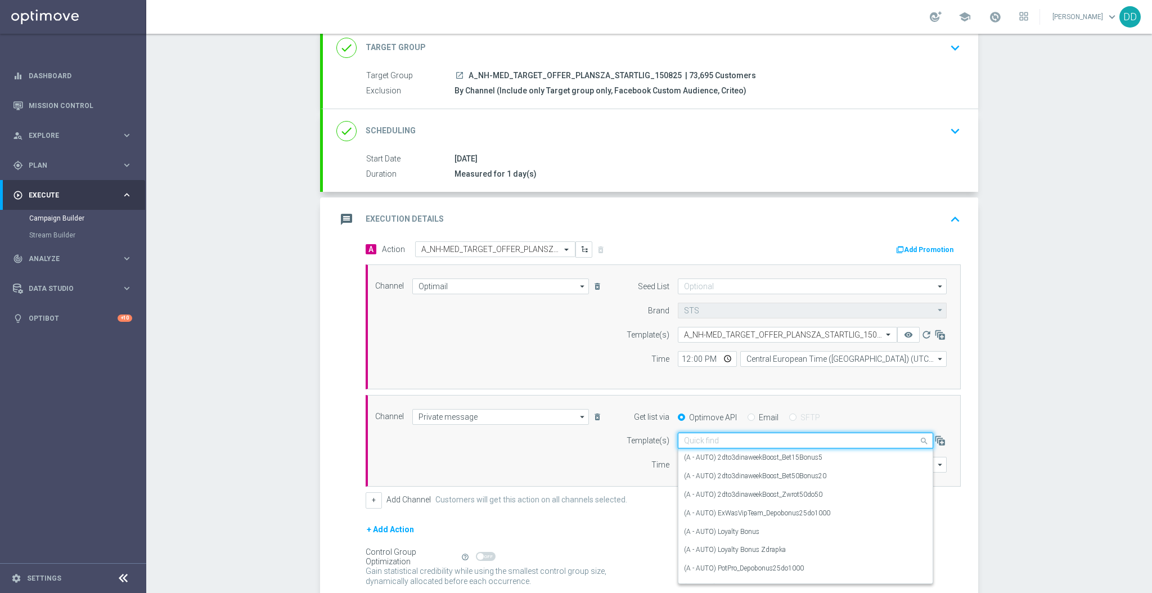
paste input "A_NH-MED_TARGET_OFFER_PLANSZA_STARTLIG_150825"
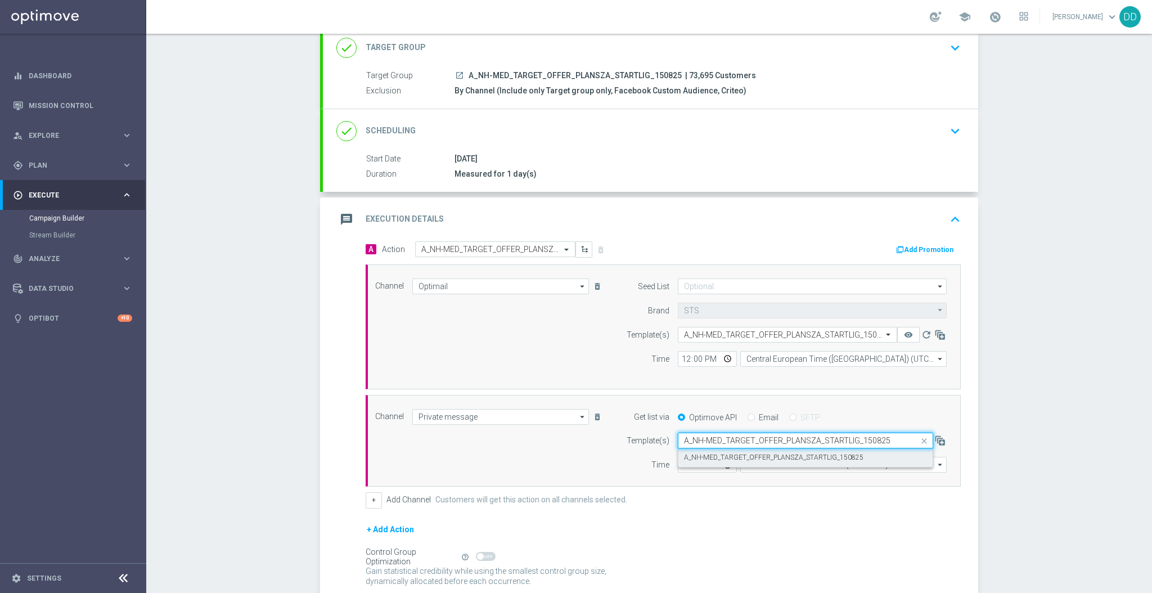
click at [727, 453] on label "A_NH-MED_TARGET_OFFER_PLANSZA_STARTLIG_150825" at bounding box center [773, 458] width 179 height 10
type input "A_NH-MED_TARGET_OFFER_PLANSZA_STARTLIG_150825"
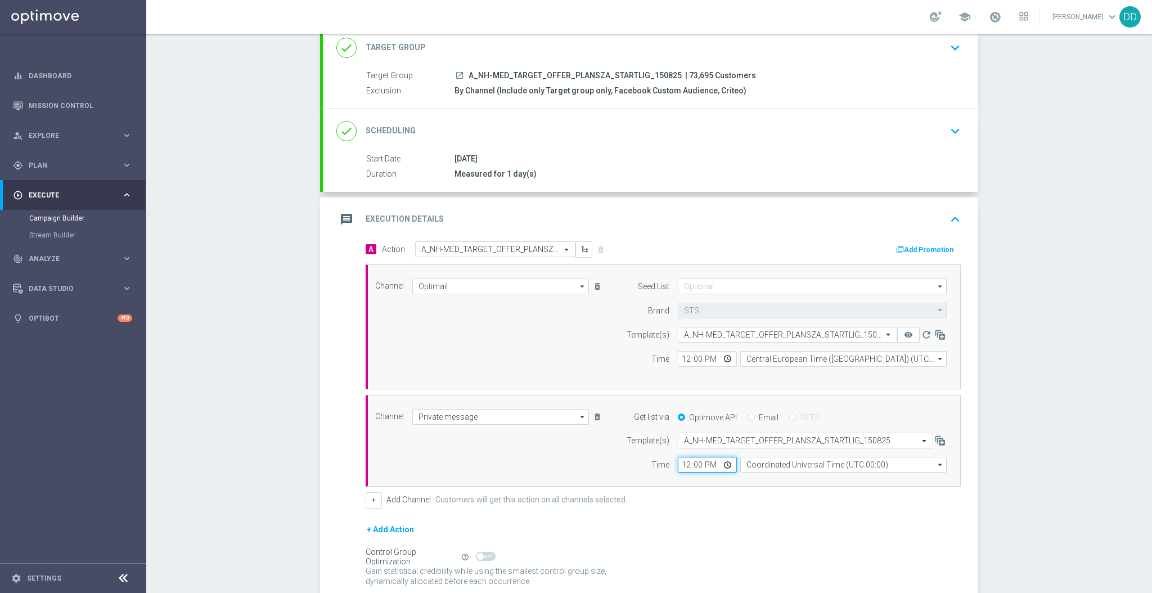
click at [680, 465] on input "12:00" at bounding box center [707, 465] width 59 height 16
type input "13:13"
click at [678, 360] on input "12:00" at bounding box center [707, 359] width 59 height 16
type input "13:13"
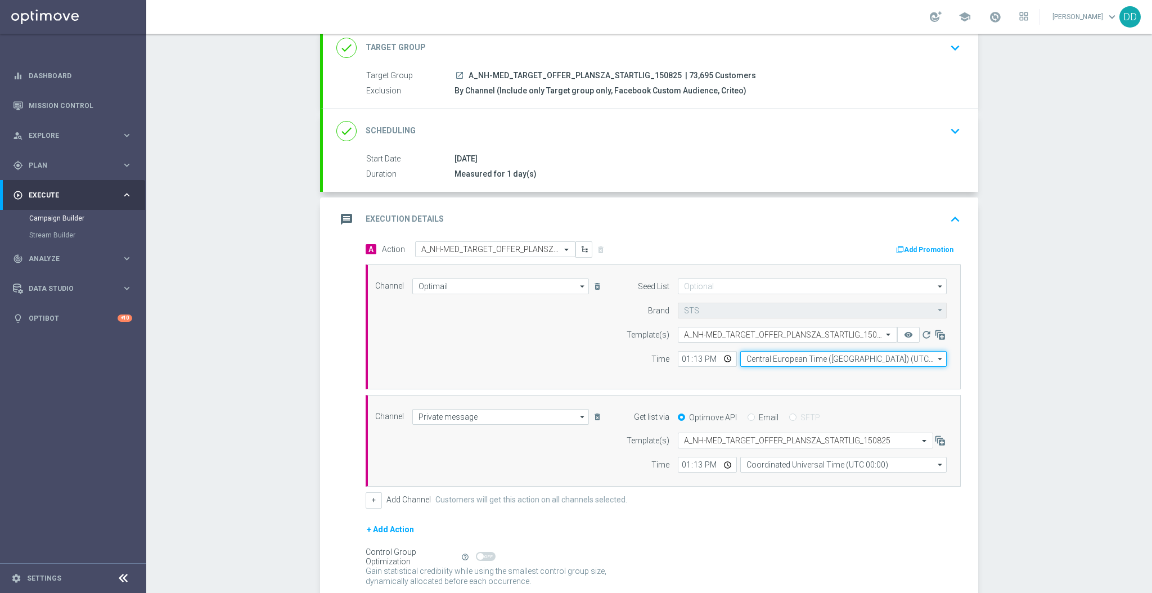
click at [780, 359] on input "Central European Time ([GEOGRAPHIC_DATA]) (UTC +02:00)" at bounding box center [843, 359] width 206 height 16
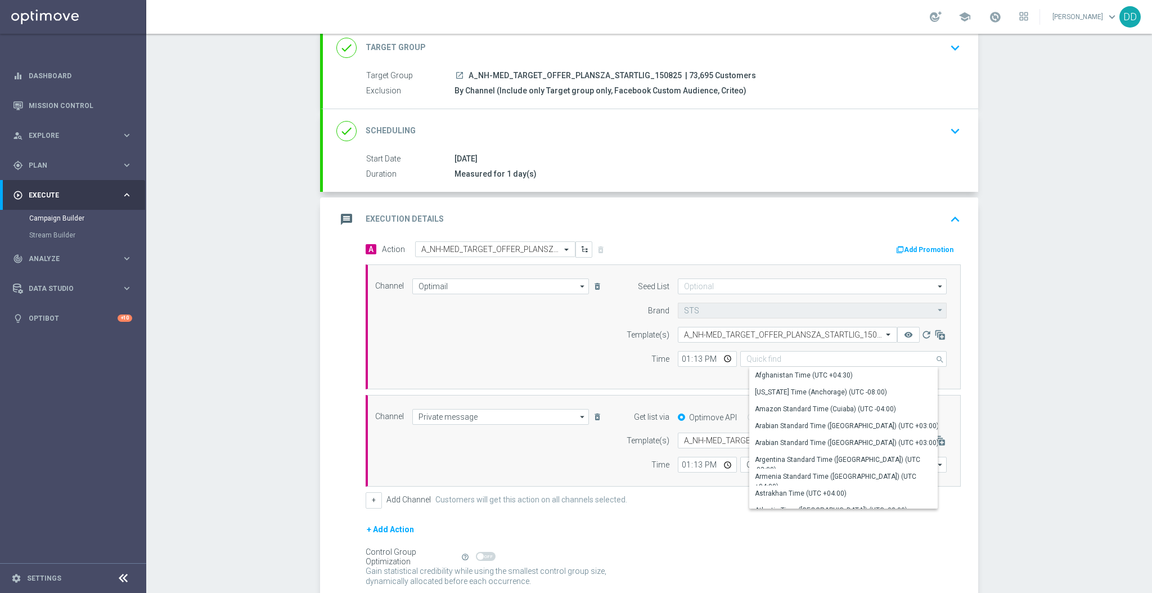
click at [591, 373] on div "Channel Optimail Optimail arrow_drop_down Show Selected 1 of 22 Target group on…" at bounding box center [661, 326] width 588 height 97
type input "Central European Time ([GEOGRAPHIC_DATA]) (UTC +02:00)"
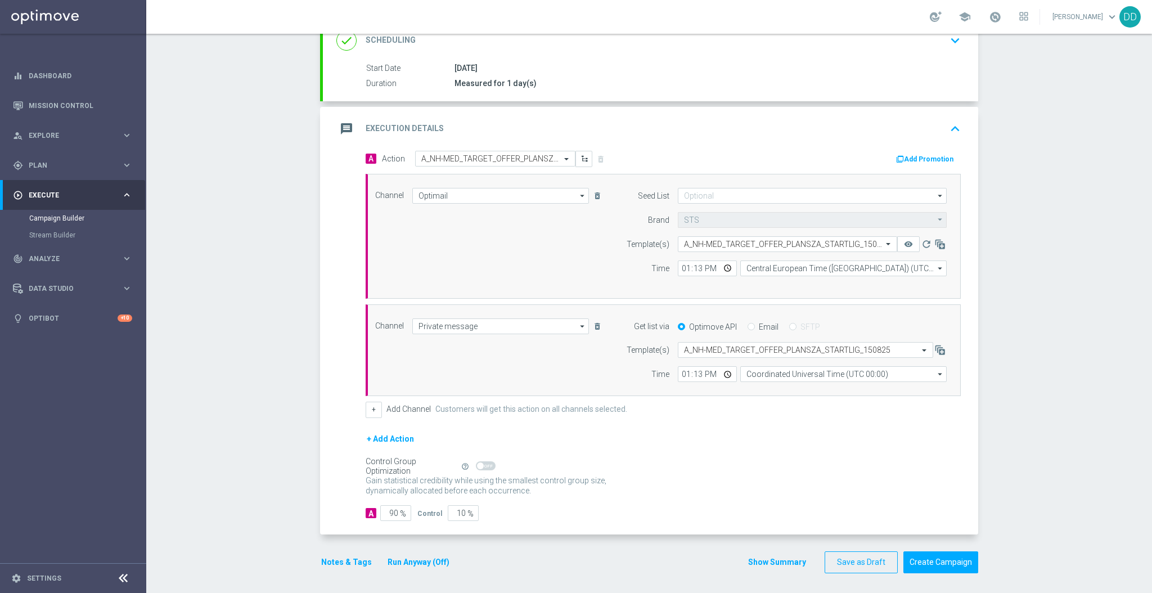
scroll to position [167, 0]
drag, startPoint x: 392, startPoint y: 510, endPoint x: 365, endPoint y: 510, distance: 26.4
click at [366, 510] on div "A 90 %" at bounding box center [387, 511] width 43 height 16
type input "1"
type input "99"
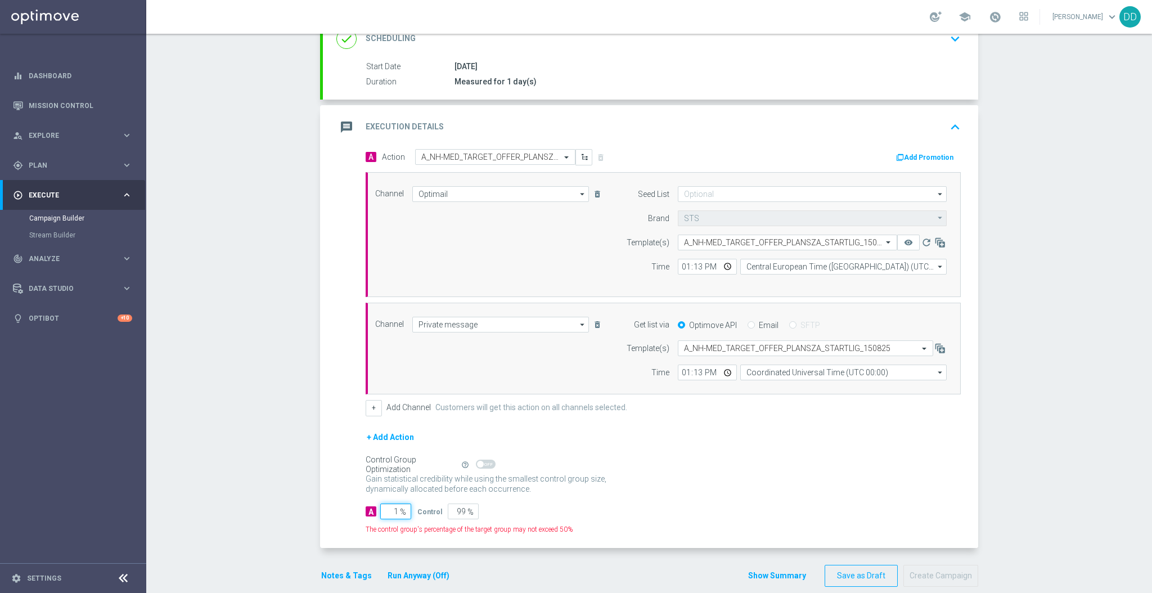
type input "10"
type input "90"
type input "100"
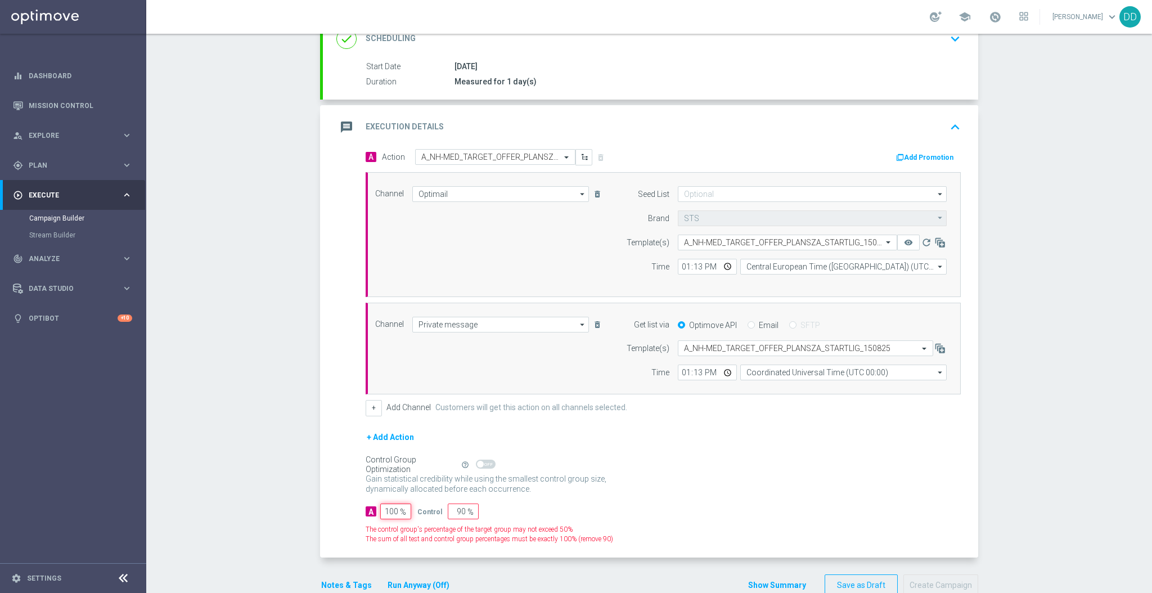
type input "0"
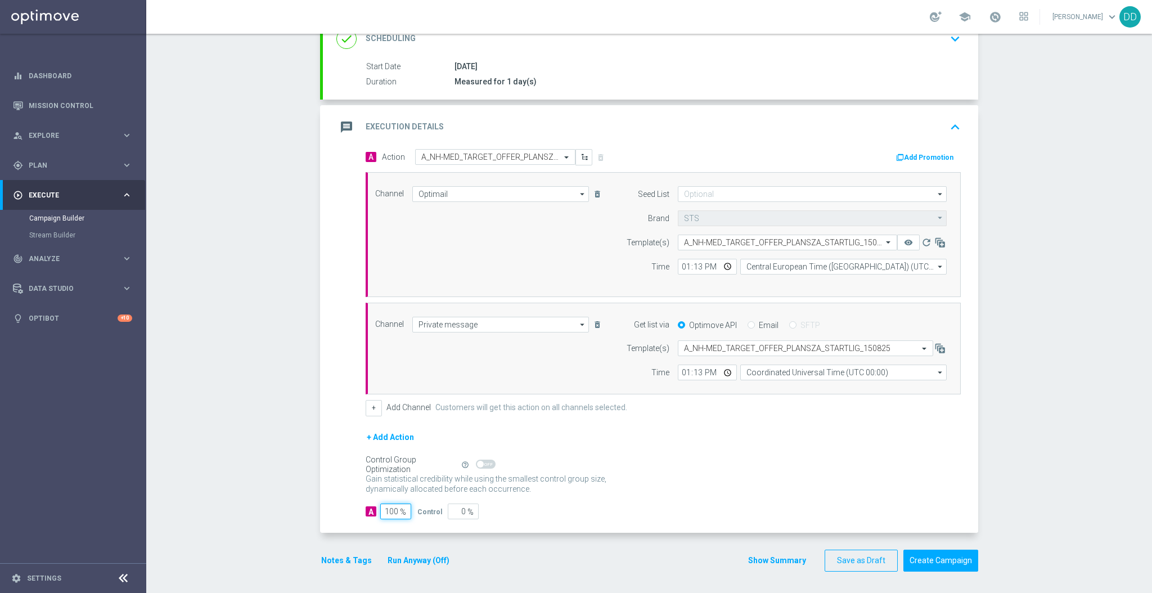
type input "100"
click at [633, 489] on div "Gain statistical credibility while using the smallest control group size, dynam…" at bounding box center [663, 484] width 595 height 27
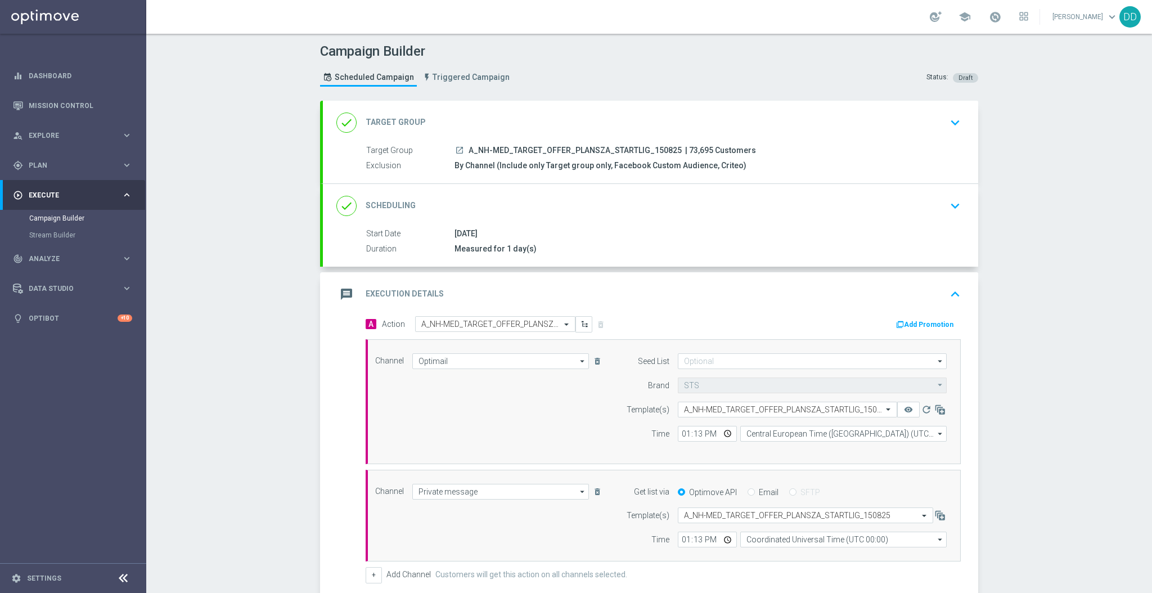
click at [671, 220] on div "done Scheduling keyboard_arrow_down" at bounding box center [650, 206] width 655 height 44
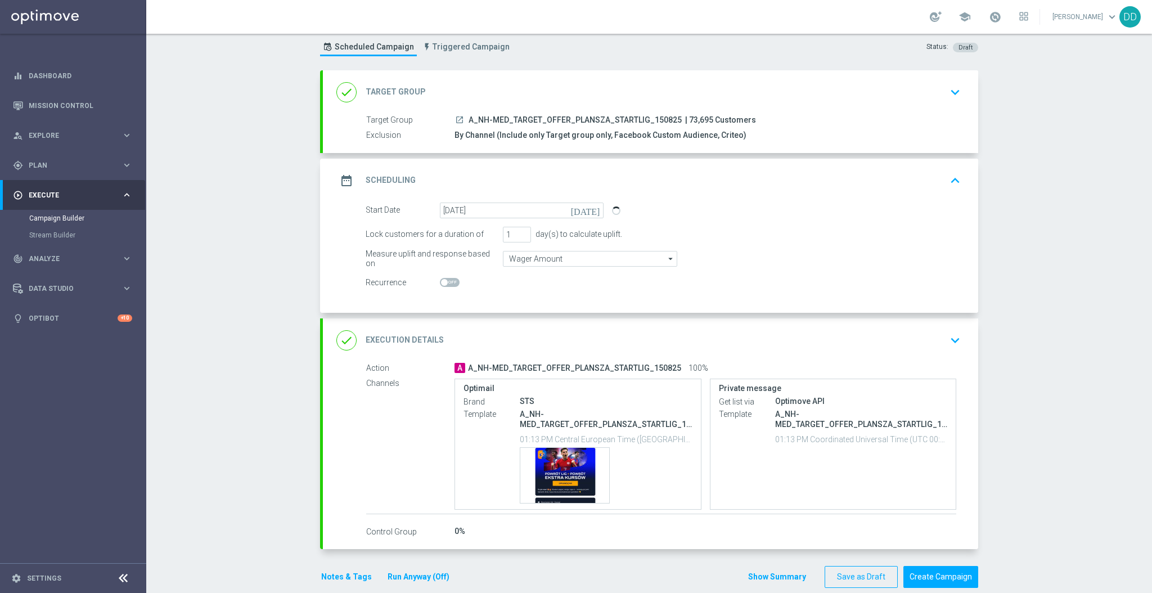
scroll to position [47, 0]
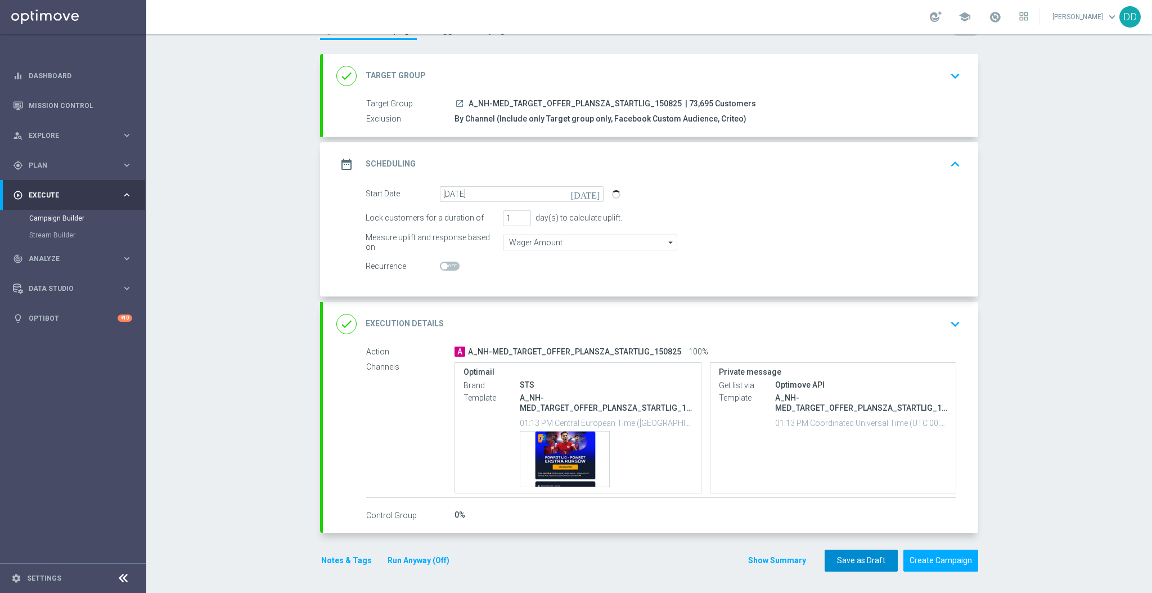
click at [866, 566] on button "Save as Draft" at bounding box center [861, 561] width 73 height 22
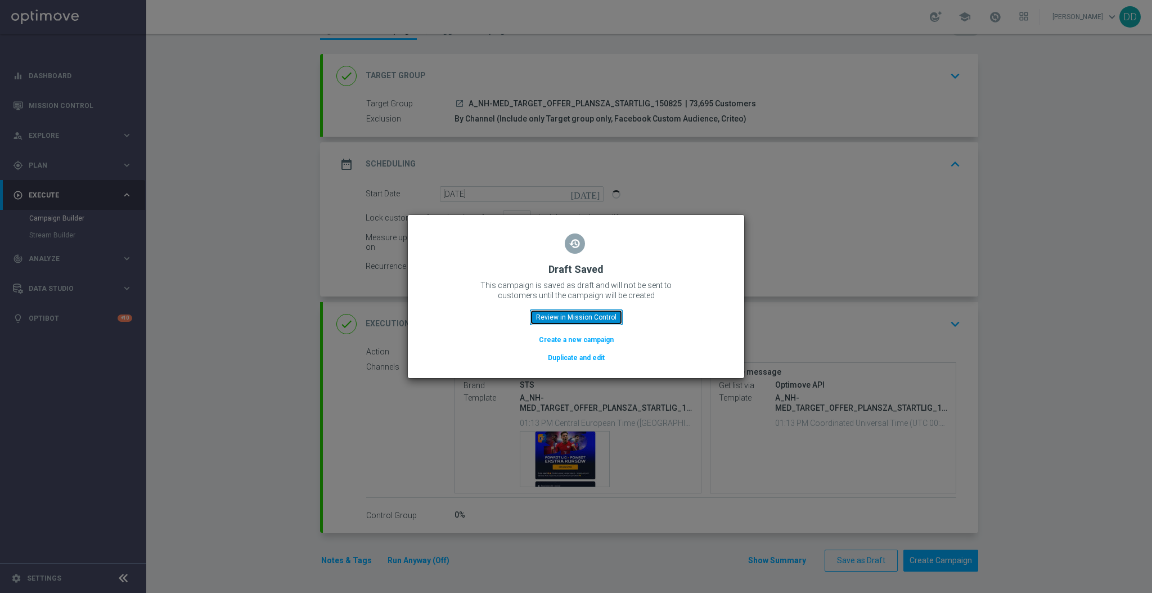
click at [564, 320] on button "Review in Mission Control" at bounding box center [576, 317] width 93 height 16
